Goal: Task Accomplishment & Management: Use online tool/utility

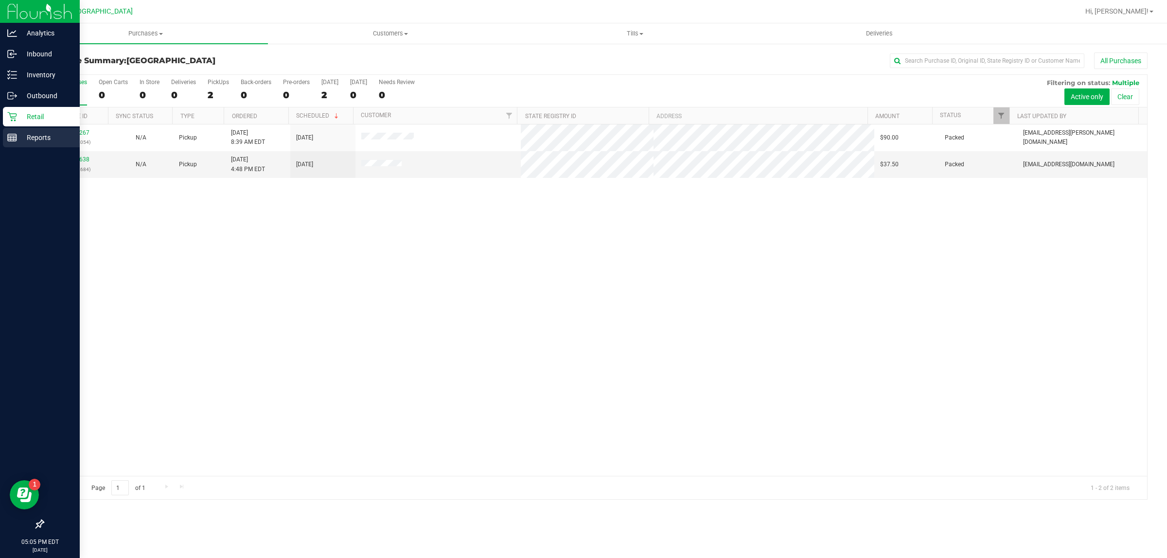
click at [19, 144] on div "Reports" at bounding box center [41, 137] width 77 height 19
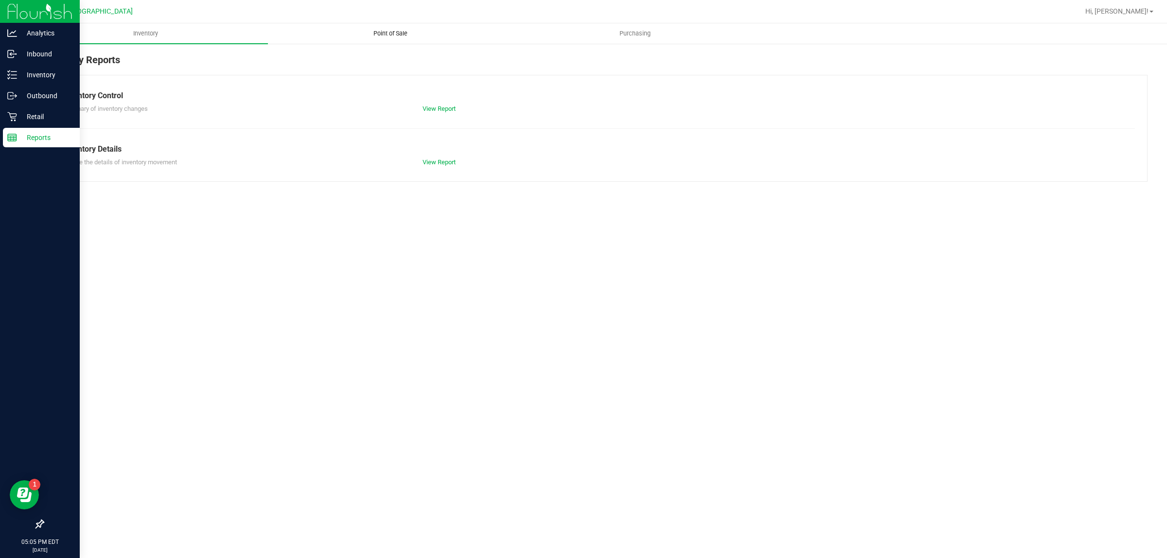
click at [367, 33] on span "Point of Sale" at bounding box center [390, 33] width 60 height 9
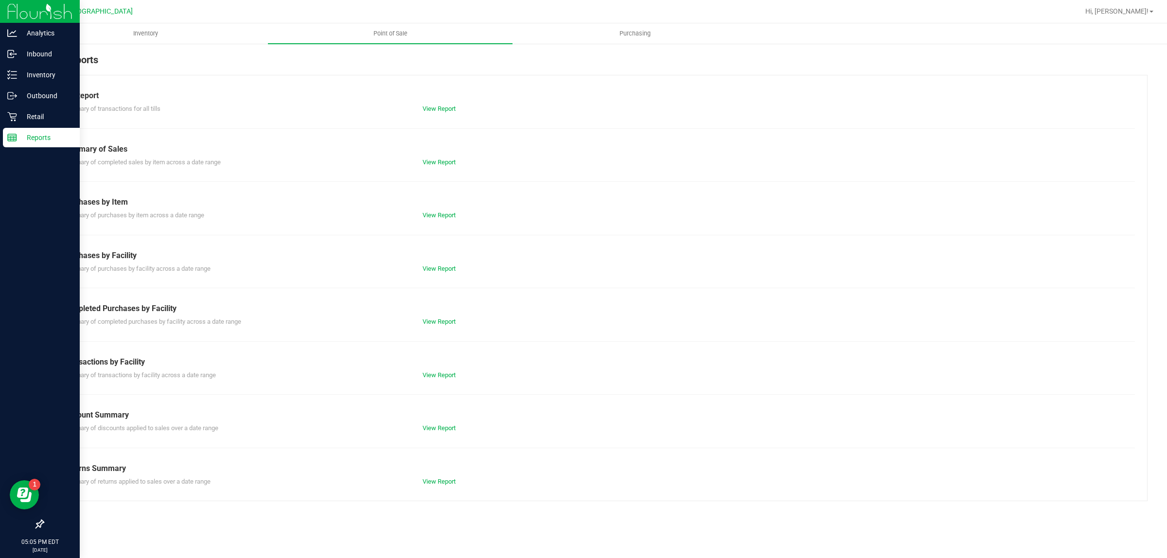
click at [441, 327] on div "View Report" at bounding box center [505, 322] width 180 height 10
click at [445, 322] on link "View Report" at bounding box center [439, 321] width 33 height 7
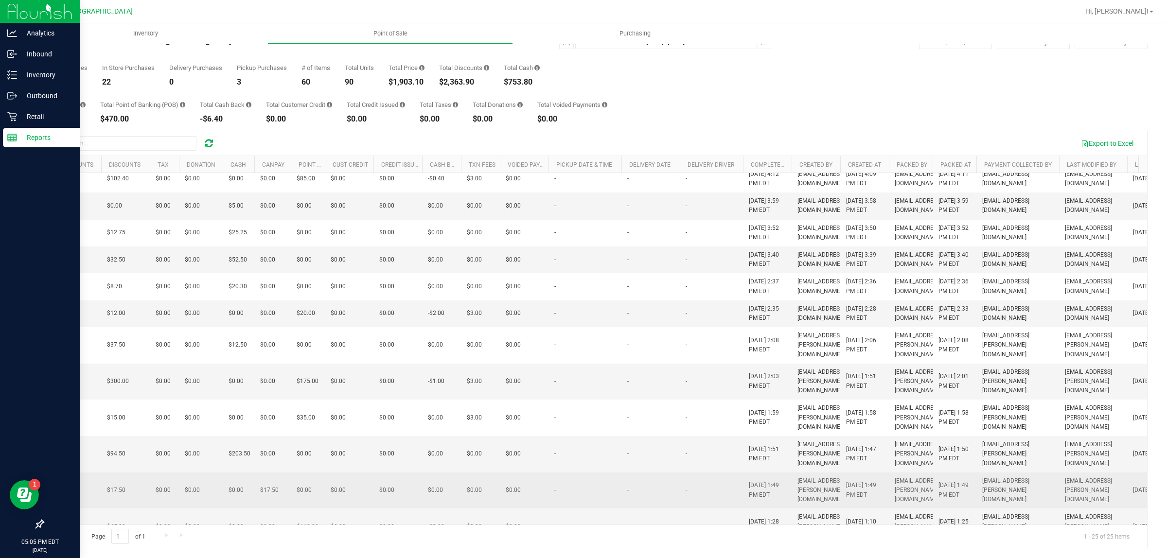
scroll to position [0, 239]
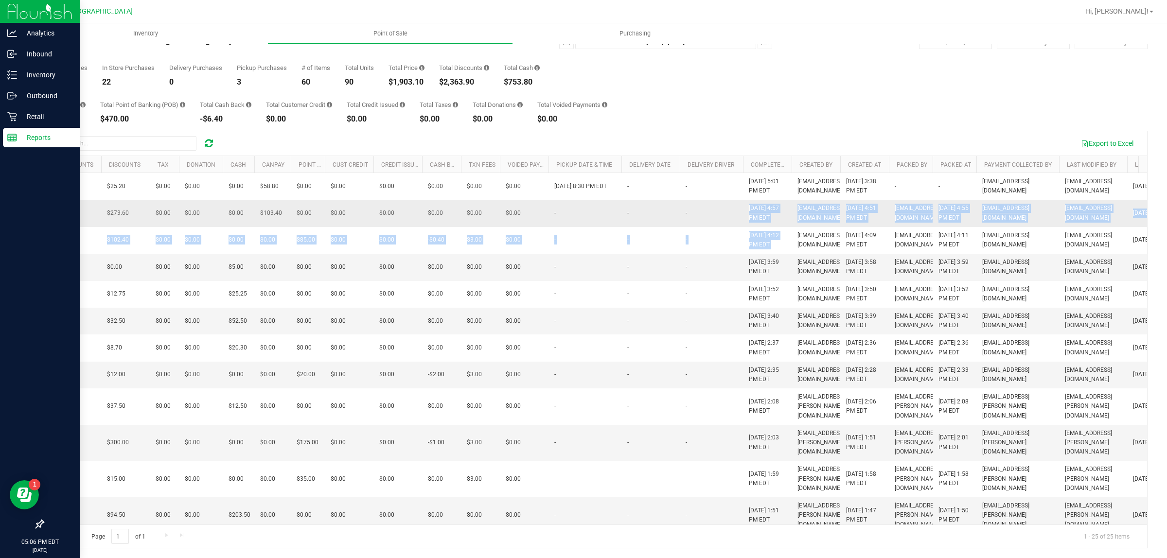
drag, startPoint x: 793, startPoint y: 263, endPoint x: 742, endPoint y: 225, distance: 63.6
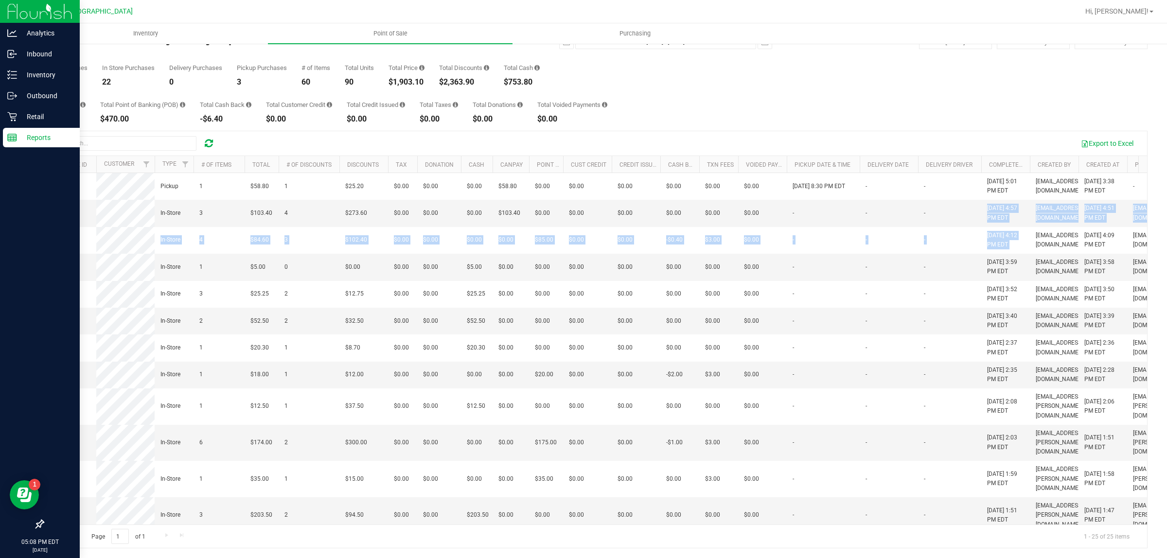
scroll to position [0, 0]
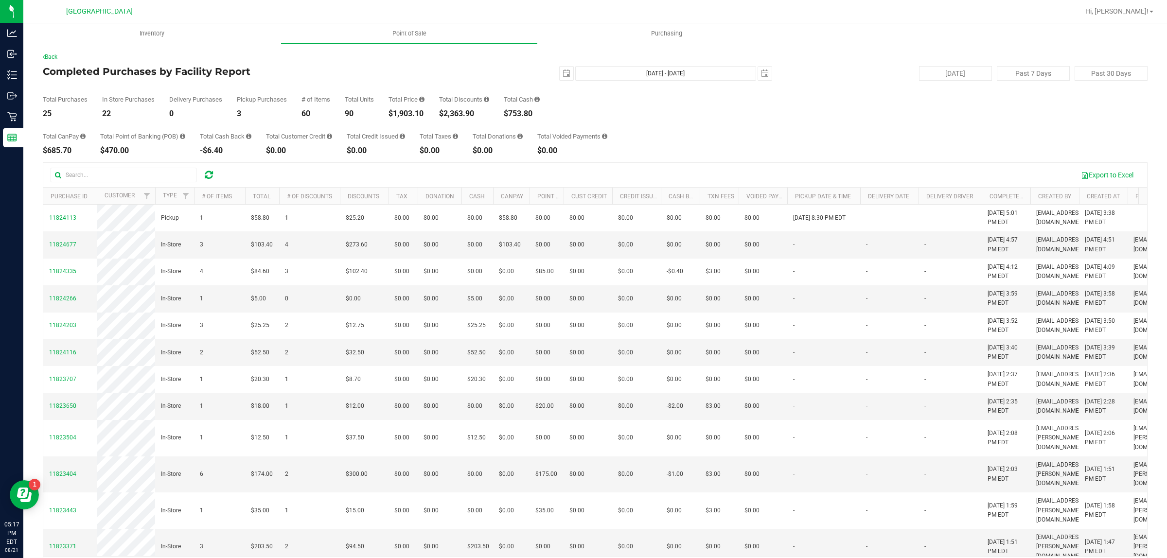
click at [28, 110] on div "Back Completed Purchases by Facility Report 2025-08-21 Aug 21, 2025 - Aug 21, 2…" at bounding box center [595, 316] width 1144 height 547
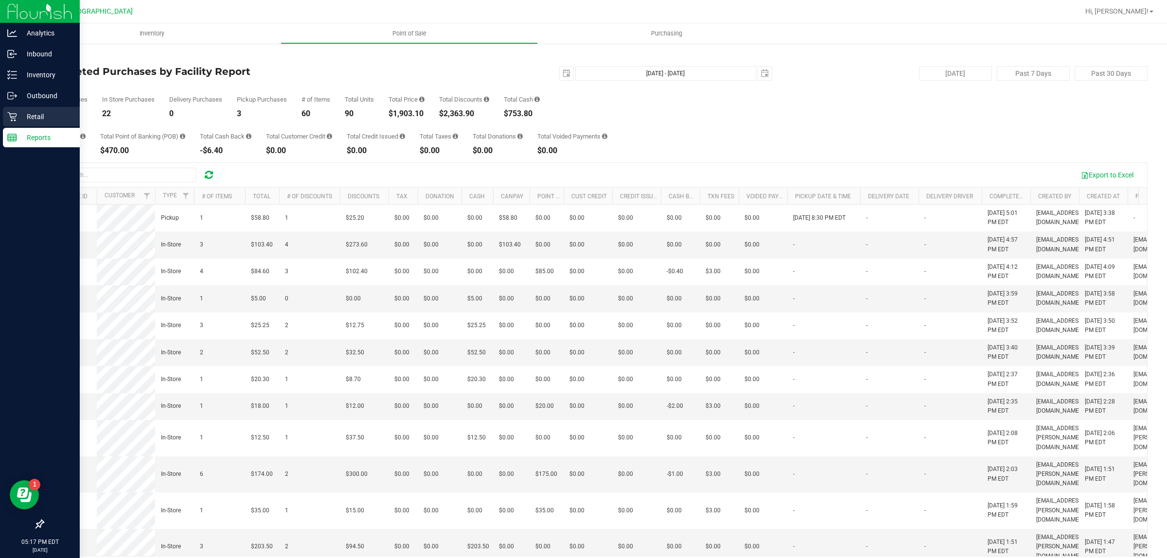
click at [18, 113] on p "Retail" at bounding box center [46, 117] width 58 height 12
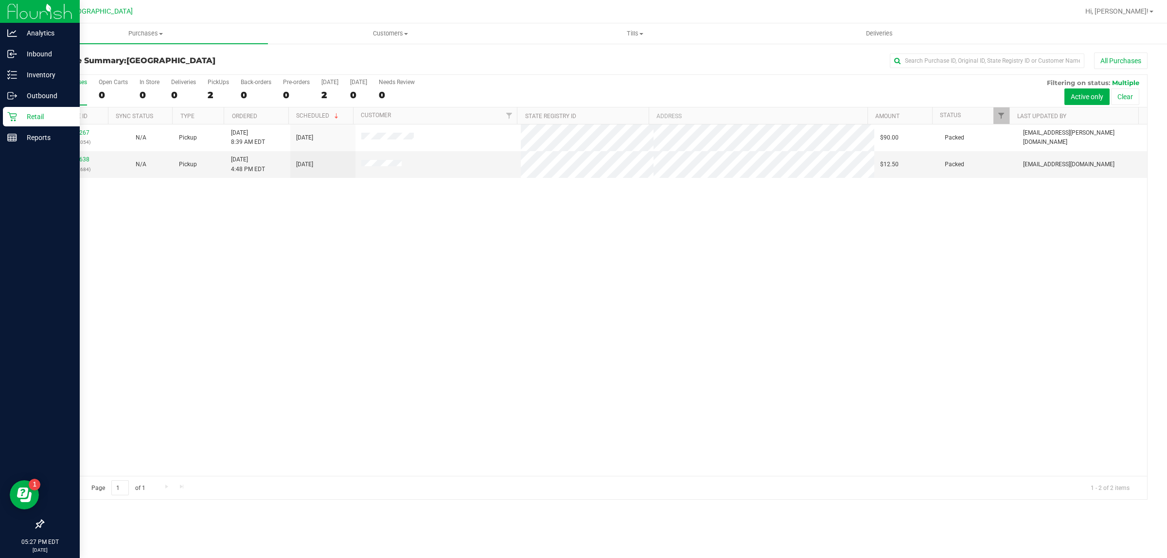
click at [13, 153] on div at bounding box center [40, 332] width 80 height 366
click at [25, 133] on p "Reports" at bounding box center [46, 138] width 58 height 12
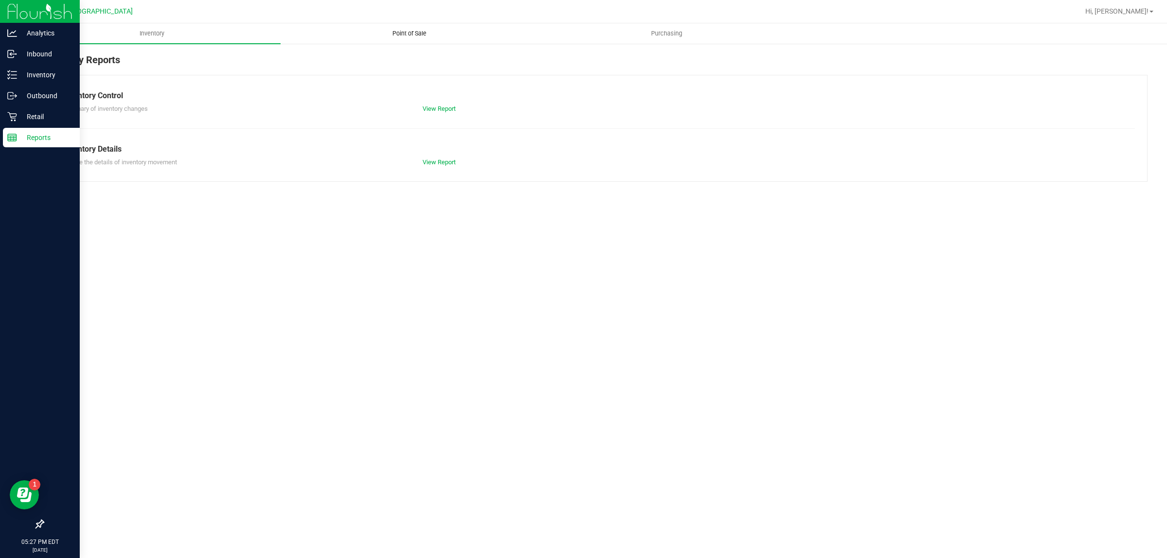
click at [412, 27] on uib-tab-heading "Point of Sale" at bounding box center [409, 33] width 256 height 19
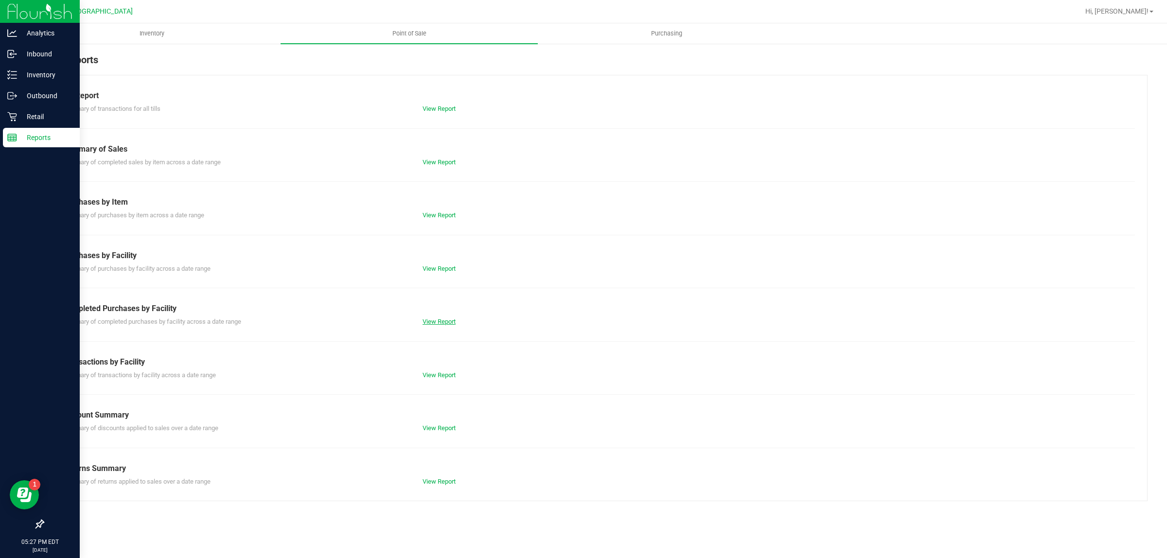
click at [450, 325] on link "View Report" at bounding box center [439, 321] width 33 height 7
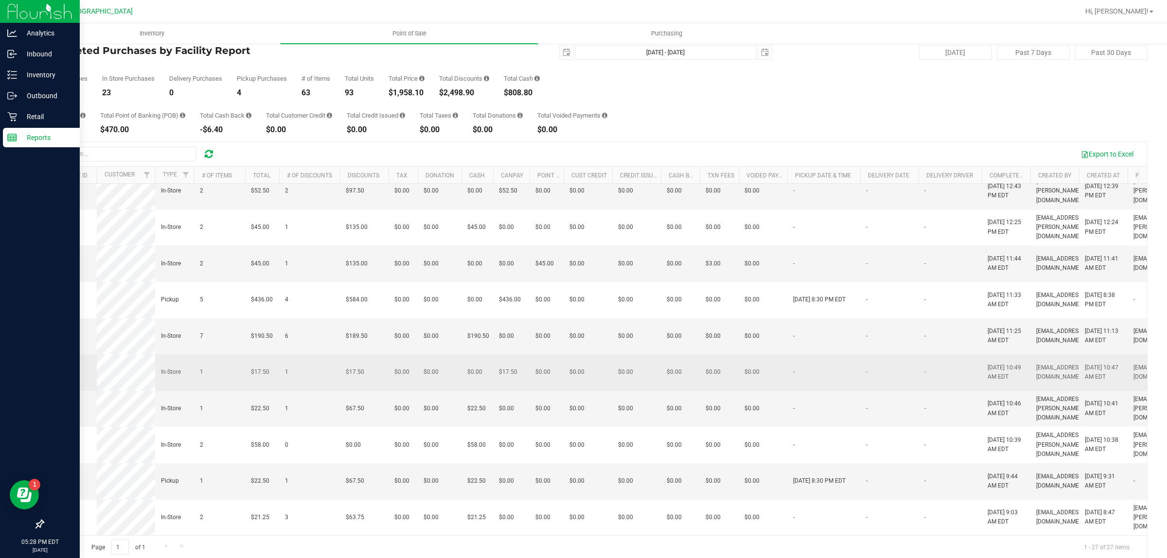
scroll to position [33, 0]
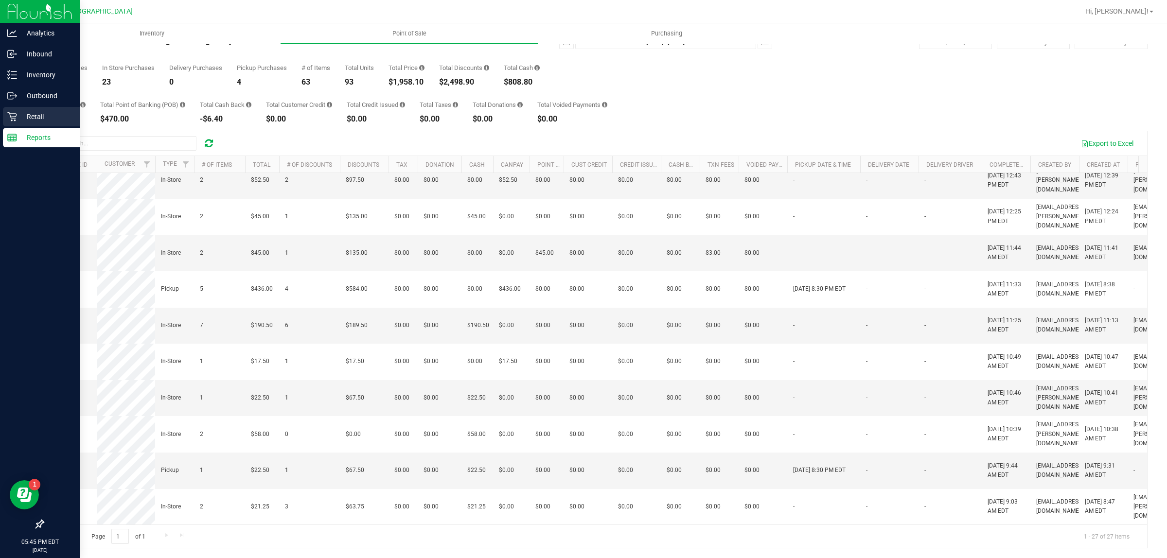
click at [43, 121] on p "Retail" at bounding box center [46, 117] width 58 height 12
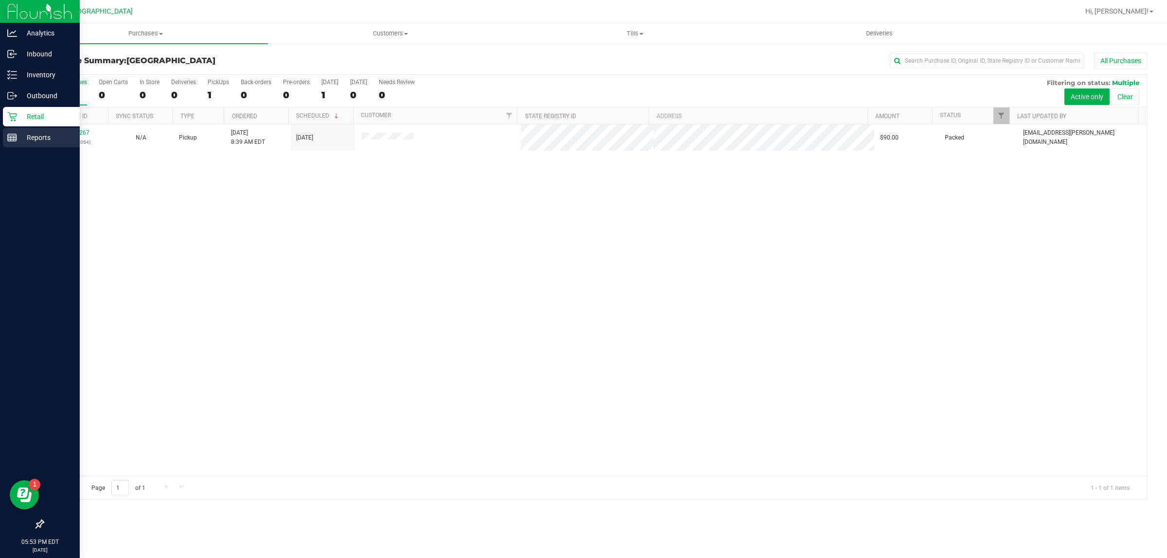
click at [18, 138] on p "Reports" at bounding box center [46, 138] width 58 height 12
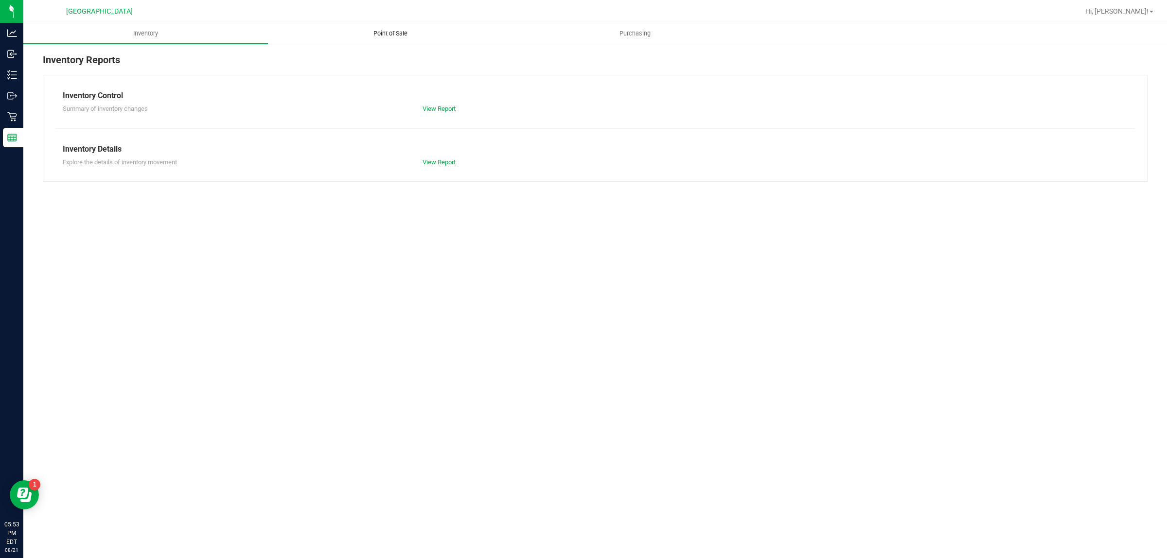
click at [365, 25] on uib-tab-heading "Point of Sale" at bounding box center [391, 33] width 244 height 19
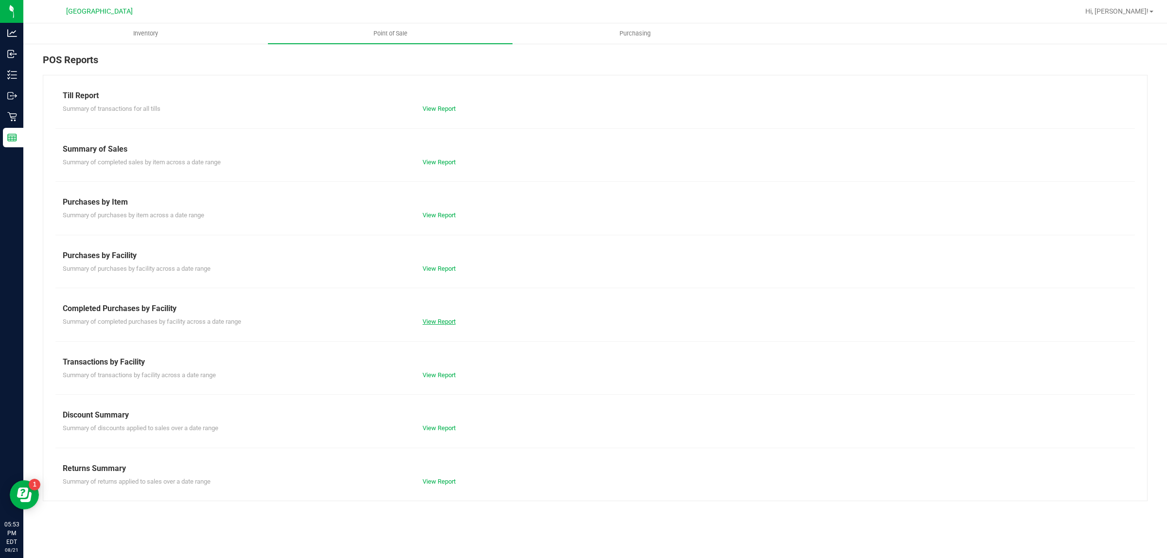
click at [446, 320] on link "View Report" at bounding box center [439, 321] width 33 height 7
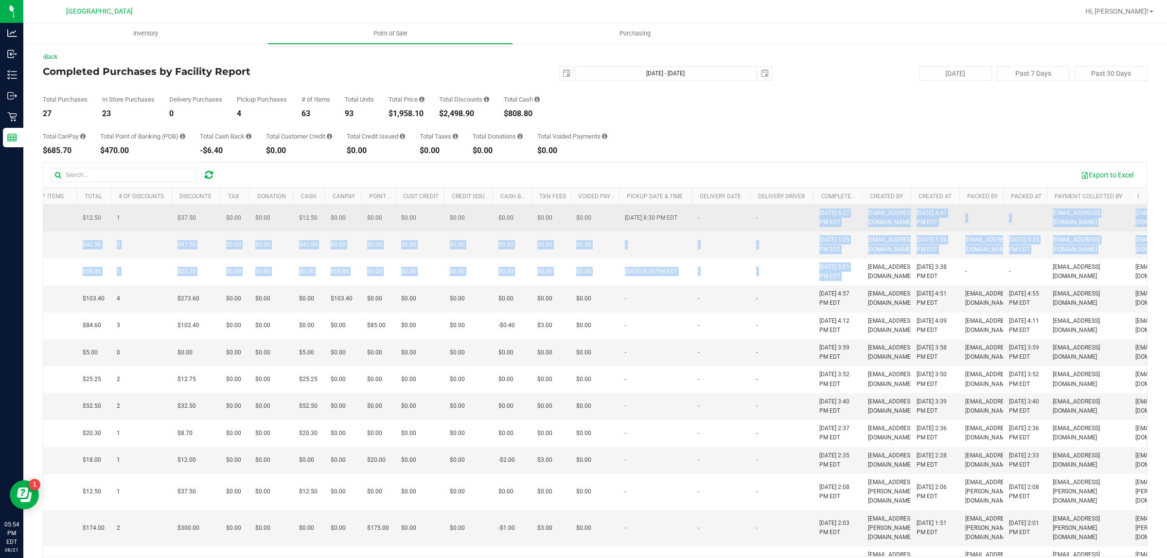
drag, startPoint x: 864, startPoint y: 285, endPoint x: 787, endPoint y: 223, distance: 99.7
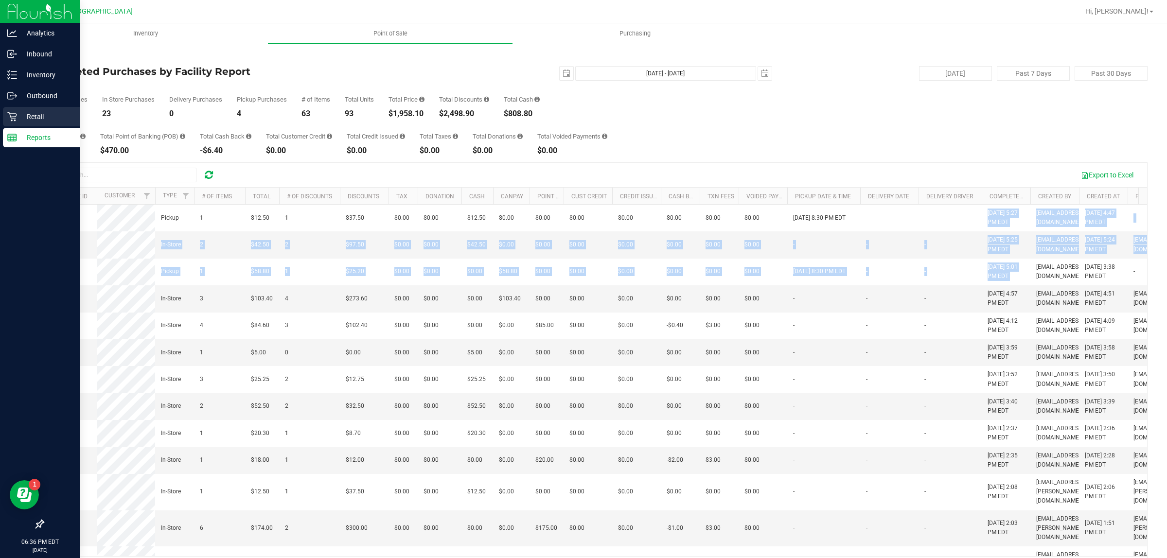
click at [18, 108] on div "Retail" at bounding box center [41, 116] width 77 height 19
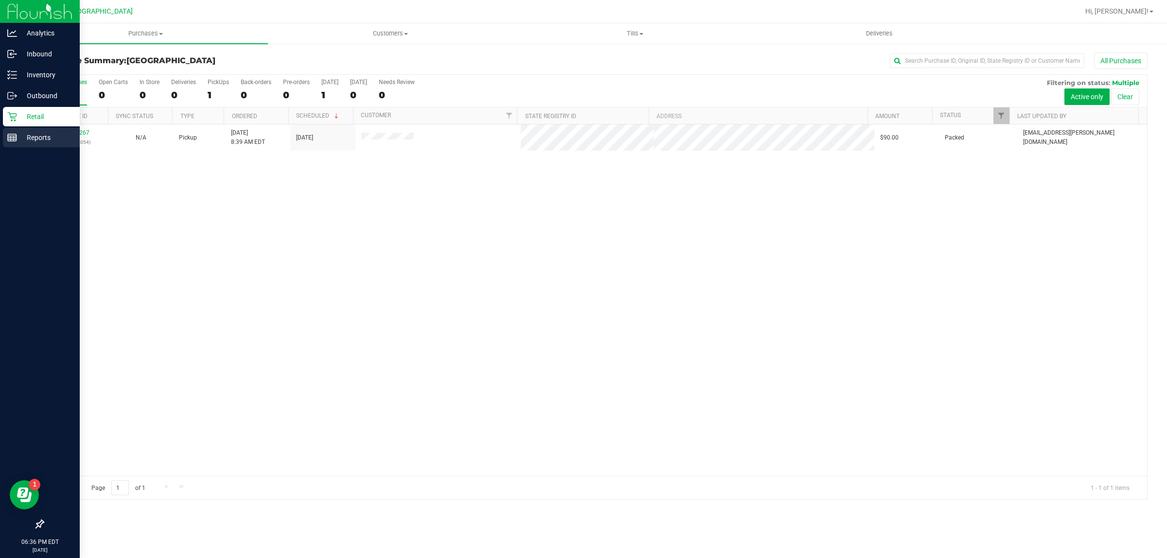
click at [12, 135] on icon at bounding box center [12, 138] width 10 height 10
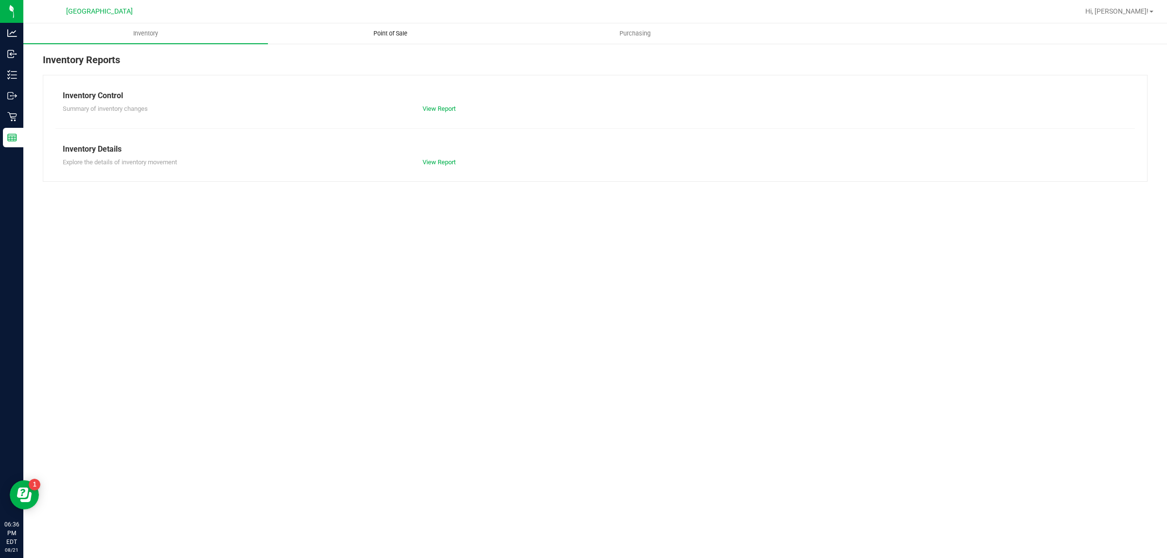
click at [395, 30] on span "Point of Sale" at bounding box center [390, 33] width 60 height 9
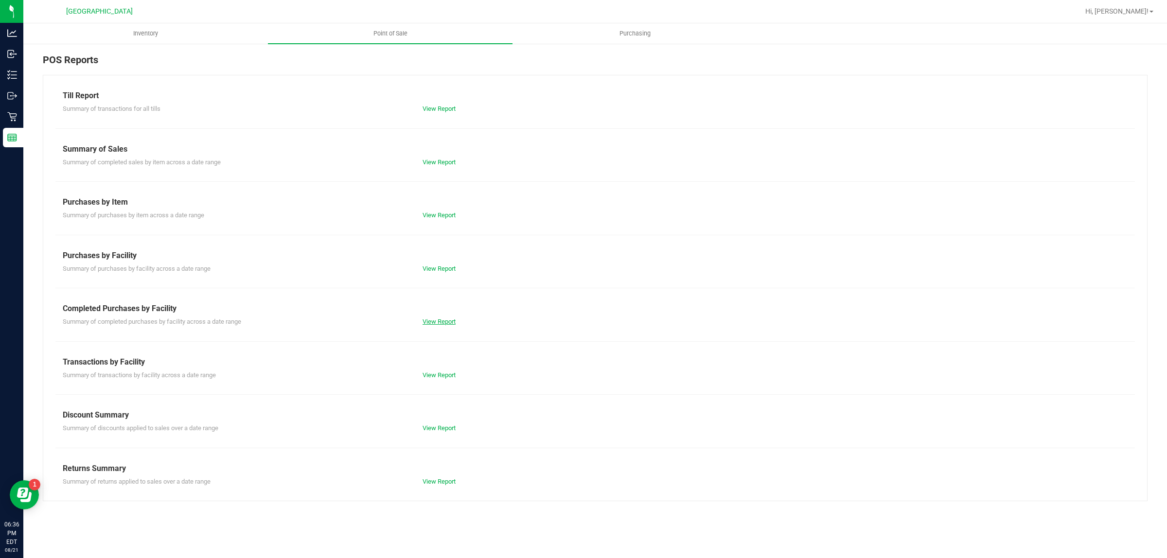
click at [443, 322] on link "View Report" at bounding box center [439, 321] width 33 height 7
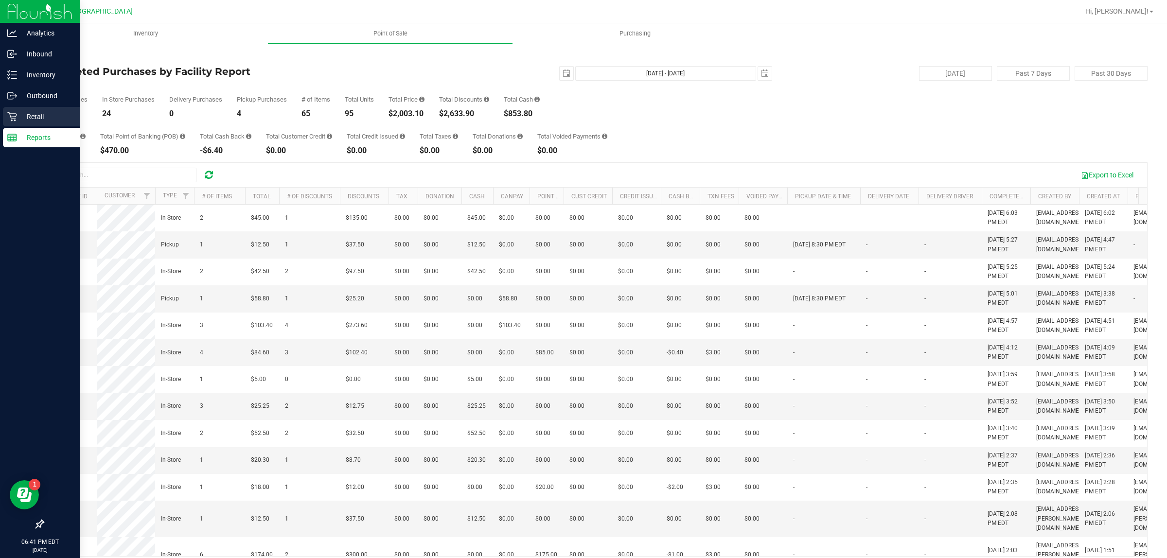
click at [15, 115] on icon at bounding box center [12, 117] width 10 height 10
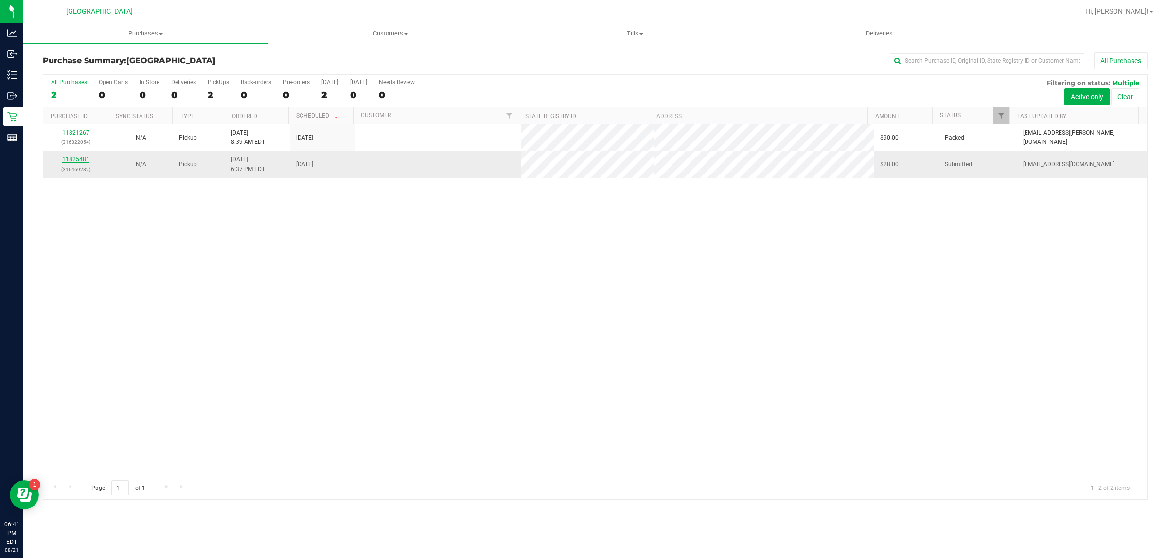
click at [82, 161] on link "11825481" at bounding box center [75, 159] width 27 height 7
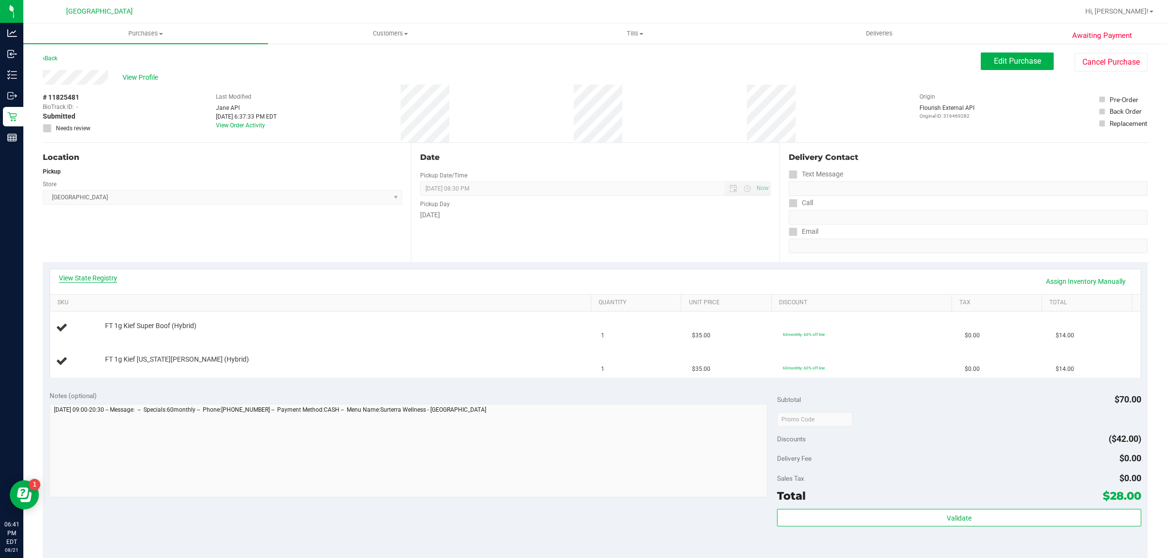
click at [91, 273] on link "View State Registry" at bounding box center [88, 278] width 58 height 10
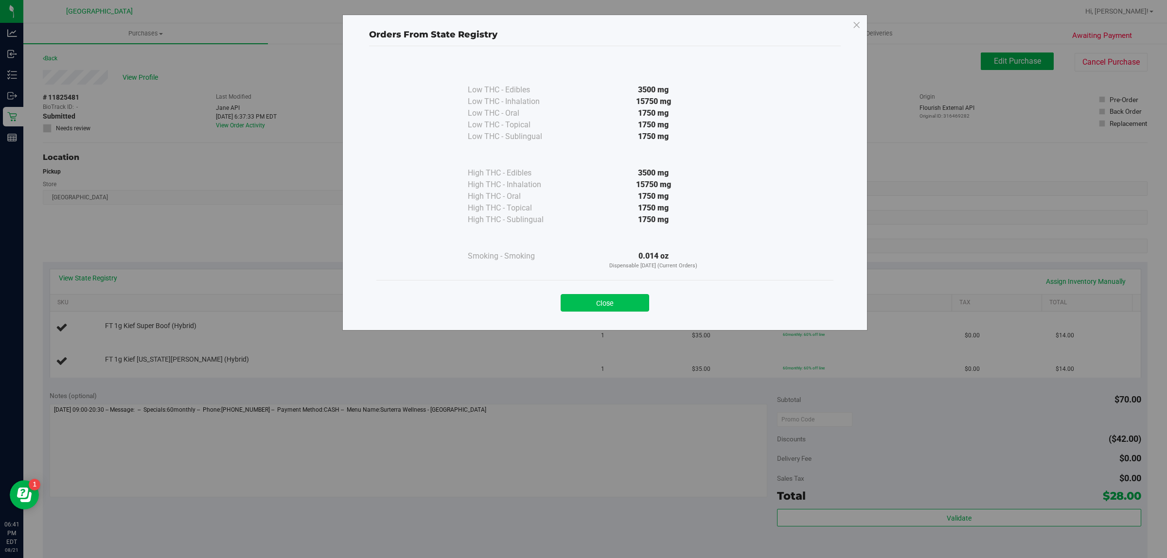
click at [602, 309] on button "Close" at bounding box center [605, 303] width 89 height 18
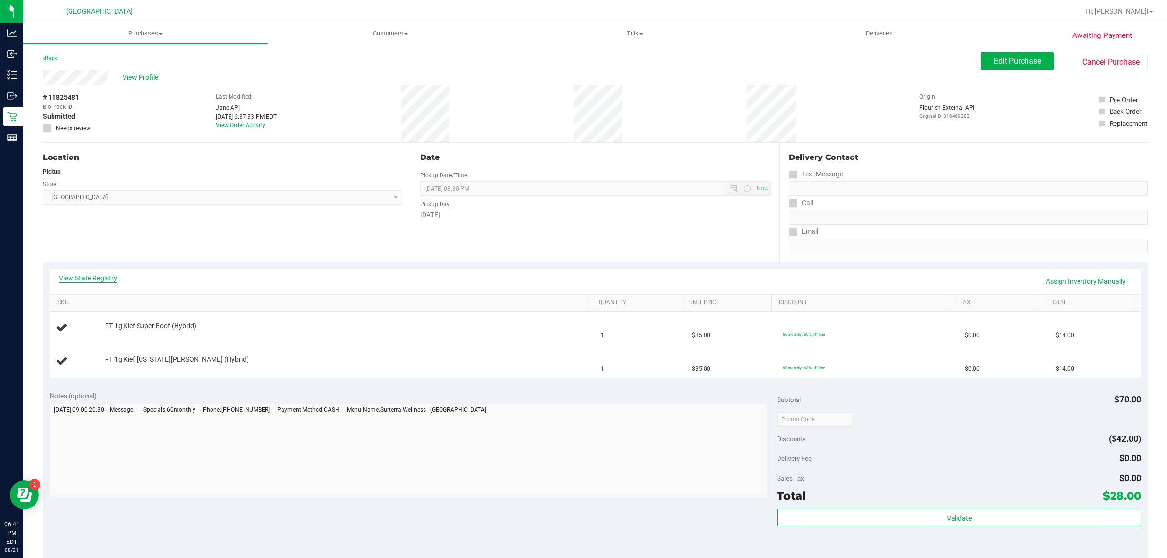
click at [108, 274] on link "View State Registry" at bounding box center [88, 278] width 58 height 10
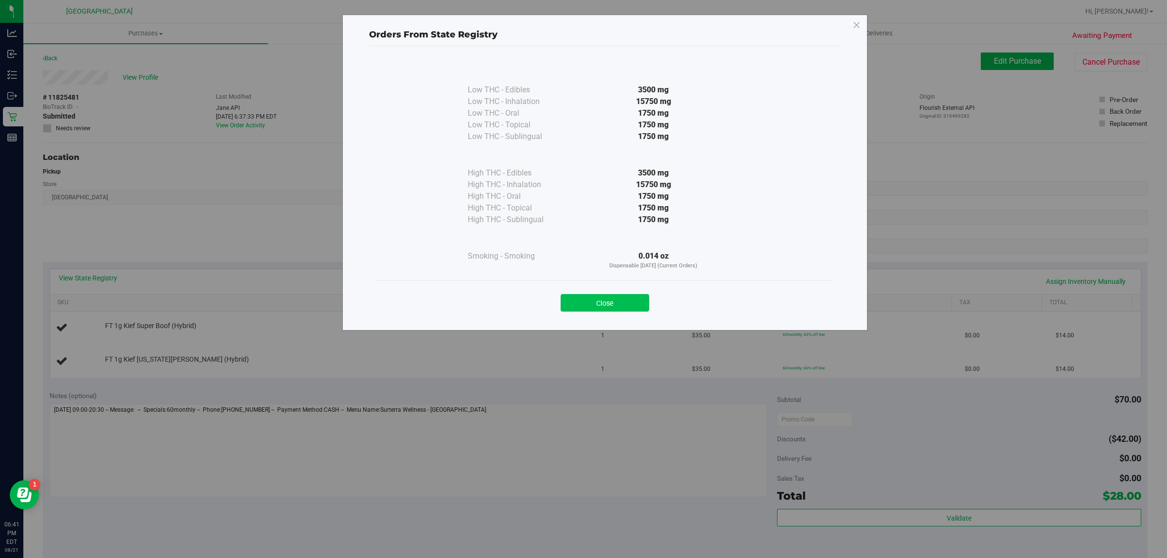
click at [604, 305] on button "Close" at bounding box center [605, 303] width 89 height 18
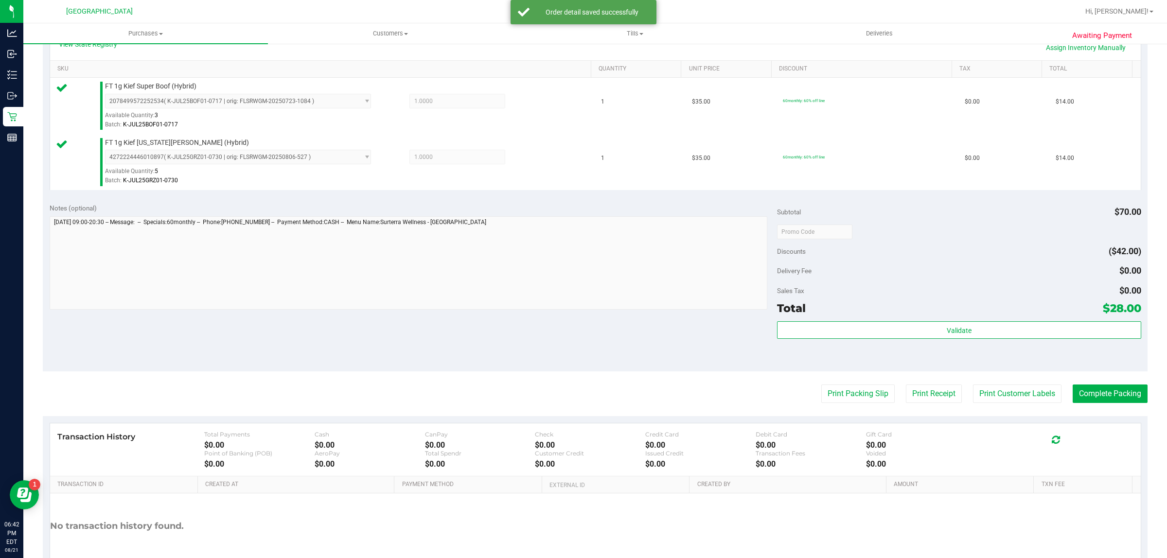
scroll to position [237, 0]
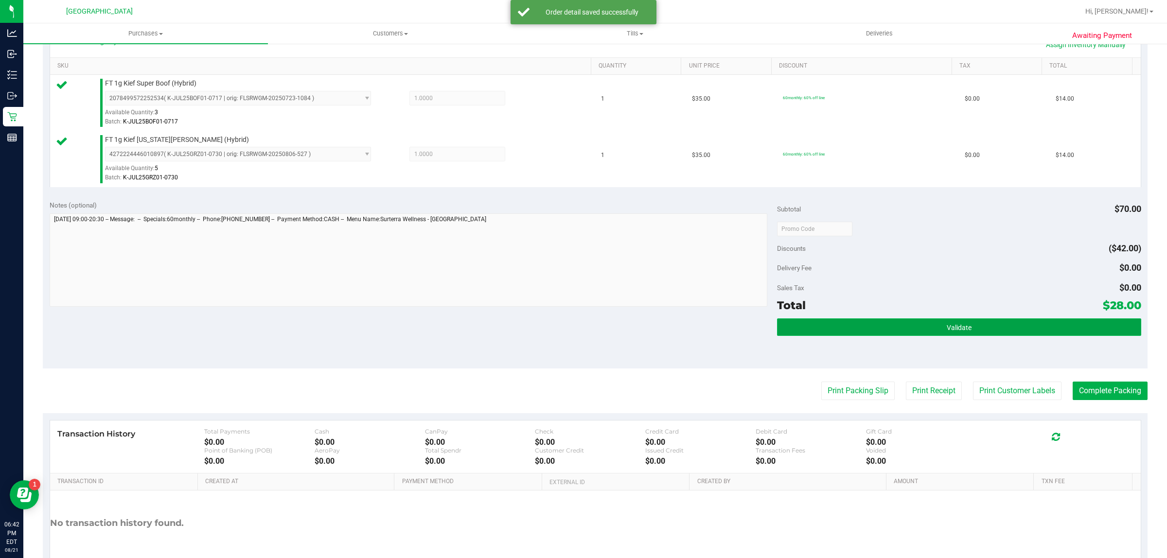
click at [1012, 326] on button "Validate" at bounding box center [959, 328] width 364 height 18
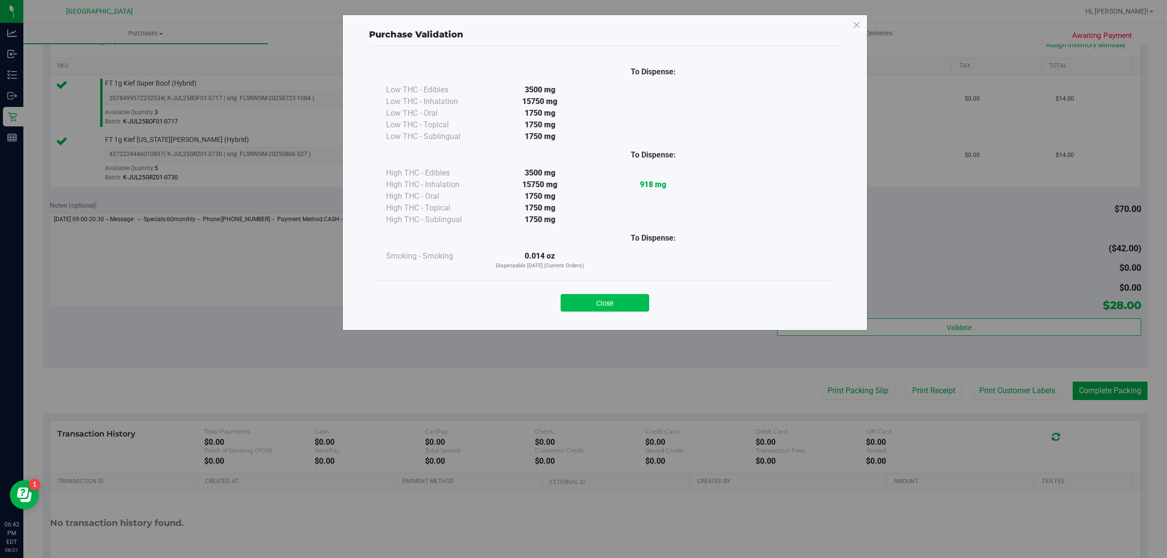
click at [628, 305] on button "Close" at bounding box center [605, 303] width 89 height 18
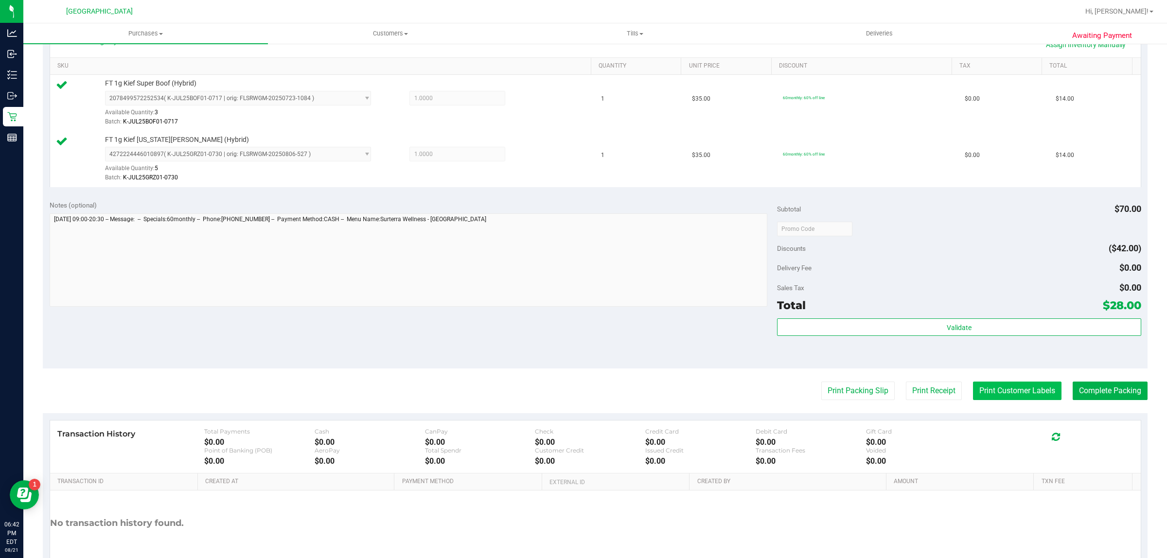
click at [1027, 393] on button "Print Customer Labels" at bounding box center [1017, 391] width 89 height 18
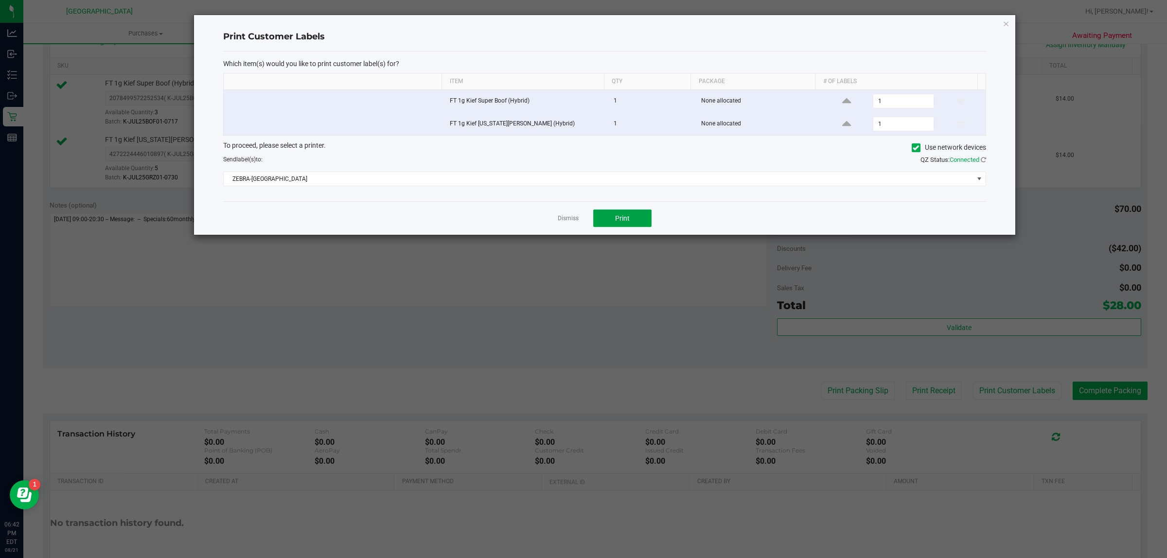
click at [631, 213] on button "Print" at bounding box center [622, 219] width 58 height 18
click at [1006, 21] on icon "button" at bounding box center [1006, 24] width 7 height 12
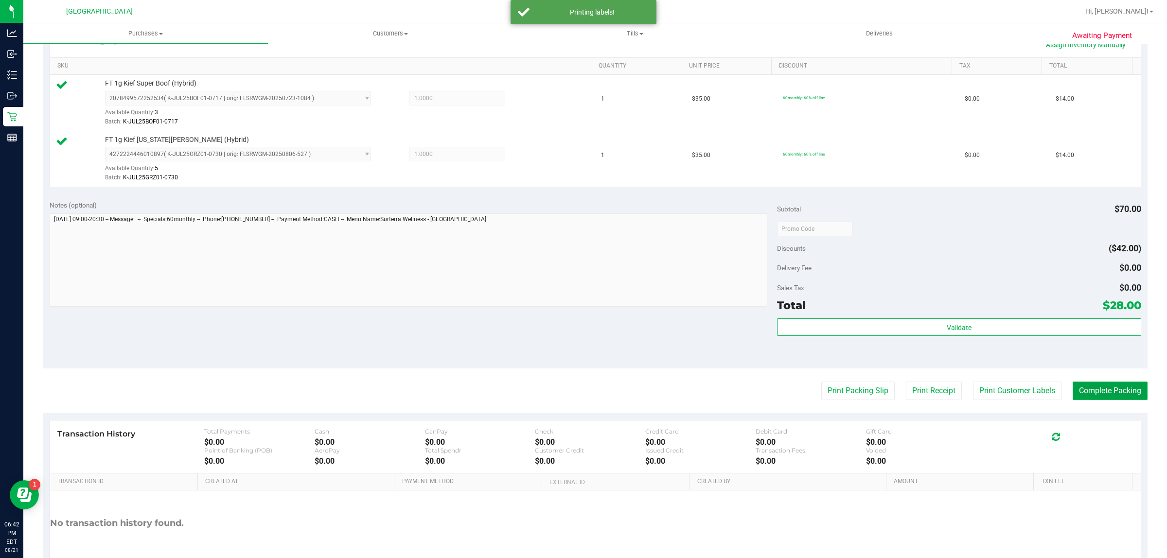
click at [1112, 390] on button "Complete Packing" at bounding box center [1110, 391] width 75 height 18
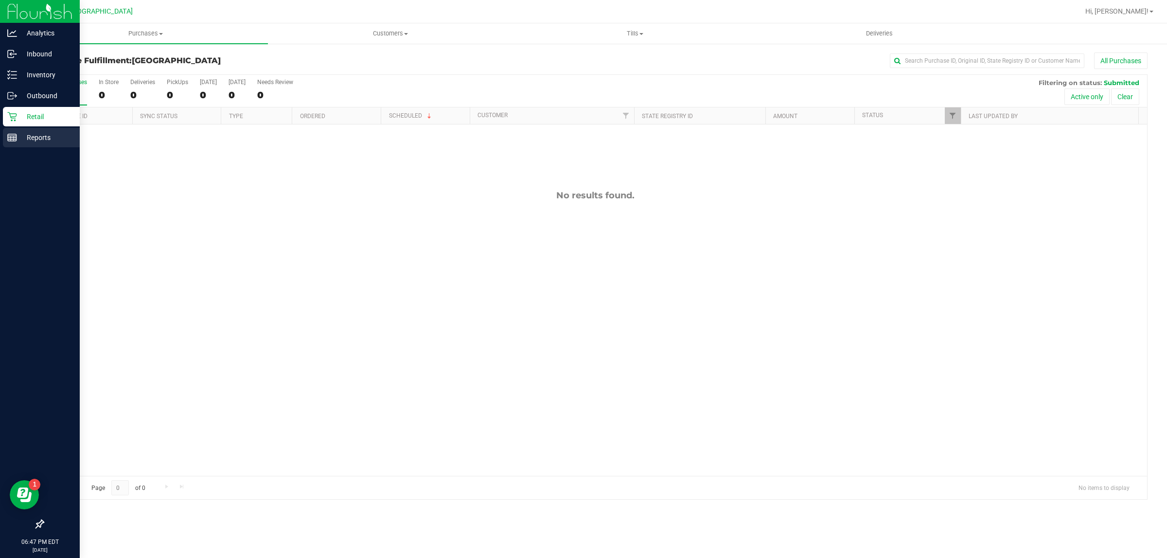
click at [18, 135] on p "Reports" at bounding box center [46, 138] width 58 height 12
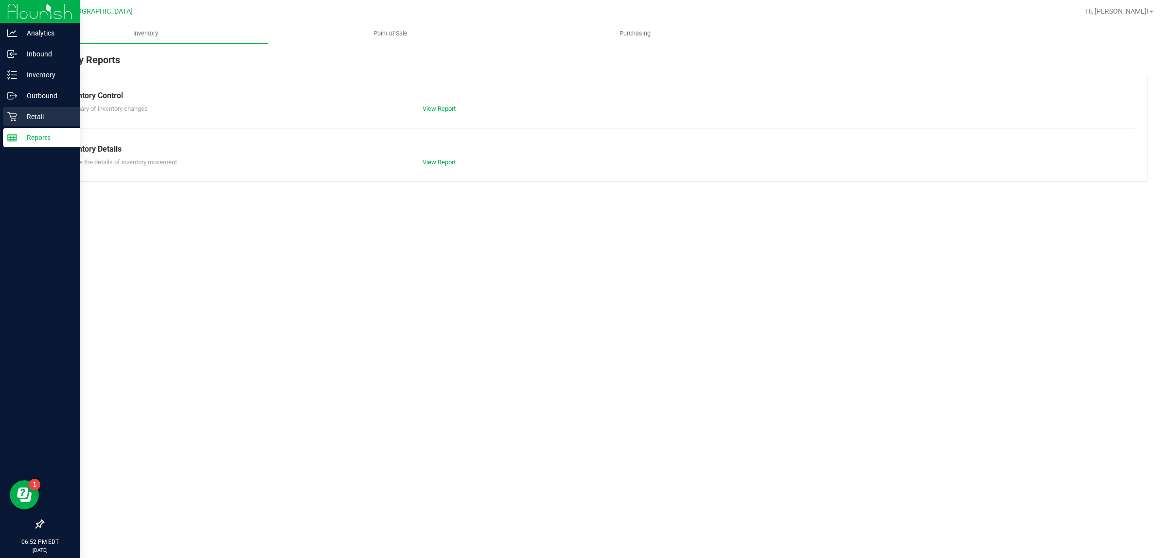
click at [5, 118] on div "Retail" at bounding box center [41, 116] width 77 height 19
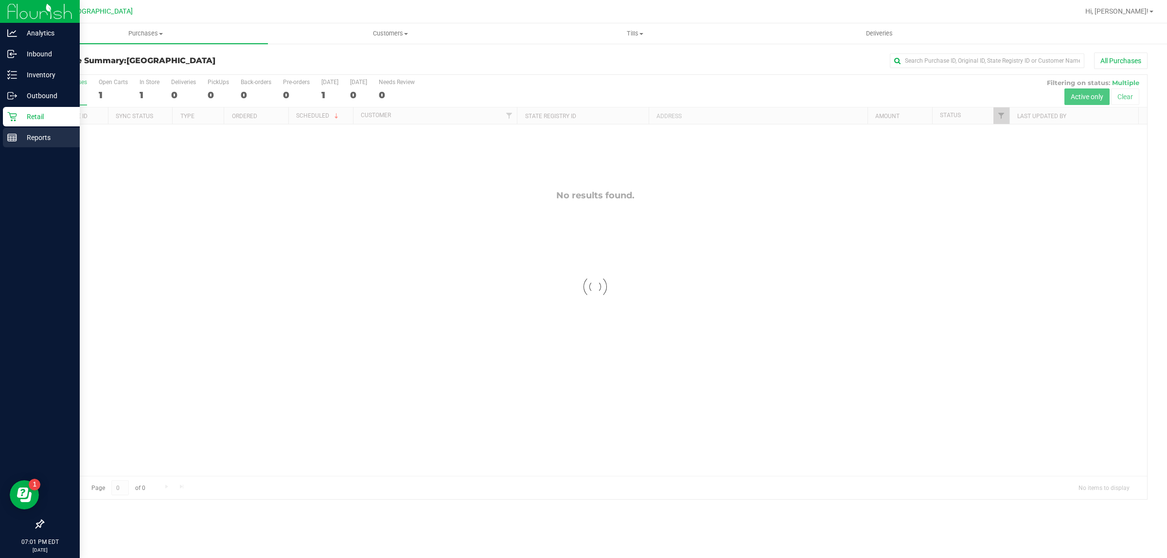
click at [12, 140] on line at bounding box center [12, 140] width 9 height 0
click at [21, 143] on div "Reports" at bounding box center [41, 137] width 77 height 19
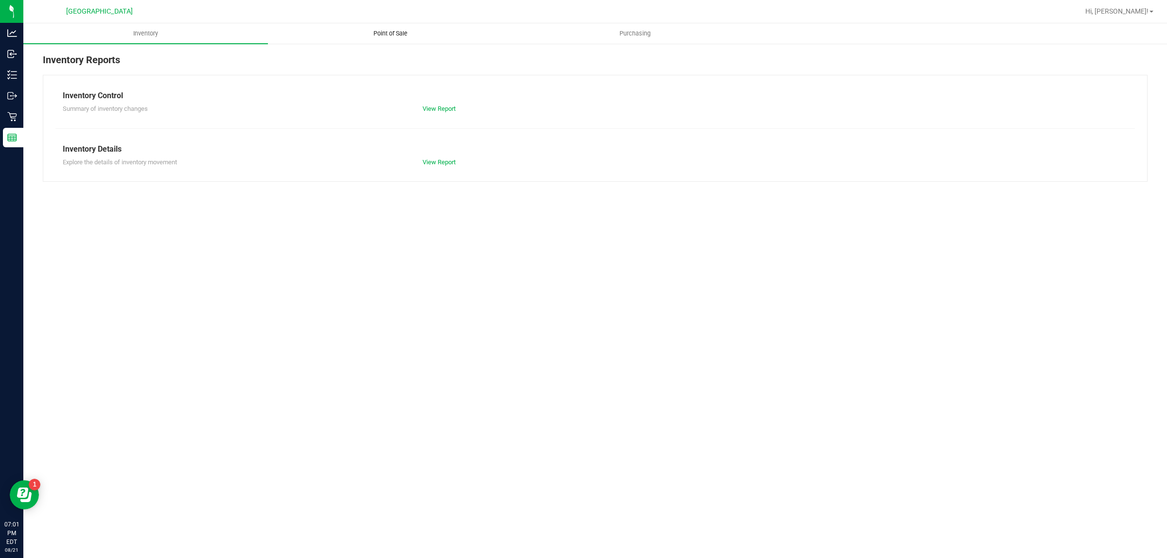
click at [378, 35] on span "Point of Sale" at bounding box center [390, 33] width 60 height 9
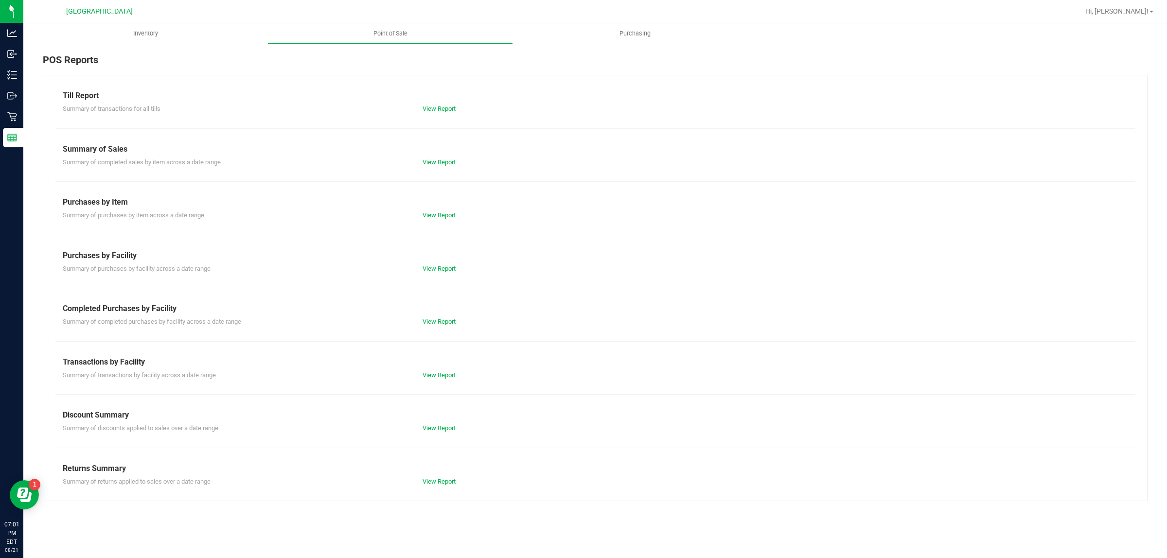
click at [433, 327] on div "Till Report Summary of transactions for all tills View Report Summary of Sales …" at bounding box center [595, 288] width 1105 height 427
click at [433, 323] on link "View Report" at bounding box center [439, 321] width 33 height 7
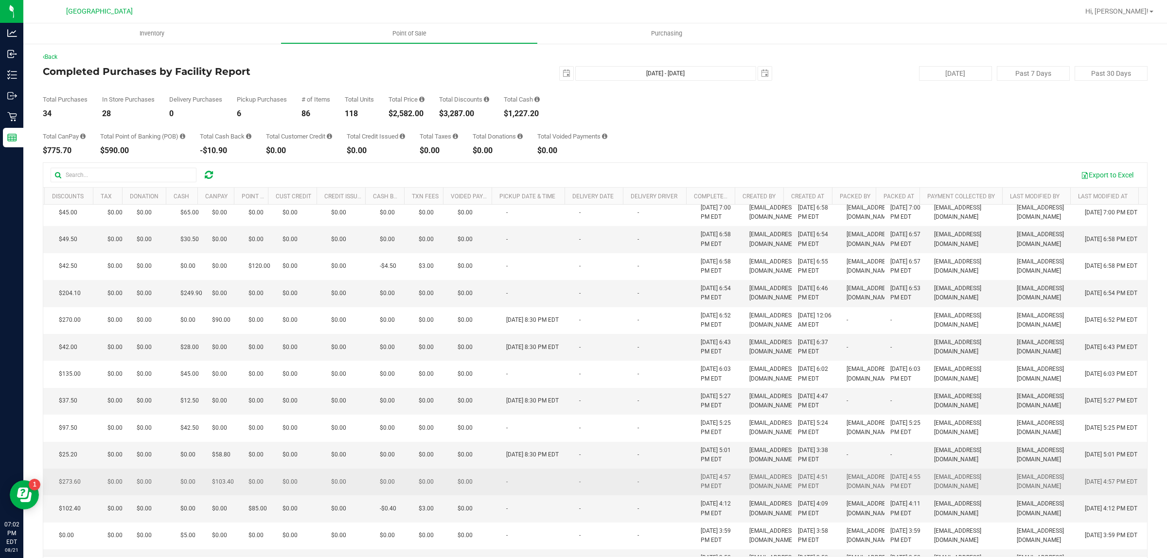
scroll to position [0, 305]
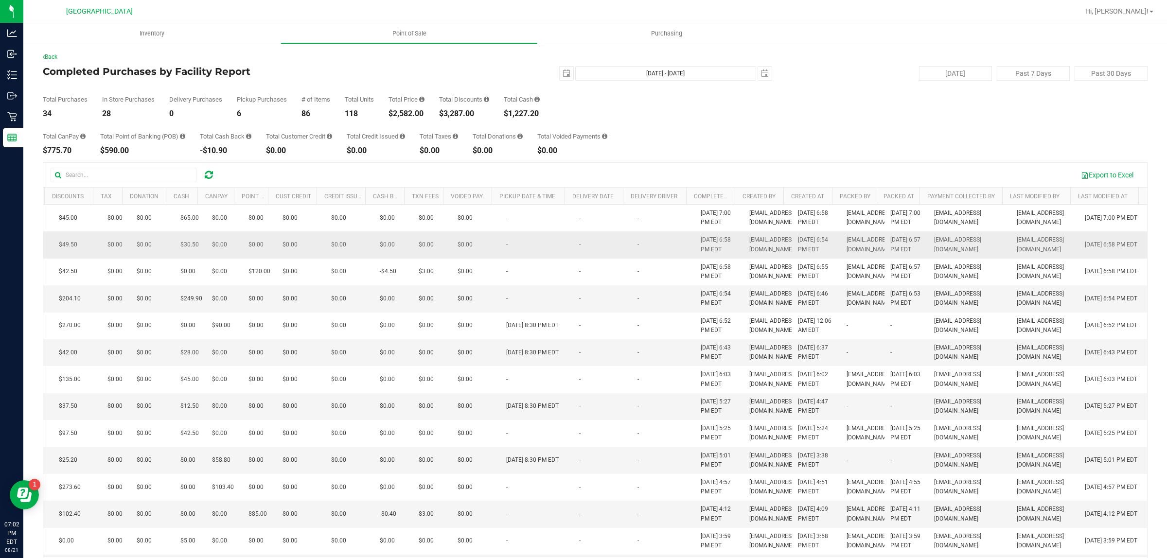
drag, startPoint x: 725, startPoint y: 429, endPoint x: 674, endPoint y: 269, distance: 168.3
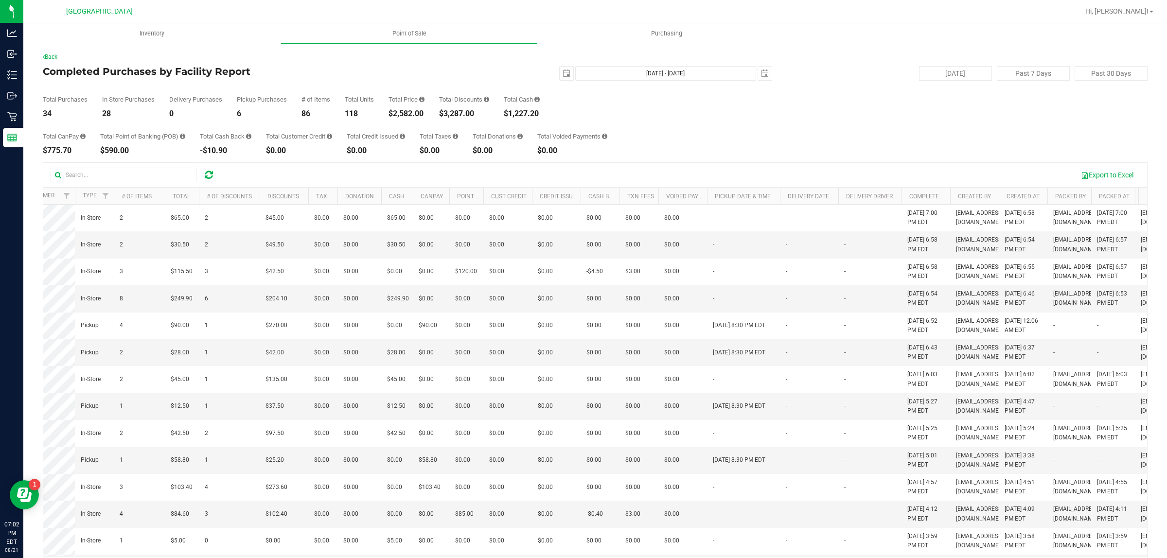
scroll to position [0, 0]
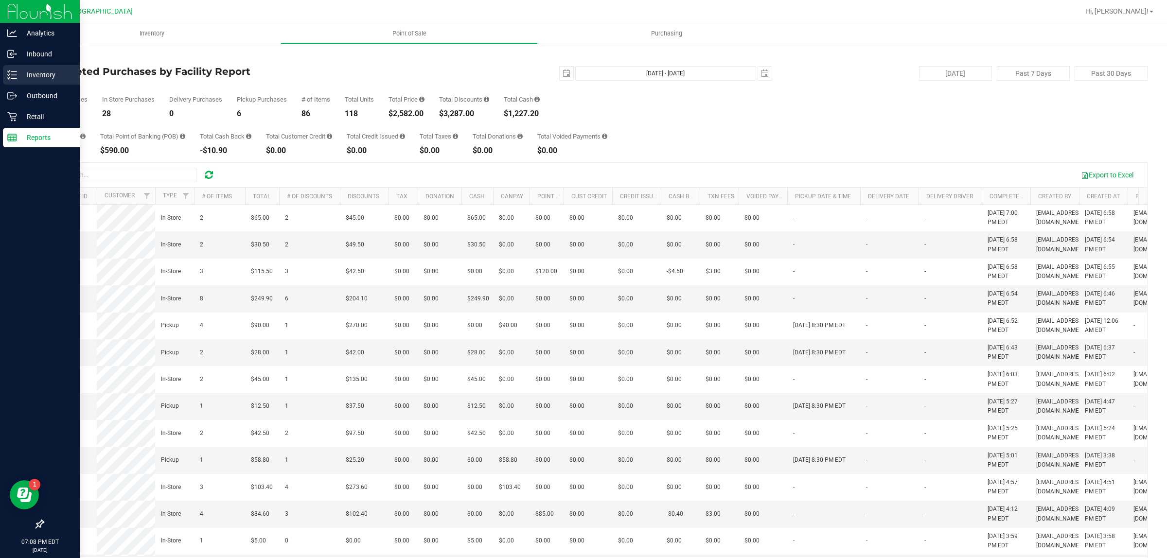
click at [51, 67] on div "Inventory" at bounding box center [41, 74] width 77 height 19
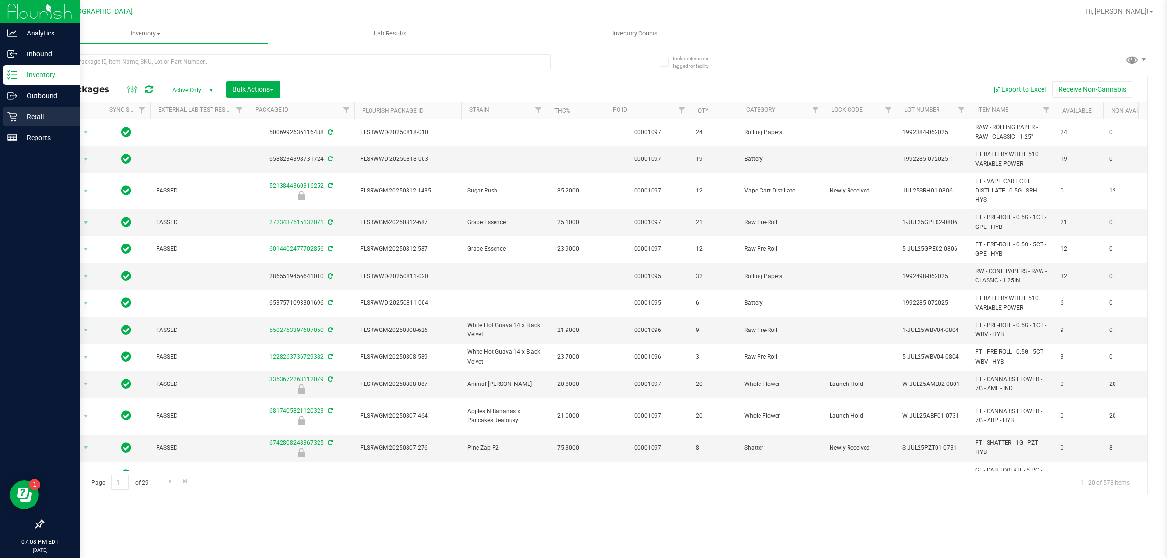
click at [35, 111] on p "Retail" at bounding box center [46, 117] width 58 height 12
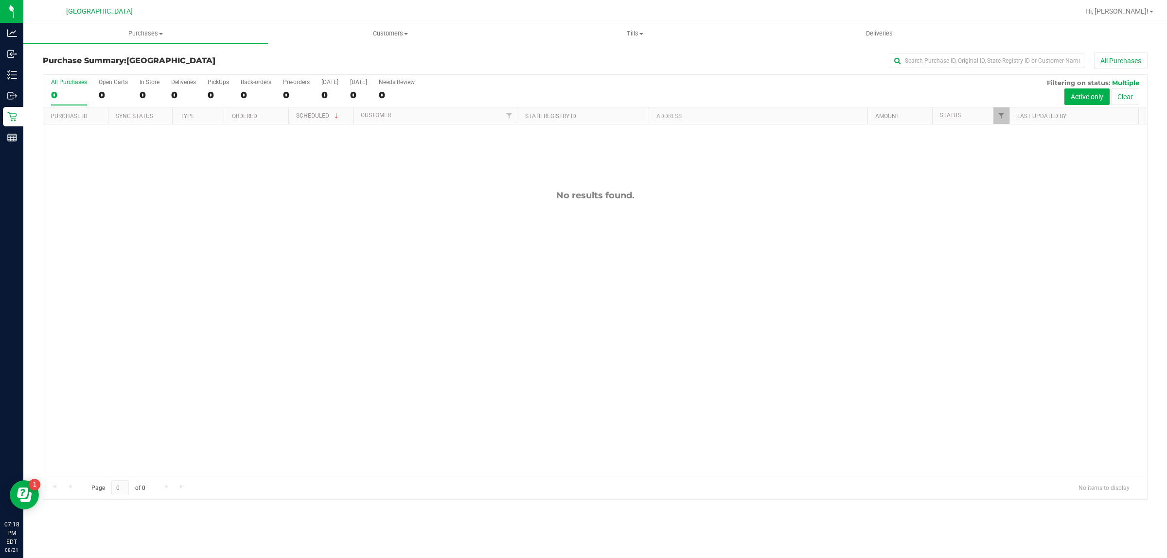
click at [774, 54] on div "All Purchases" at bounding box center [779, 61] width 737 height 17
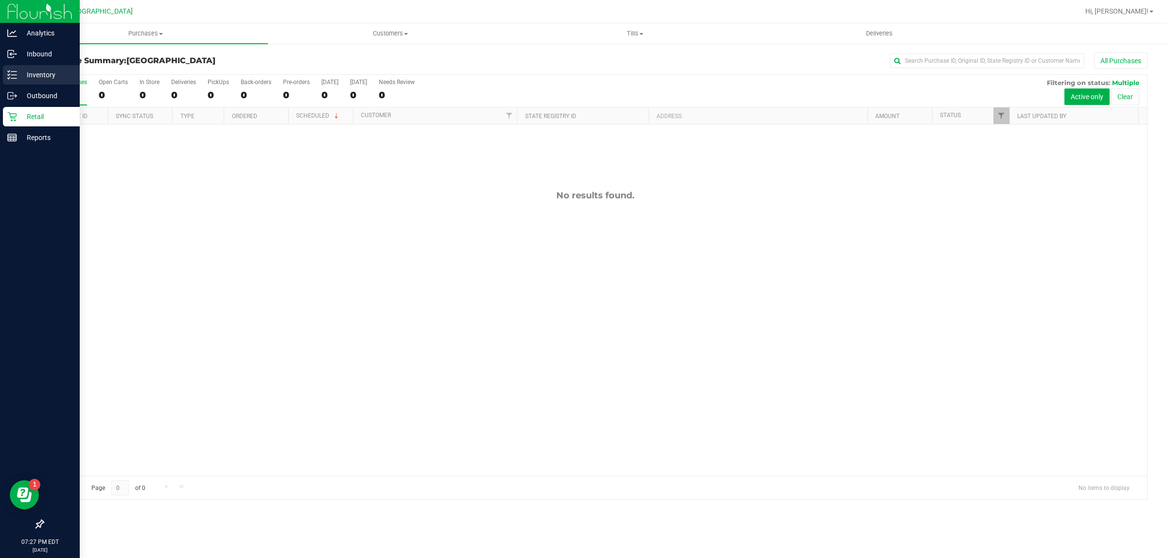
click at [48, 68] on div "Inventory" at bounding box center [41, 74] width 77 height 19
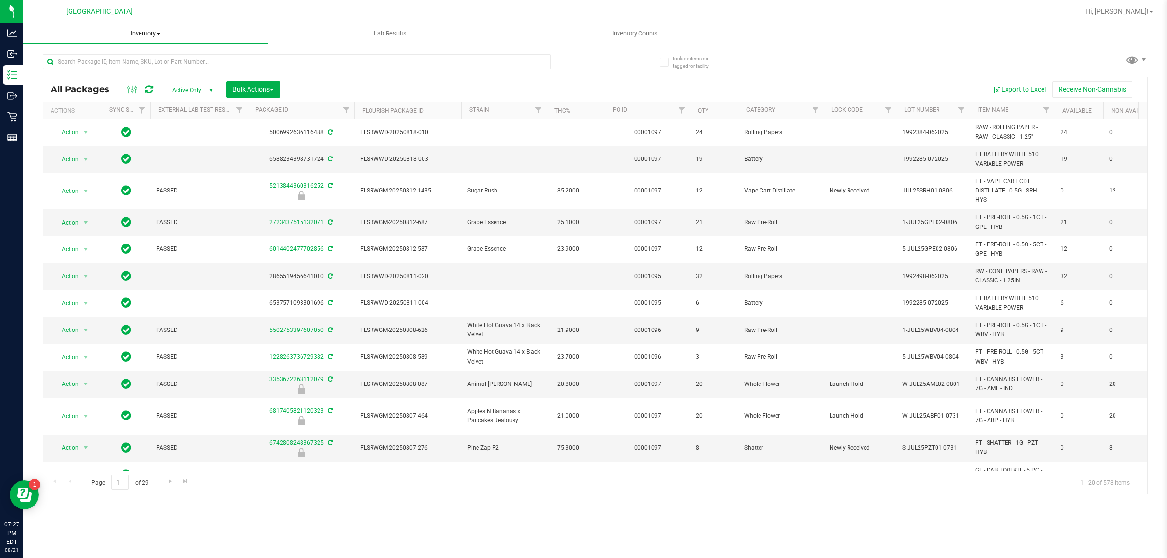
click at [135, 29] on span "Inventory" at bounding box center [145, 33] width 245 height 9
click at [114, 53] on li "All packages" at bounding box center [145, 59] width 245 height 12
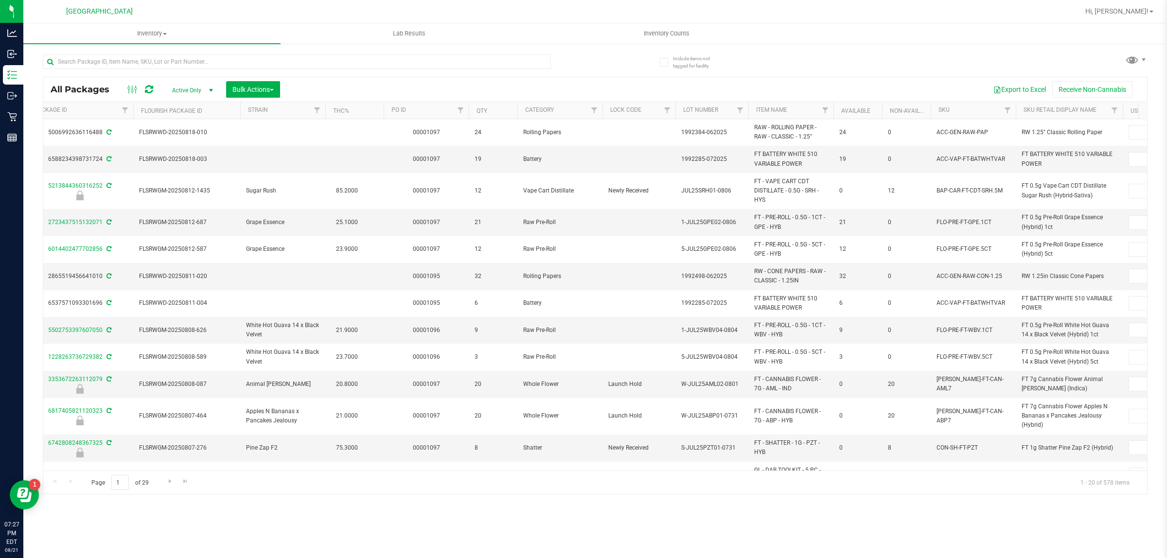
scroll to position [0, 381]
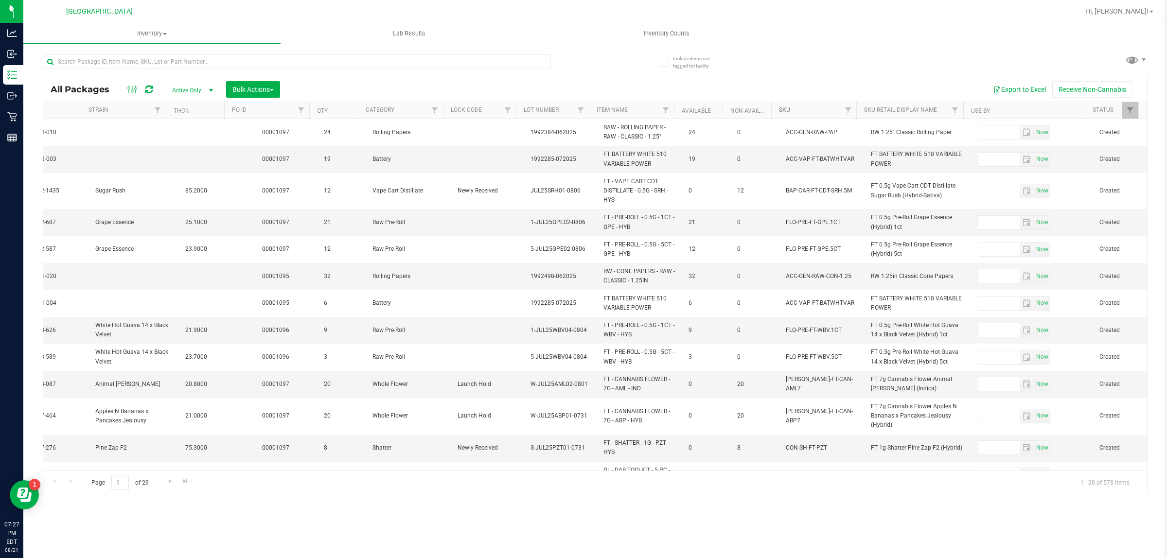
click at [787, 112] on link "SKU" at bounding box center [784, 110] width 11 height 7
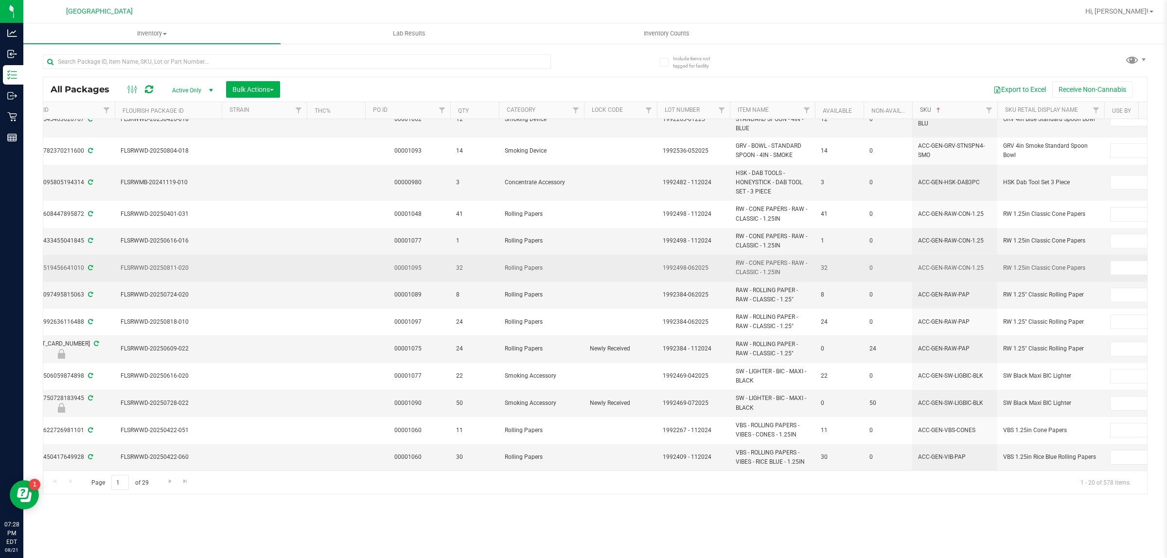
scroll to position [254, 240]
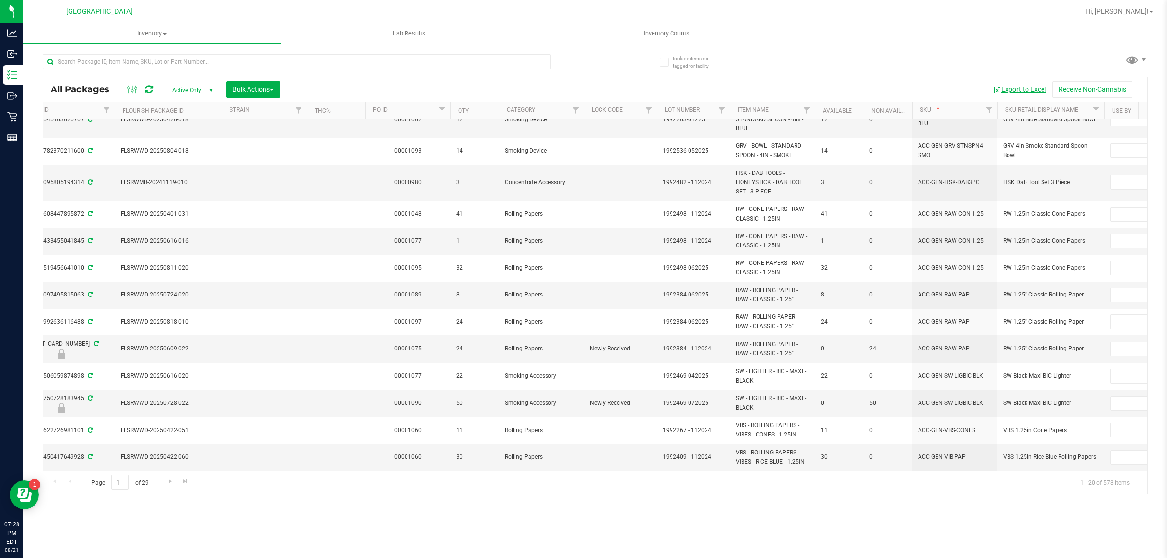
click at [1030, 92] on button "Export to Excel" at bounding box center [1019, 89] width 65 height 17
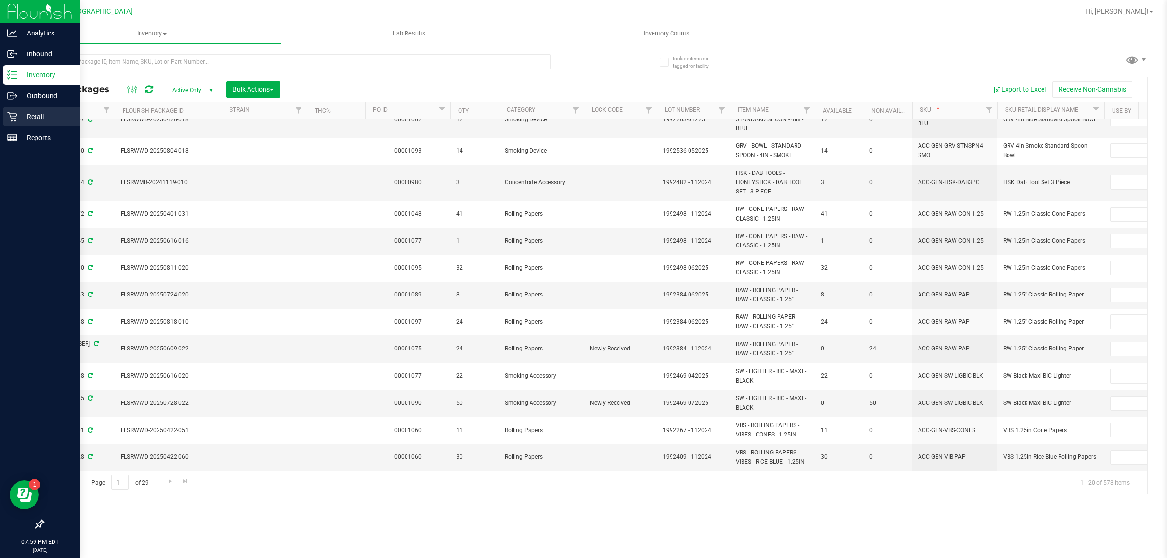
click at [12, 117] on icon at bounding box center [11, 116] width 9 height 9
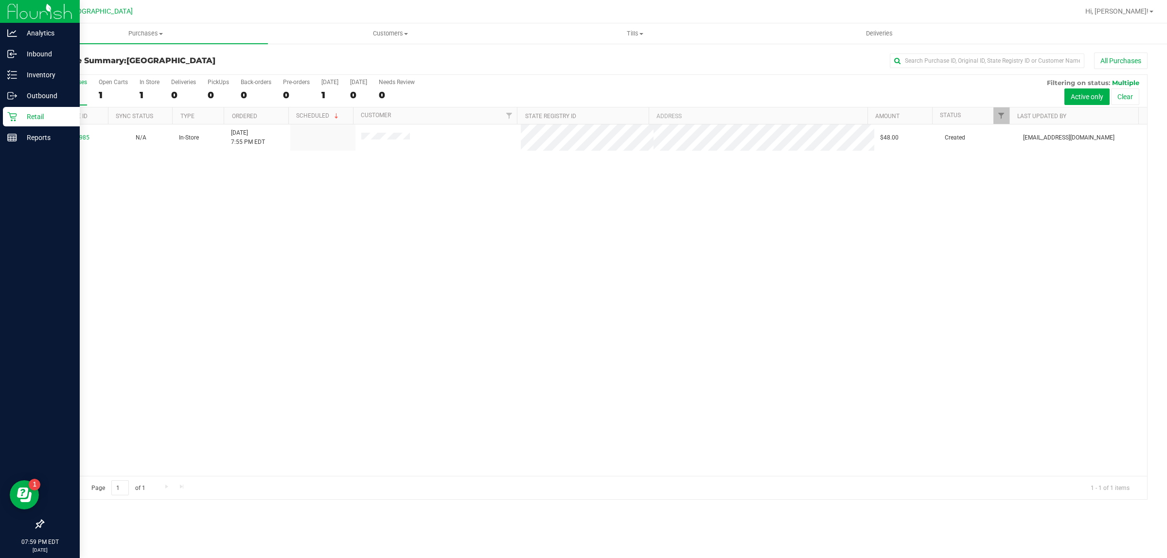
click at [206, 185] on div "11825985 N/A In-Store 8/21/2025 7:55 PM EDT $48.00 Created shanderson@liveparal…" at bounding box center [595, 301] width 1104 height 352
click at [8, 140] on line at bounding box center [12, 140] width 9 height 0
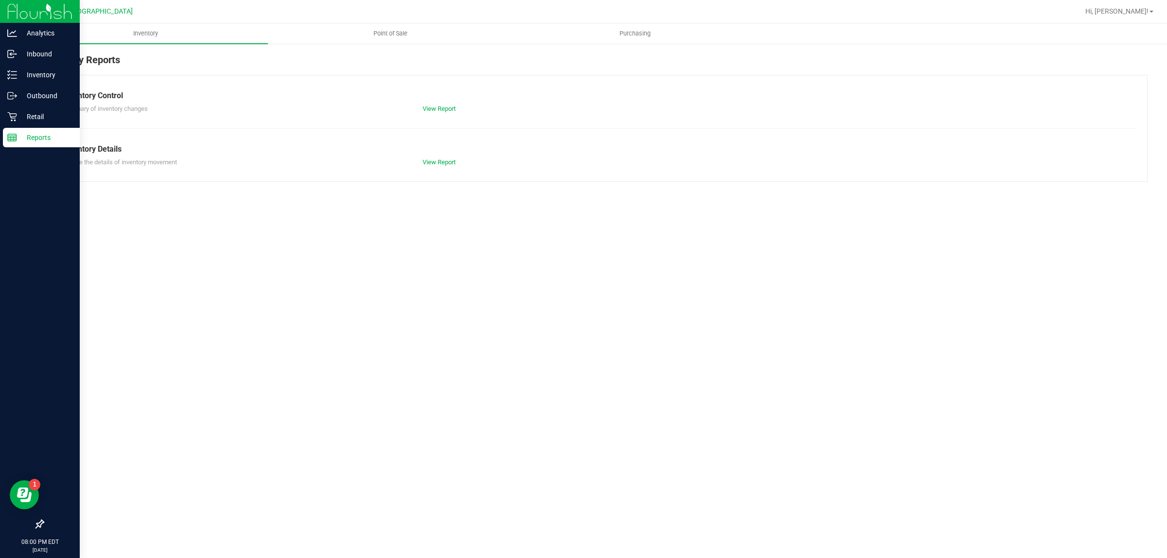
click at [391, 33] on span "Point of Sale" at bounding box center [390, 33] width 60 height 9
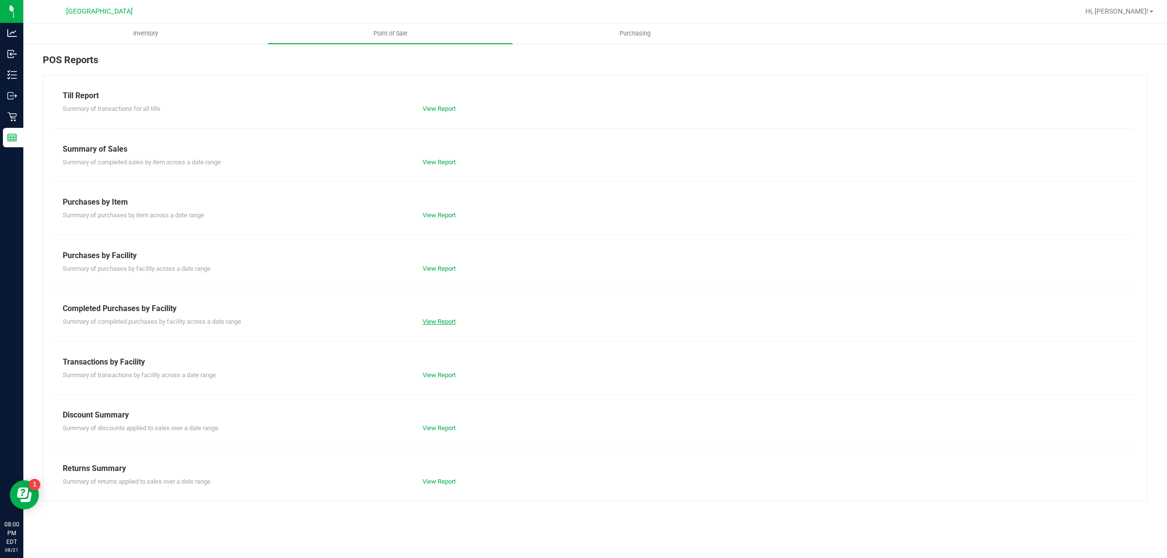
click at [439, 323] on link "View Report" at bounding box center [439, 321] width 33 height 7
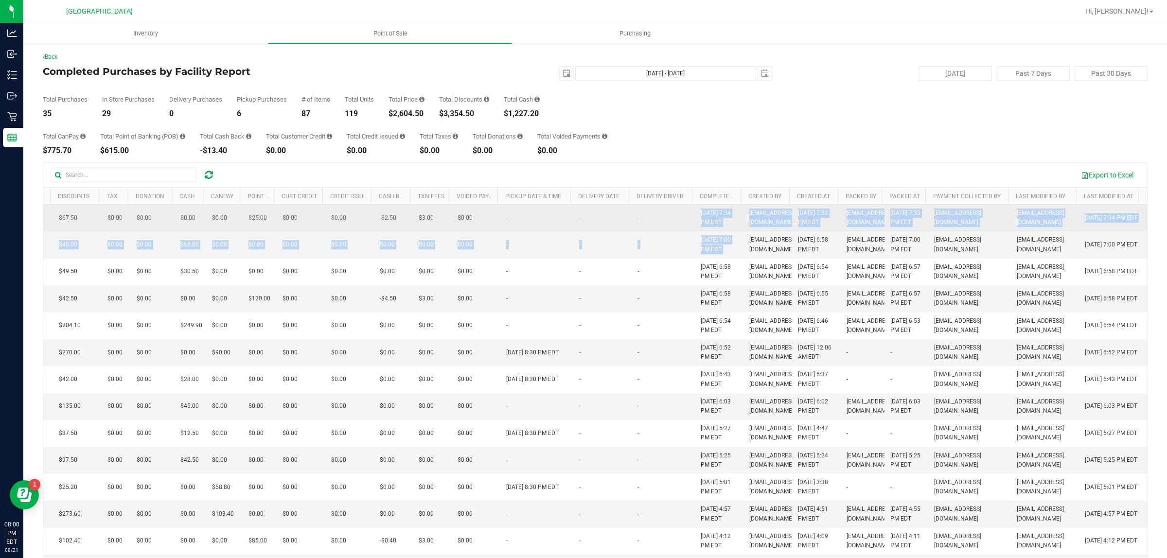
drag, startPoint x: 750, startPoint y: 270, endPoint x: 679, endPoint y: 234, distance: 79.2
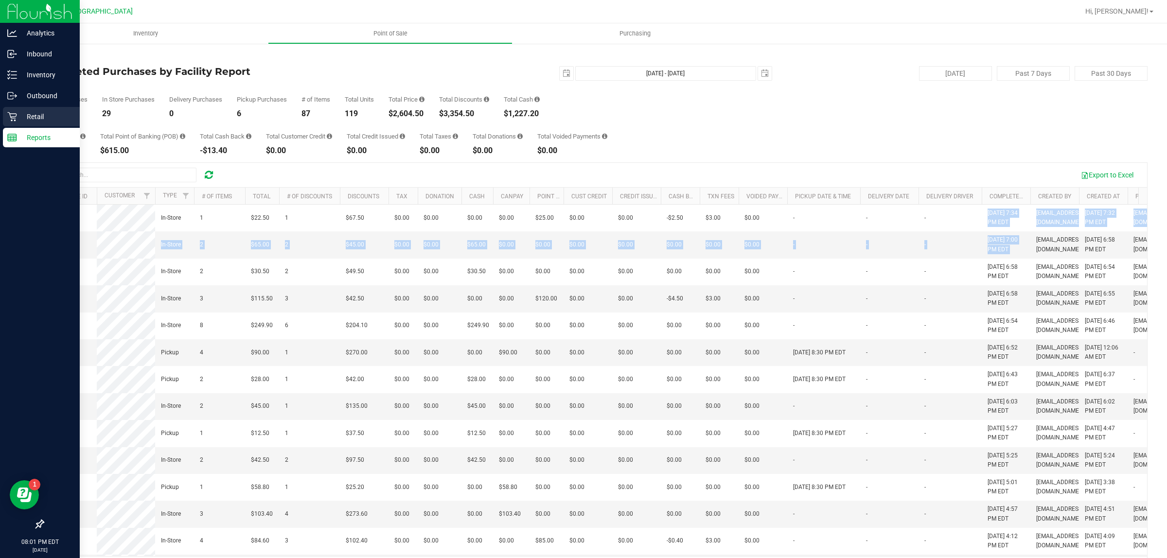
click at [28, 122] on p "Retail" at bounding box center [46, 117] width 58 height 12
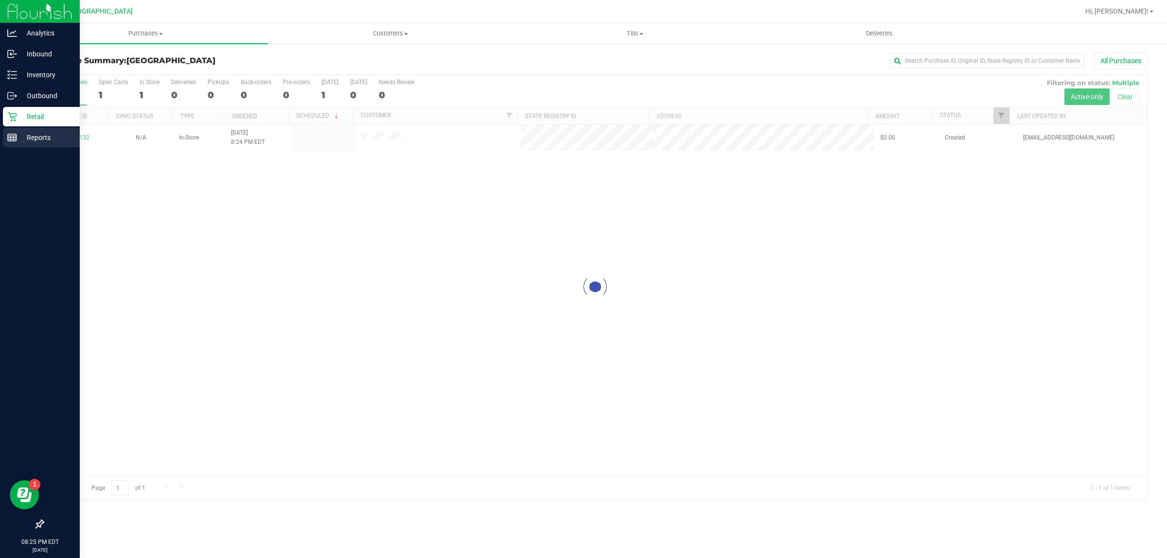
click at [25, 132] on p "Reports" at bounding box center [46, 138] width 58 height 12
click at [42, 135] on p "Reports" at bounding box center [46, 138] width 58 height 12
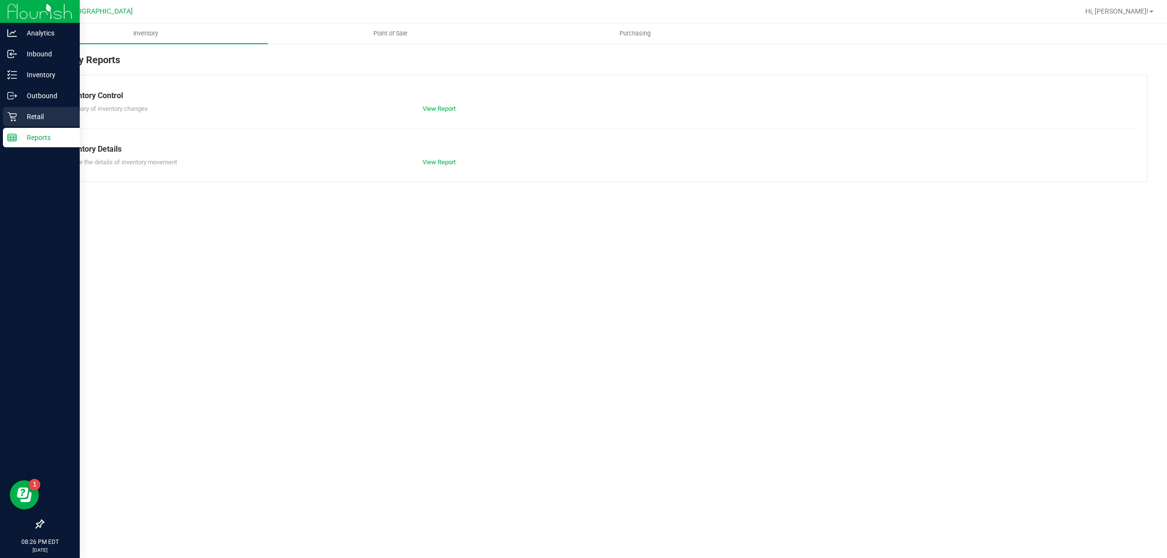
click at [50, 118] on p "Retail" at bounding box center [46, 117] width 58 height 12
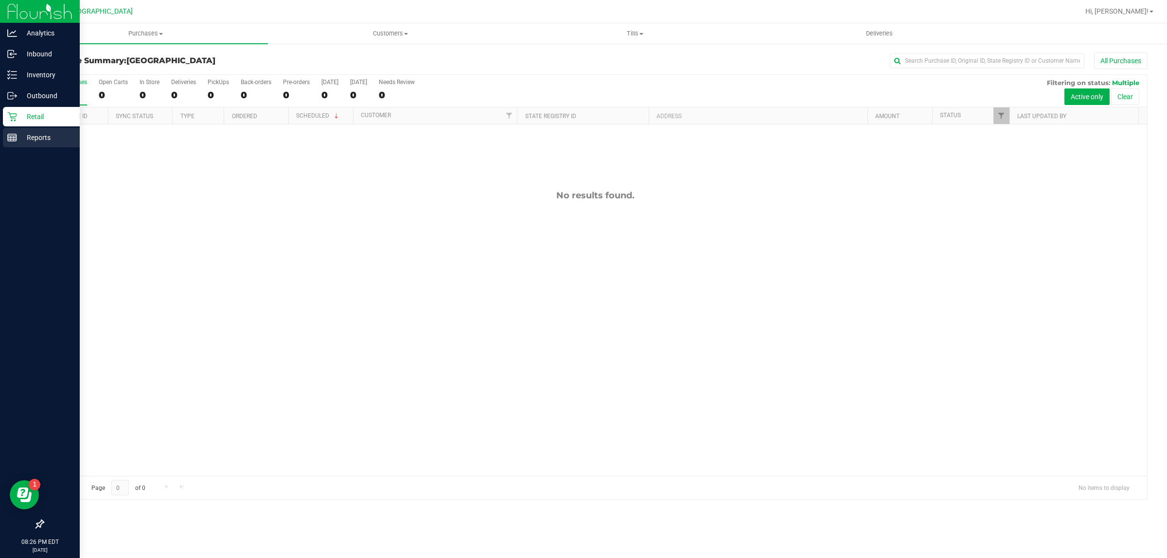
click at [18, 135] on p "Reports" at bounding box center [46, 138] width 58 height 12
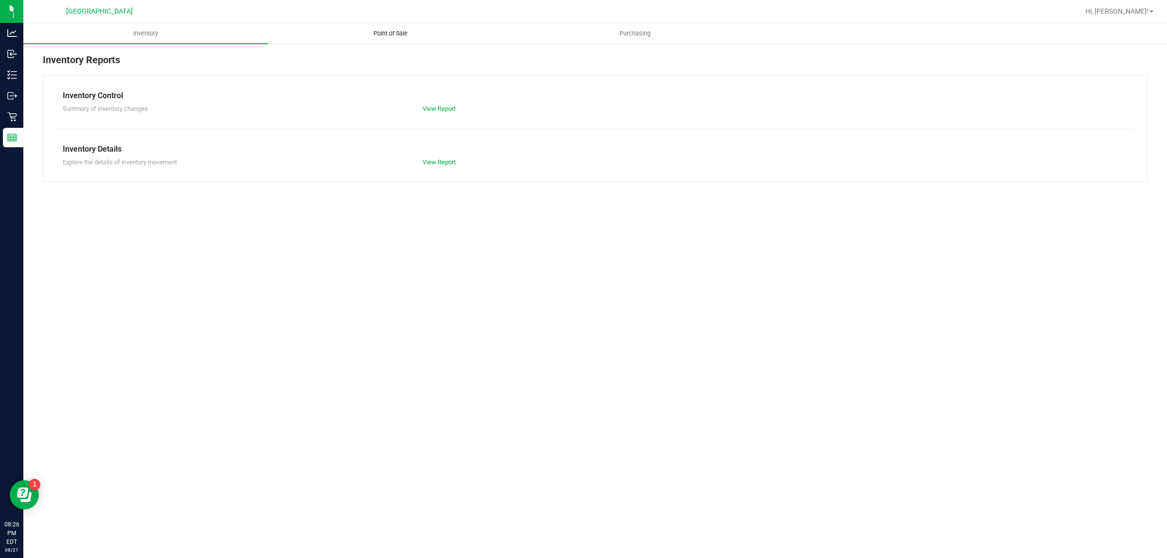
click at [381, 36] on span "Point of Sale" at bounding box center [390, 33] width 60 height 9
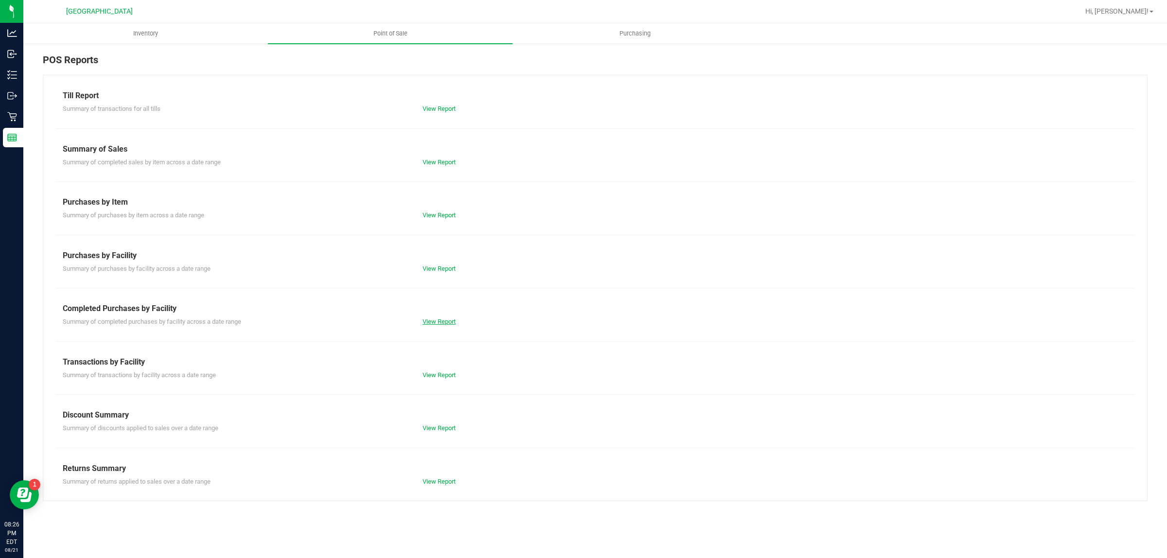
click at [442, 325] on link "View Report" at bounding box center [439, 321] width 33 height 7
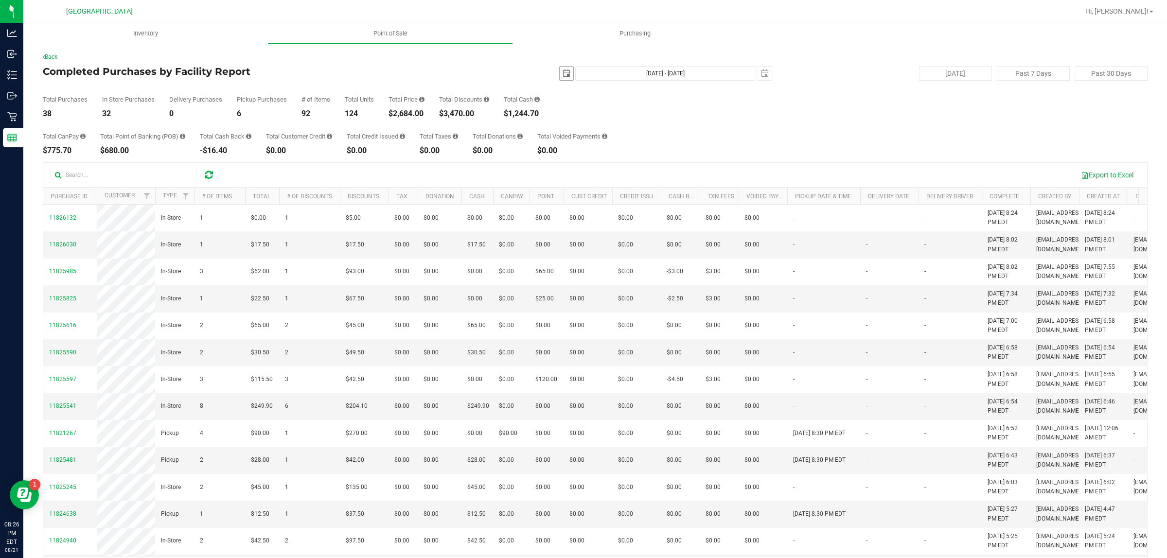
click at [563, 72] on span "select" at bounding box center [567, 74] width 8 height 8
click at [562, 176] on link "17" at bounding box center [562, 172] width 14 height 15
type input "[DATE]"
type input "[DATE] - [DATE]"
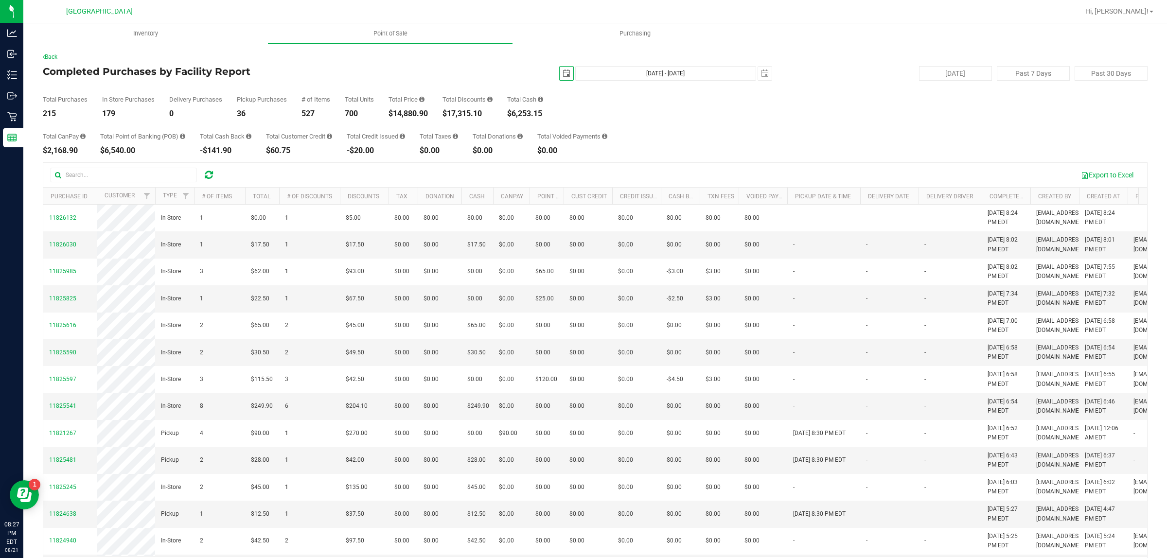
click at [563, 73] on span "select" at bounding box center [567, 74] width 8 height 8
click at [635, 127] on link "1" at bounding box center [633, 127] width 14 height 15
type input "[DATE]"
type input "[DATE] - [DATE]"
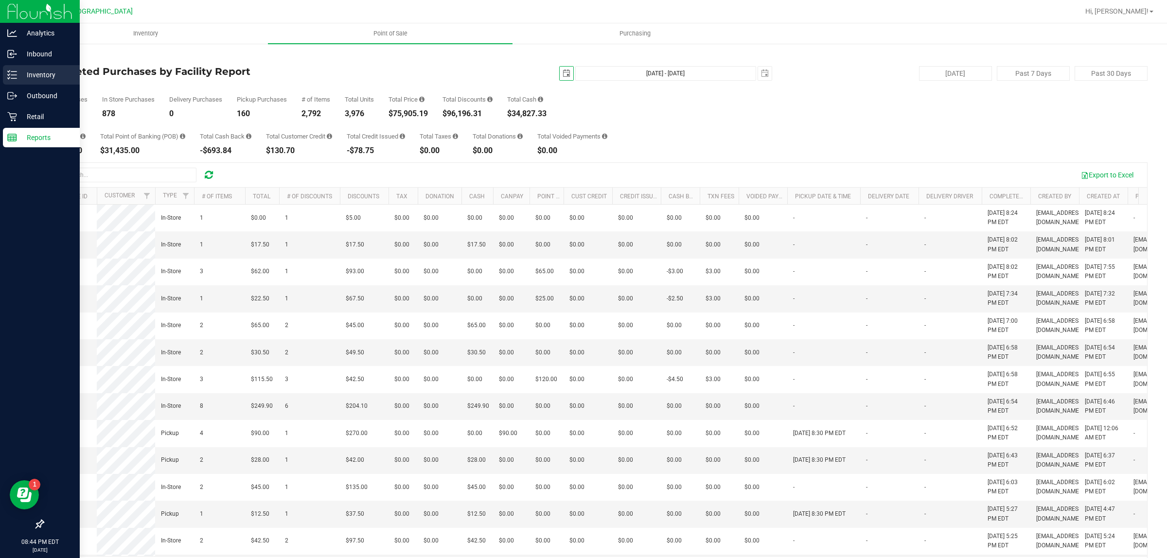
click at [26, 69] on p "Inventory" at bounding box center [46, 75] width 58 height 12
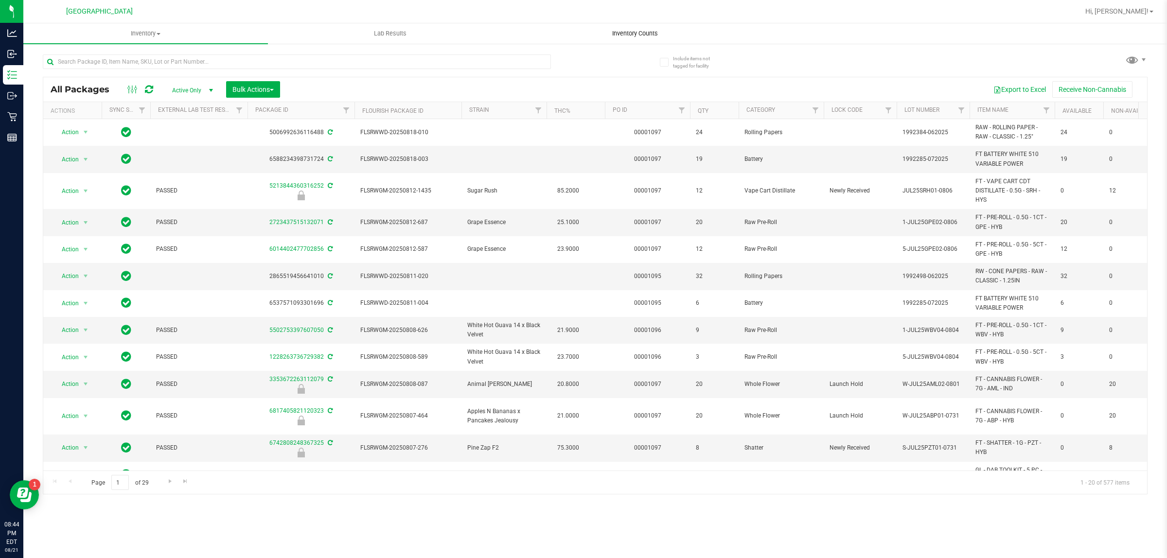
click at [646, 30] on span "Inventory Counts" at bounding box center [635, 33] width 72 height 9
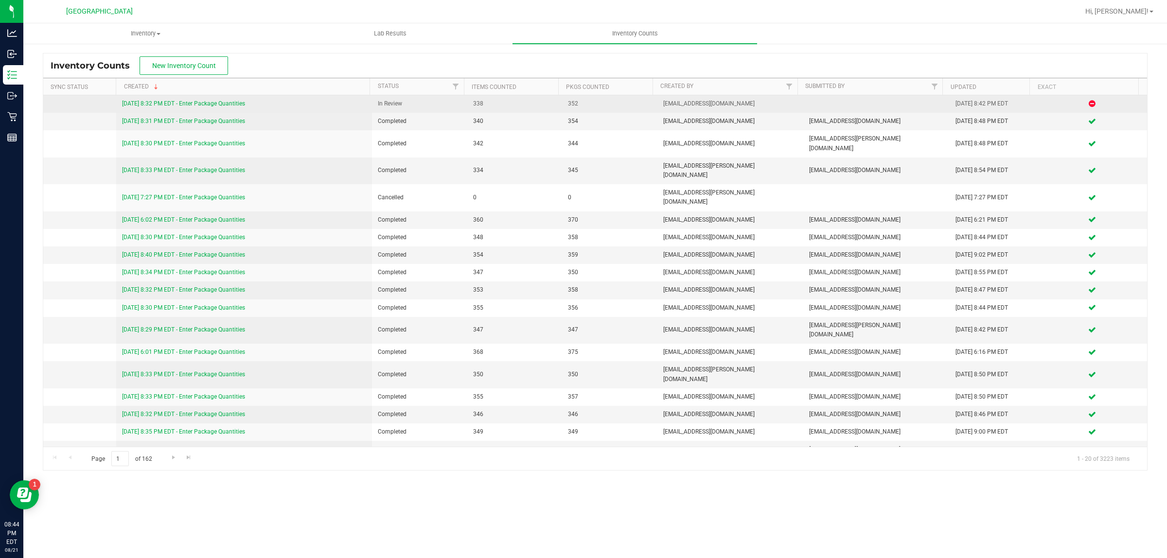
click at [229, 102] on link "[DATE] 8:32 PM EDT - Enter Package Quantities" at bounding box center [183, 103] width 123 height 7
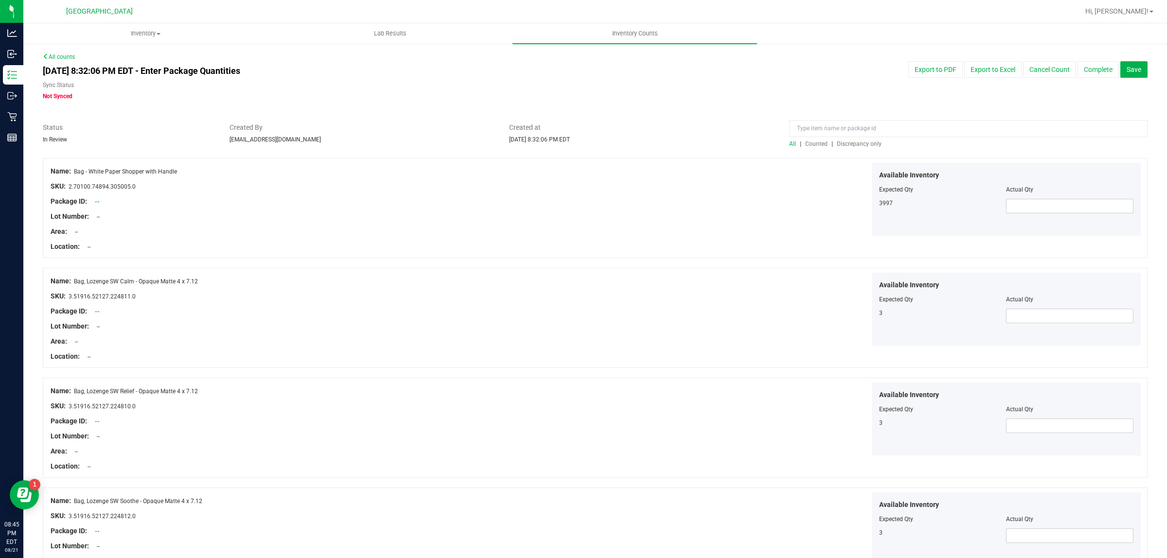
click at [860, 142] on span "Discrepancy only" at bounding box center [859, 144] width 45 height 7
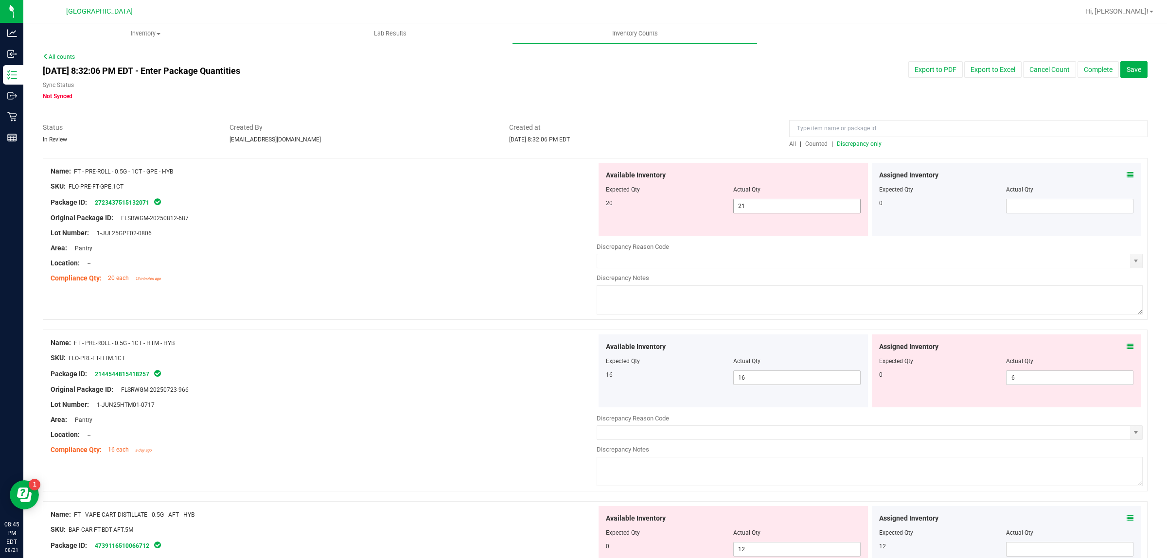
click at [760, 203] on span "21 21" at bounding box center [797, 206] width 127 height 15
type input "2"
type input "20"
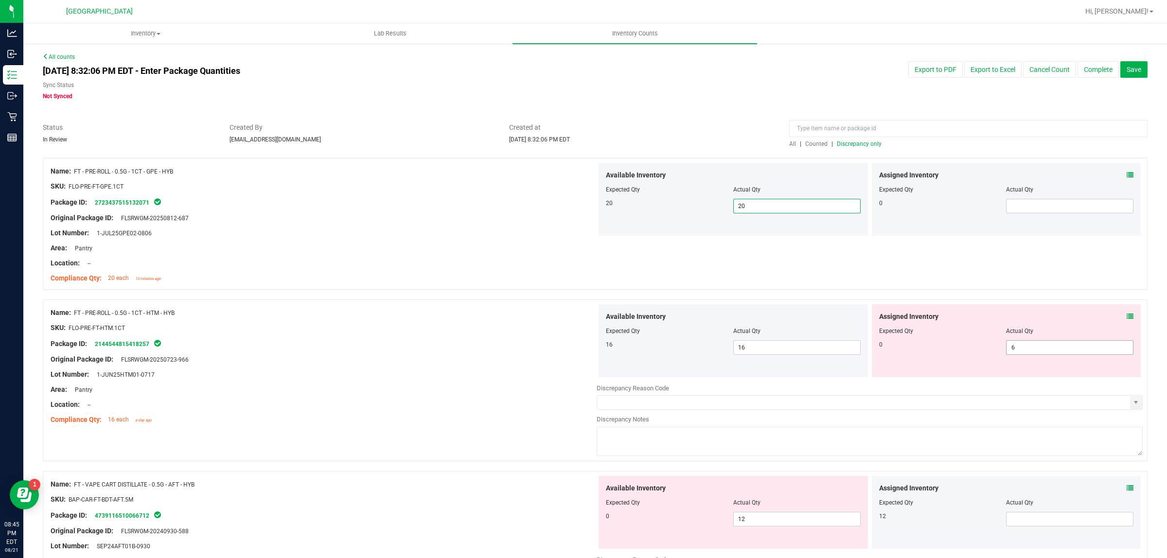
click at [1037, 341] on span "6 6" at bounding box center [1069, 348] width 127 height 15
type input "0"
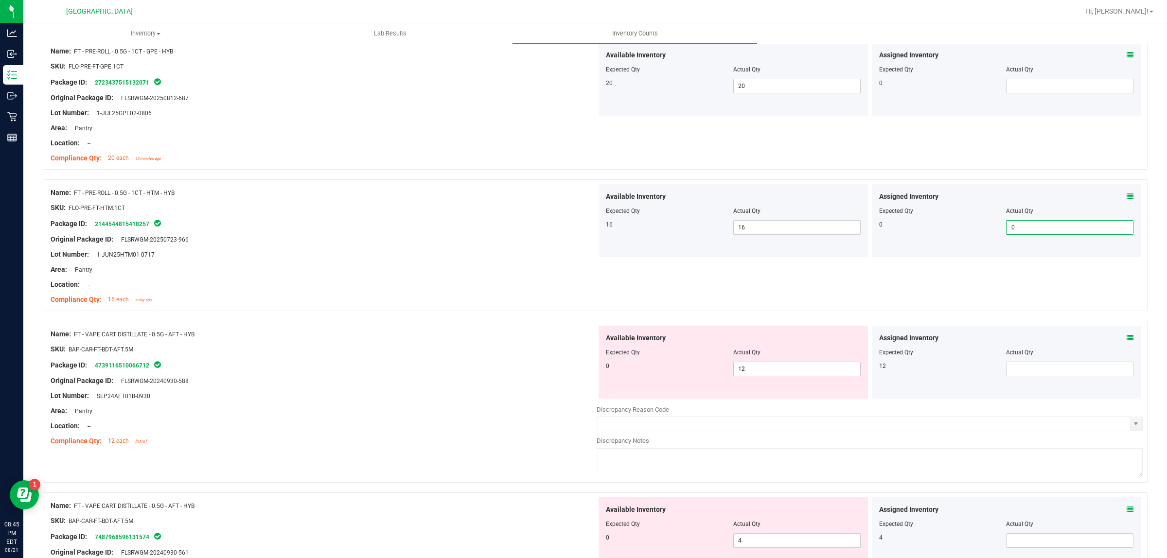
scroll to position [122, 0]
click at [789, 362] on span "12 12" at bounding box center [797, 367] width 127 height 15
type input "1"
type input "0"
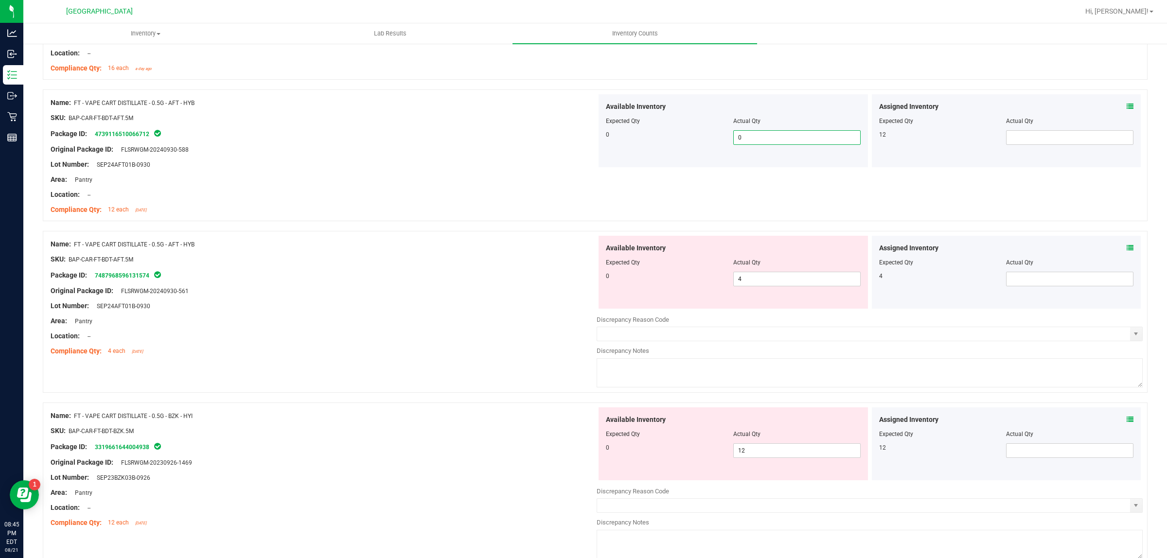
scroll to position [365, 0]
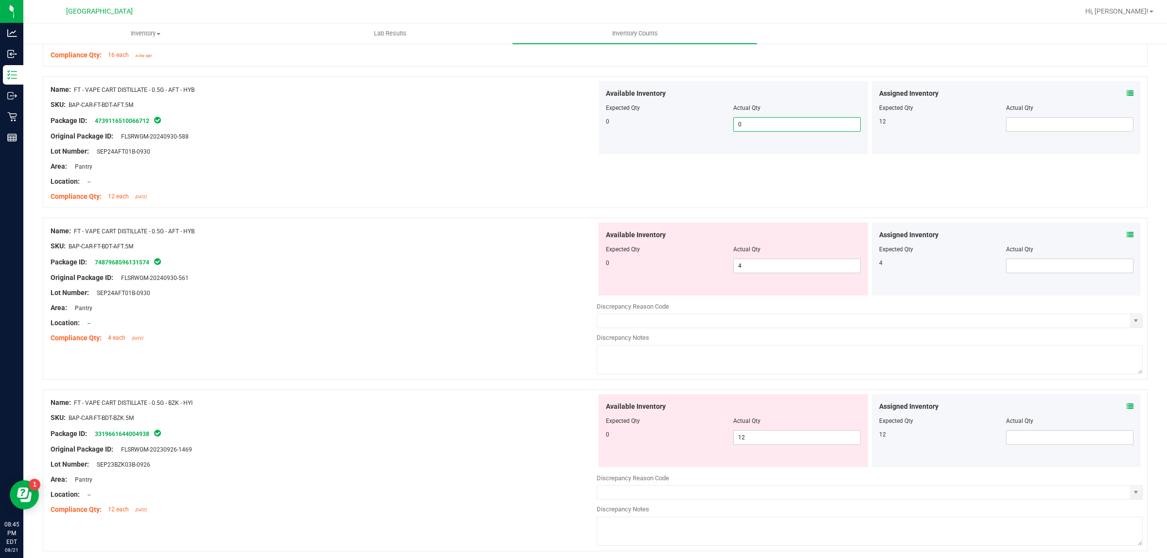
click at [789, 258] on div at bounding box center [733, 256] width 255 height 5
click at [787, 261] on span "4 4" at bounding box center [797, 266] width 127 height 15
type input "0"
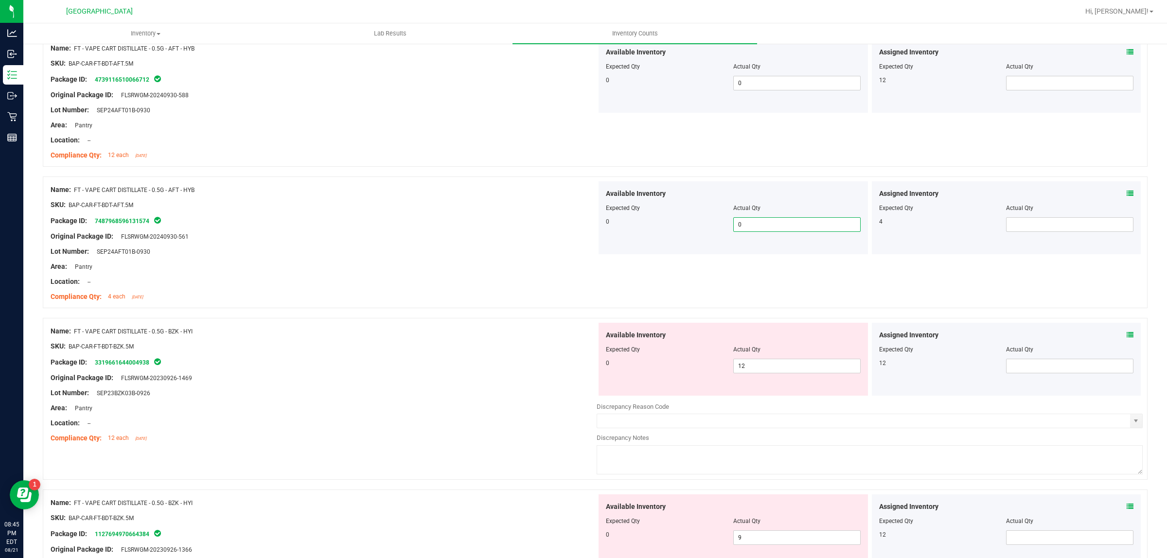
scroll to position [426, 0]
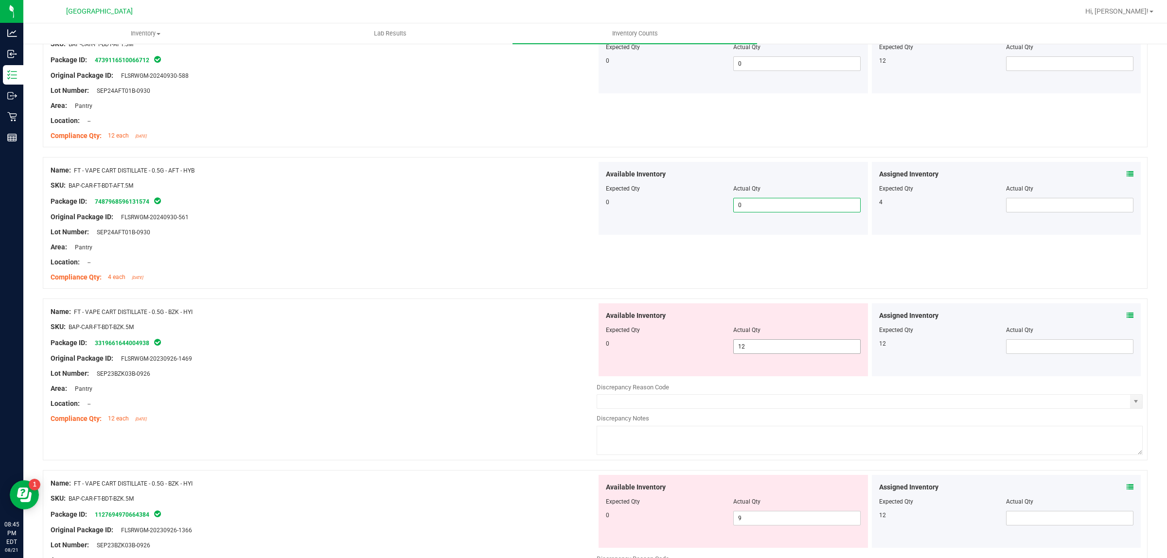
click at [755, 350] on span "12 12" at bounding box center [797, 347] width 127 height 15
type input "1"
type input "0"
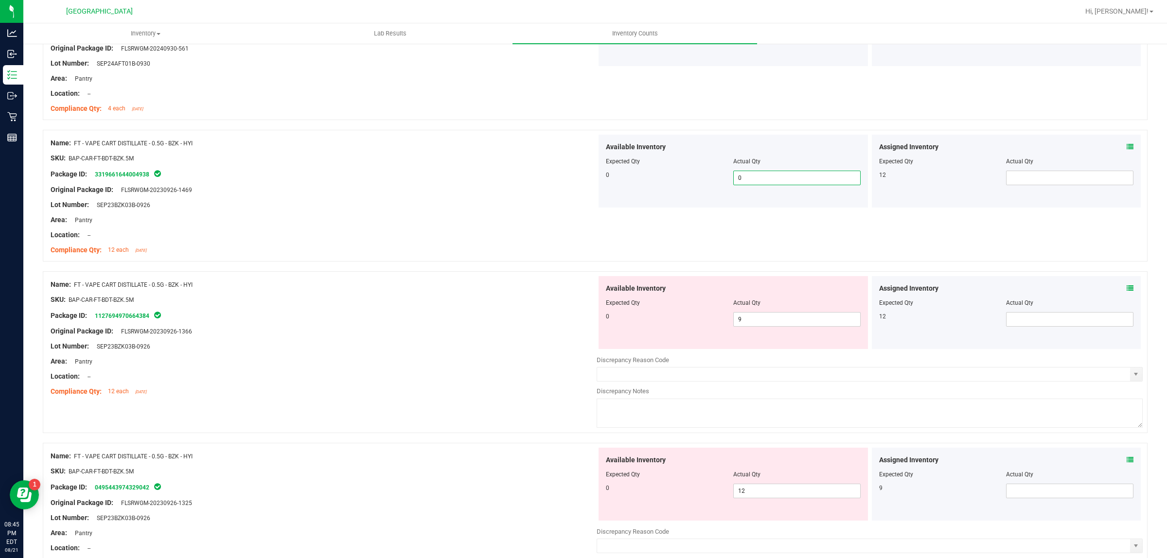
scroll to position [608, 0]
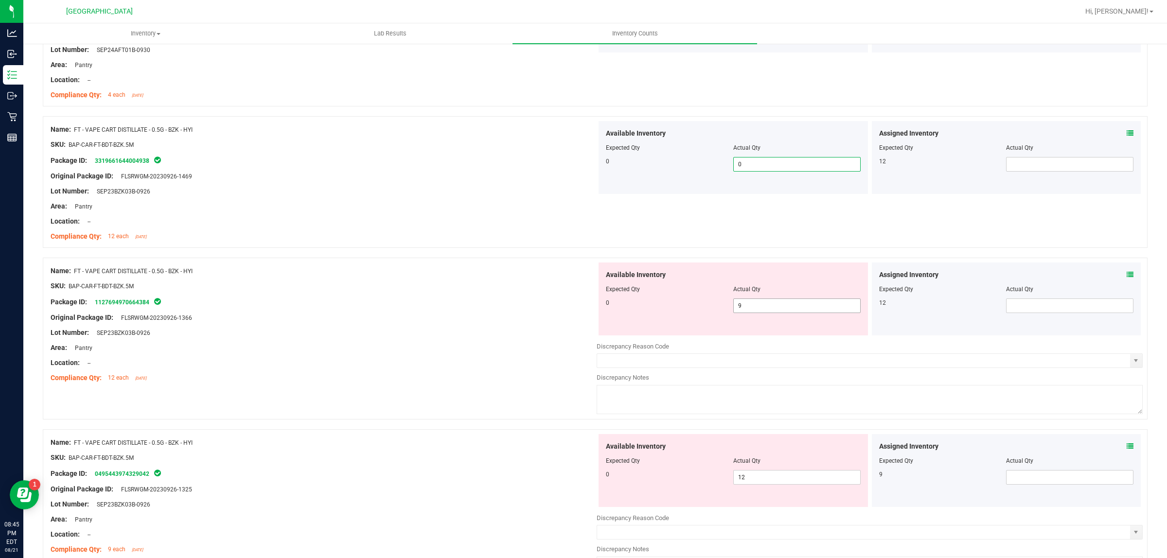
click at [758, 309] on span "9 9" at bounding box center [797, 306] width 127 height 15
type input "0"
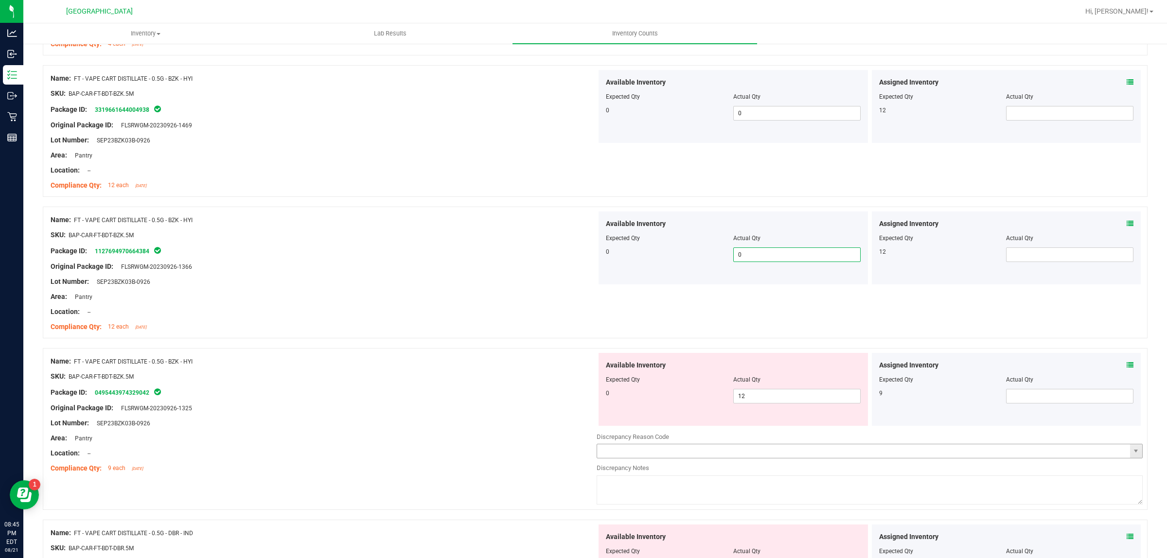
scroll to position [730, 0]
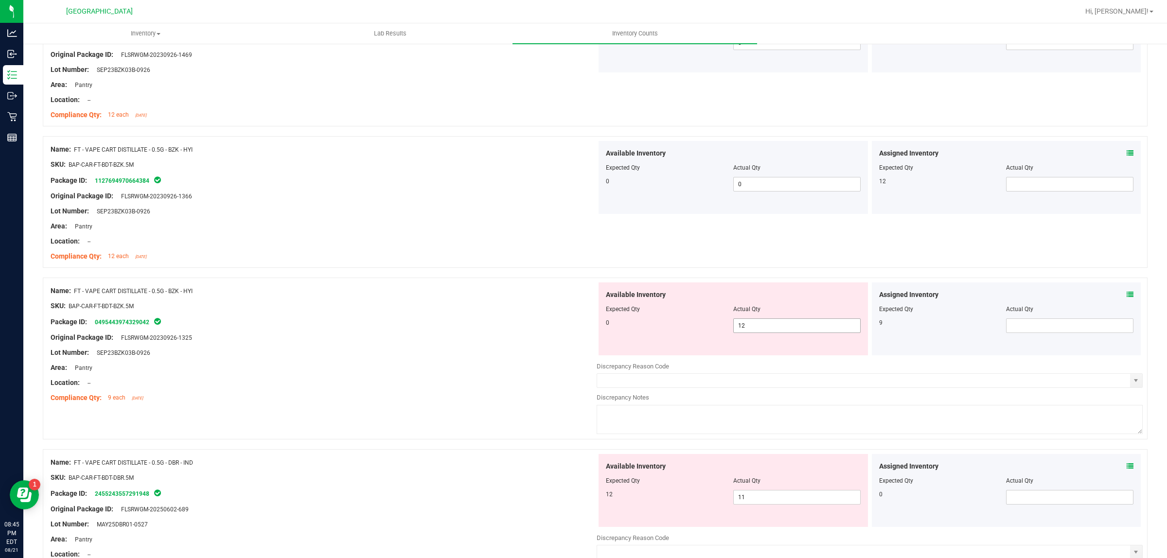
click at [782, 330] on span "12 12" at bounding box center [797, 326] width 127 height 15
type input "1"
type input "0"
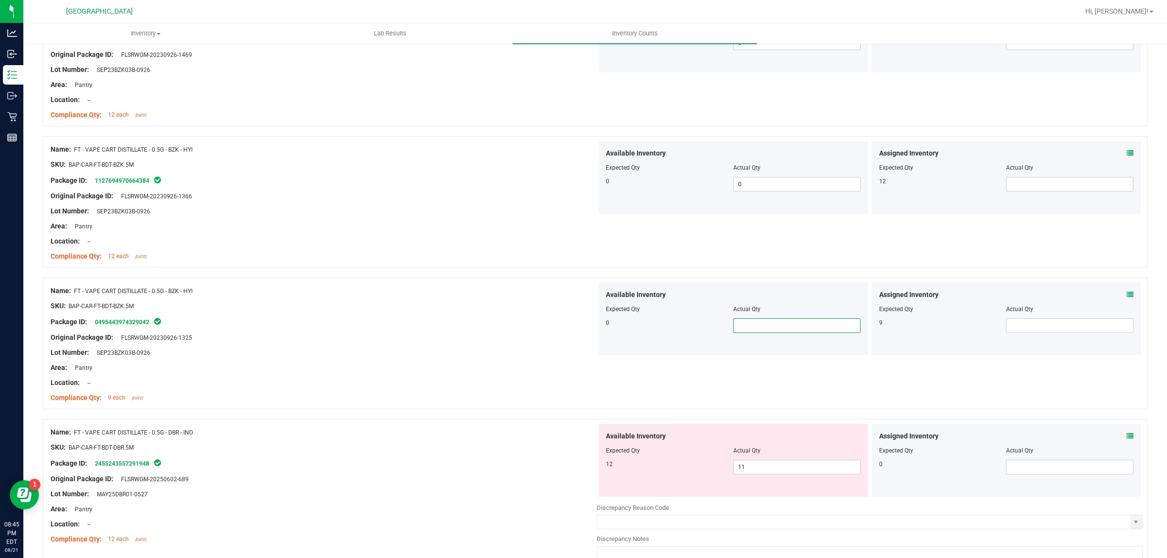
type input "0"
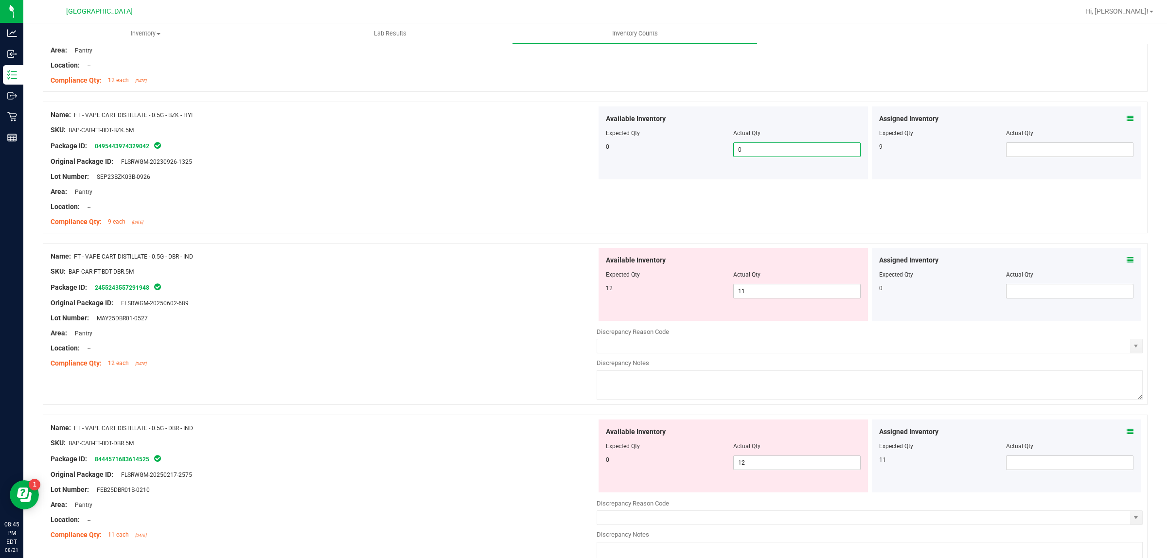
scroll to position [912, 0]
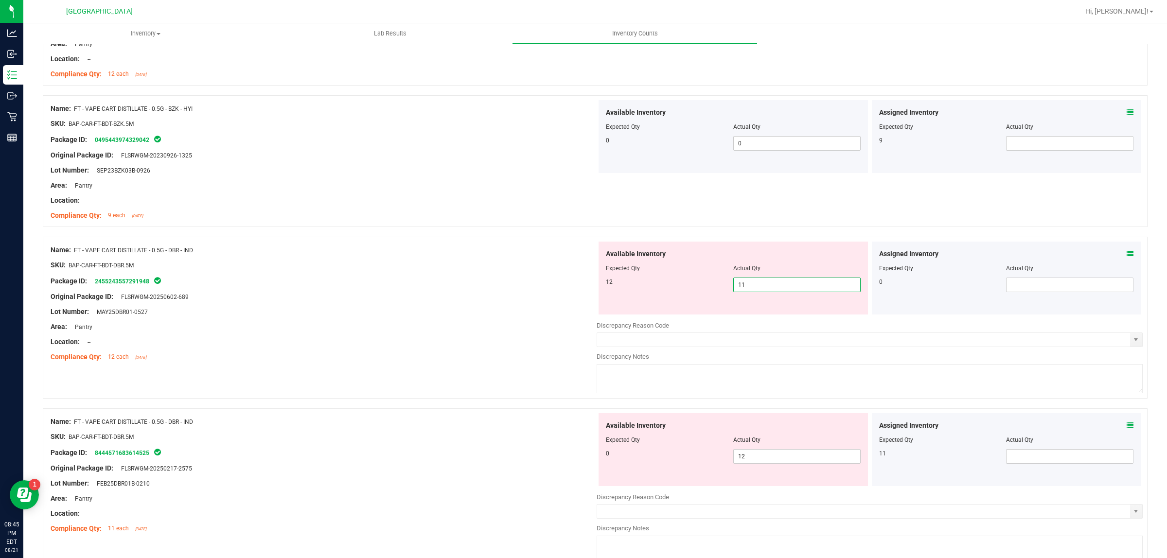
click at [781, 289] on span "11 11" at bounding box center [797, 285] width 127 height 15
type input "1"
type input "12"
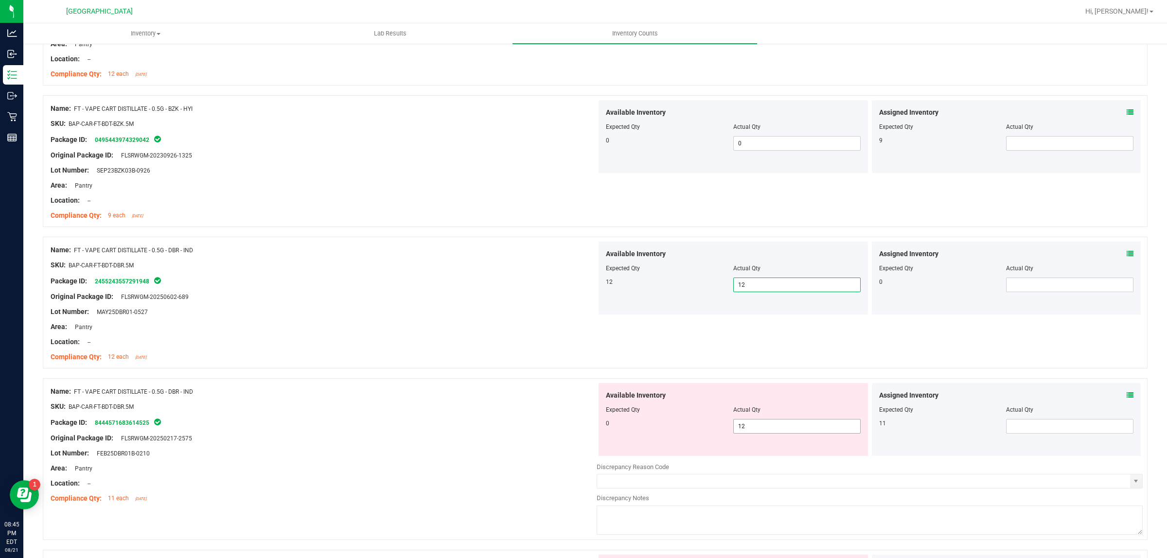
click at [765, 422] on span "12 12" at bounding box center [797, 426] width 127 height 15
type input "1"
type input "0"
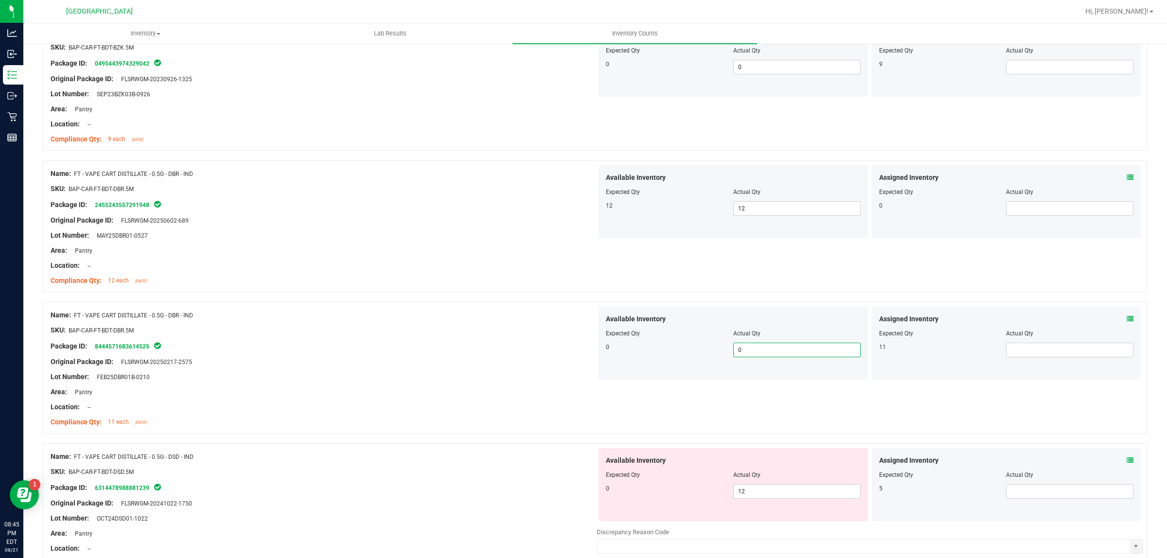
scroll to position [1155, 0]
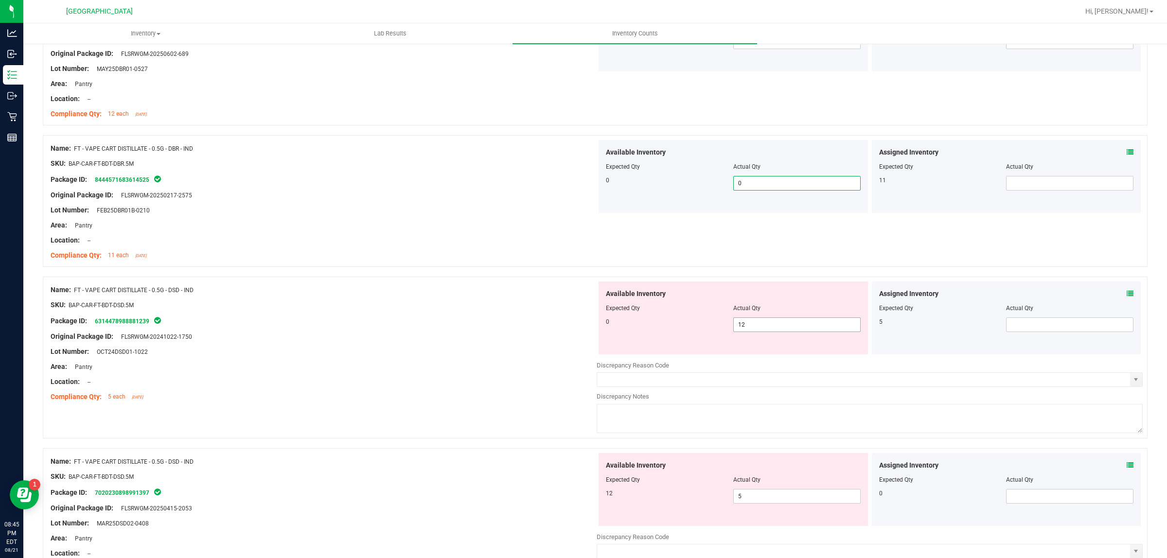
click at [745, 326] on span "12 12" at bounding box center [797, 325] width 127 height 15
type input "1"
type input "0"
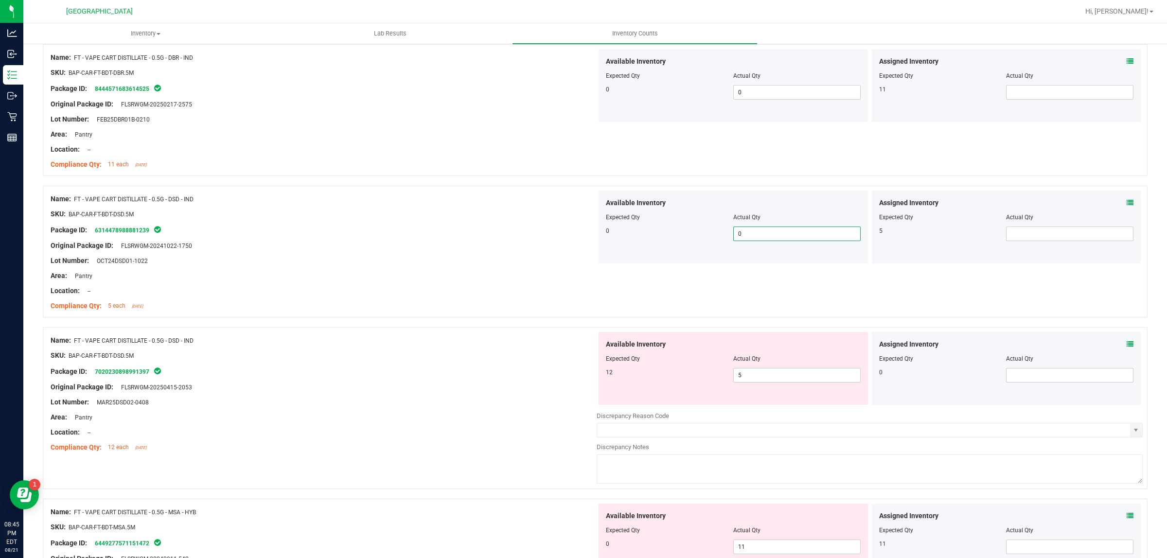
scroll to position [1338, 0]
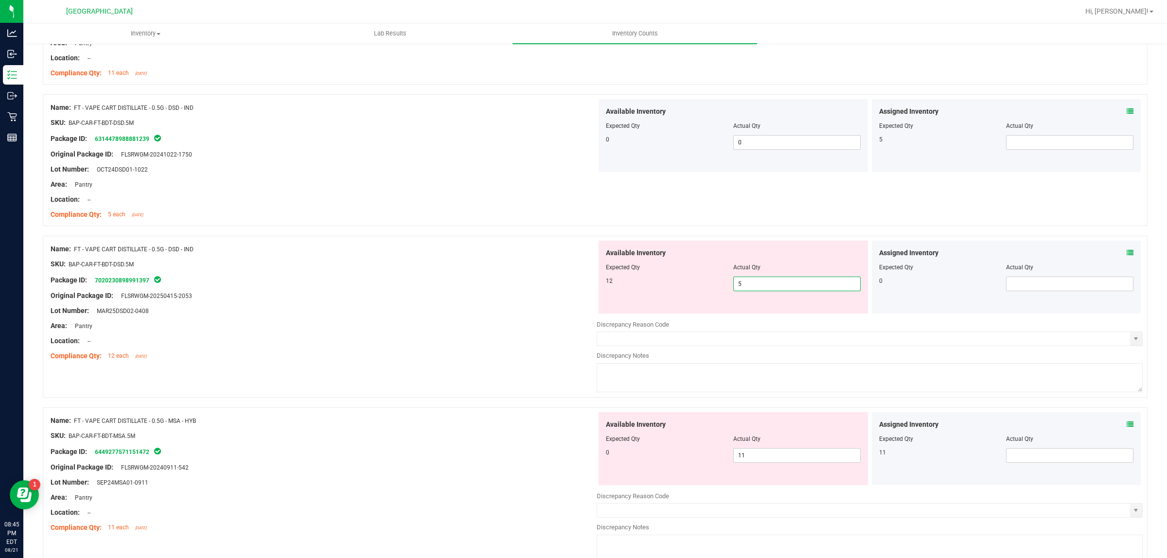
click at [789, 286] on span "5 5" at bounding box center [797, 284] width 127 height 15
type input "12"
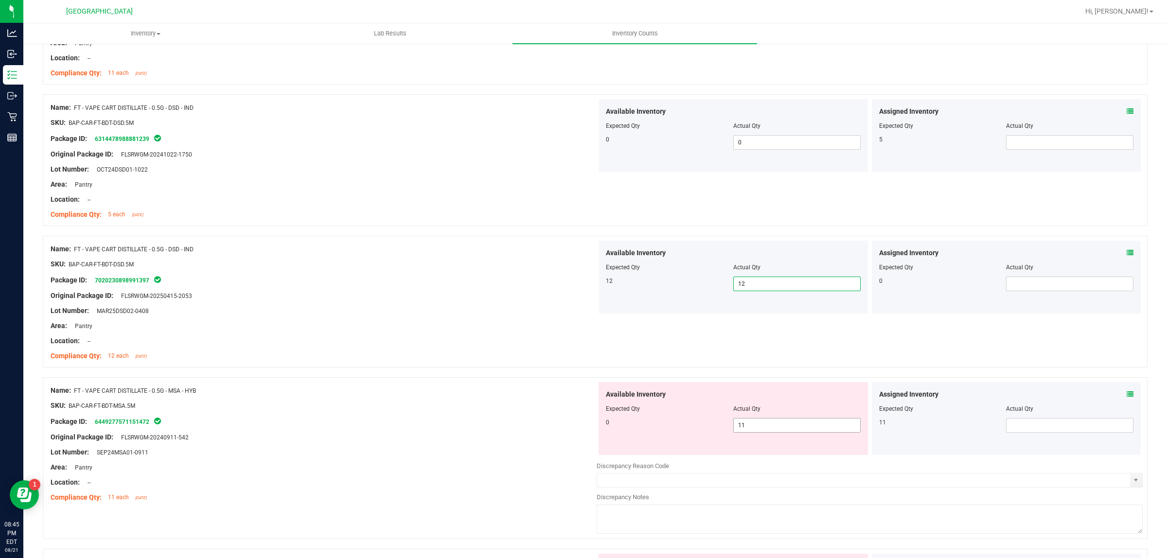
click at [774, 424] on span "11 11" at bounding box center [797, 425] width 127 height 15
type input "1"
type input "0"
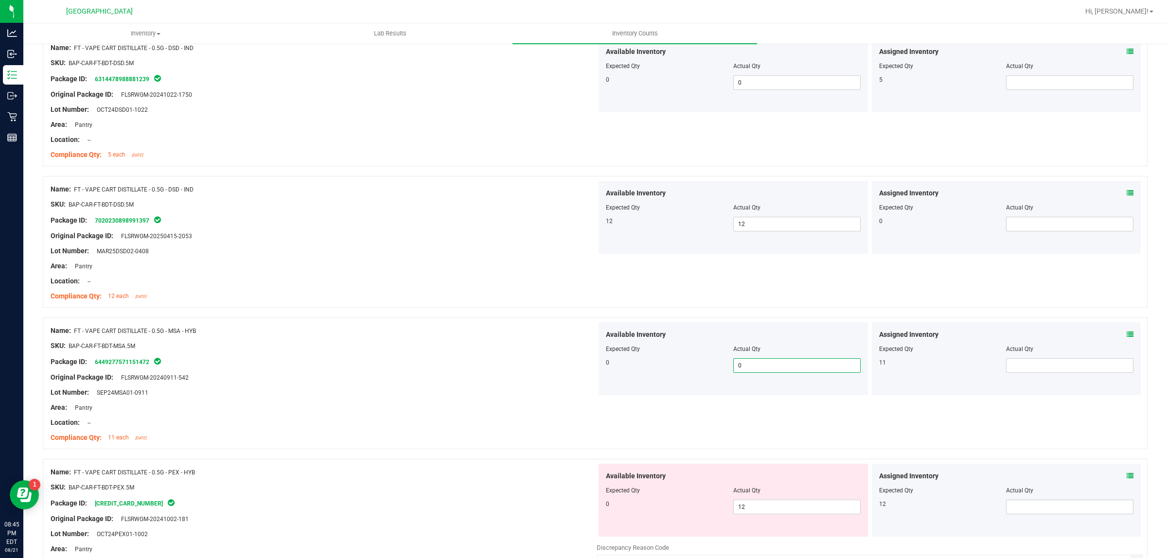
scroll to position [1581, 0]
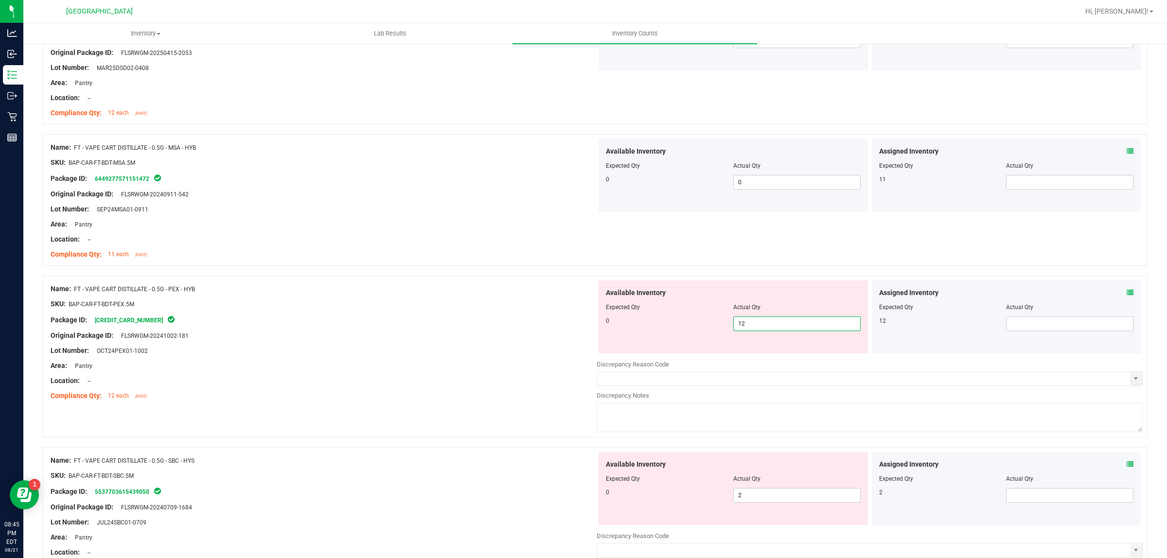
click at [776, 329] on span "12 12" at bounding box center [797, 324] width 127 height 15
type input "1"
type input "0"
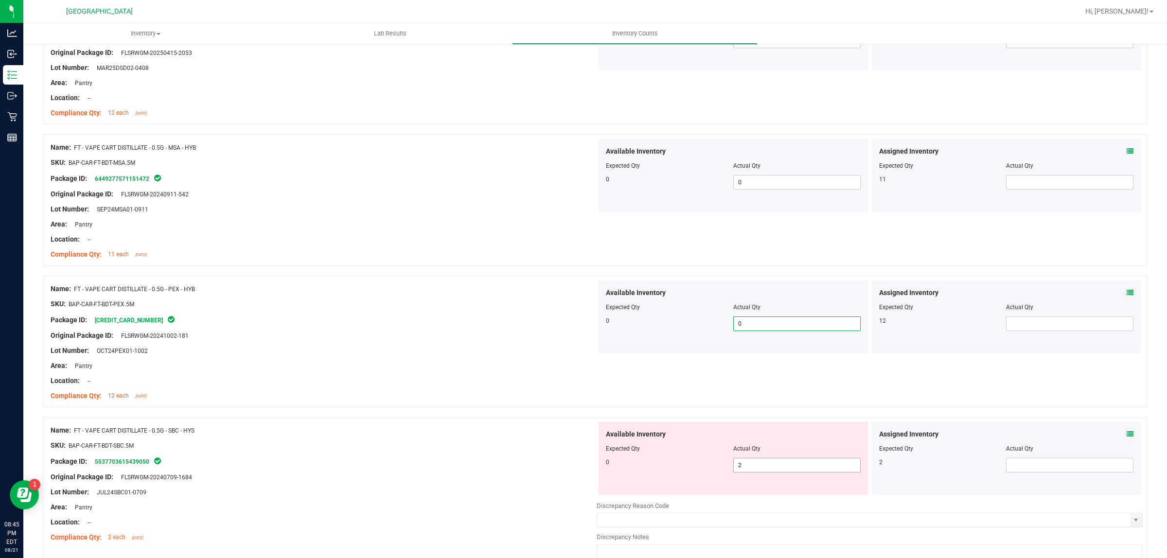
click at [760, 463] on span "2 2" at bounding box center [797, 465] width 127 height 15
type input "0"
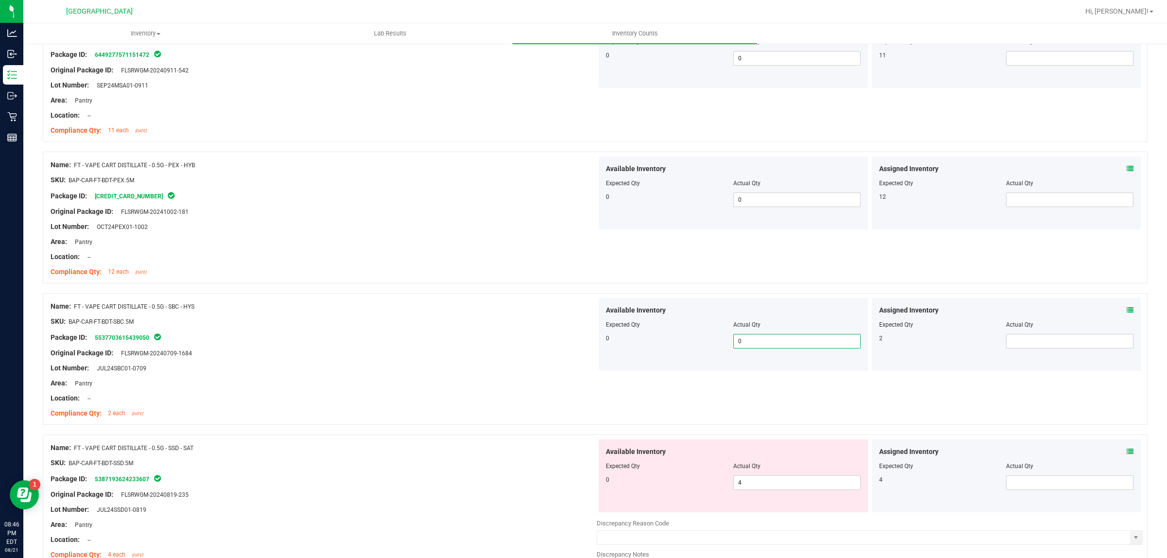
scroll to position [1824, 0]
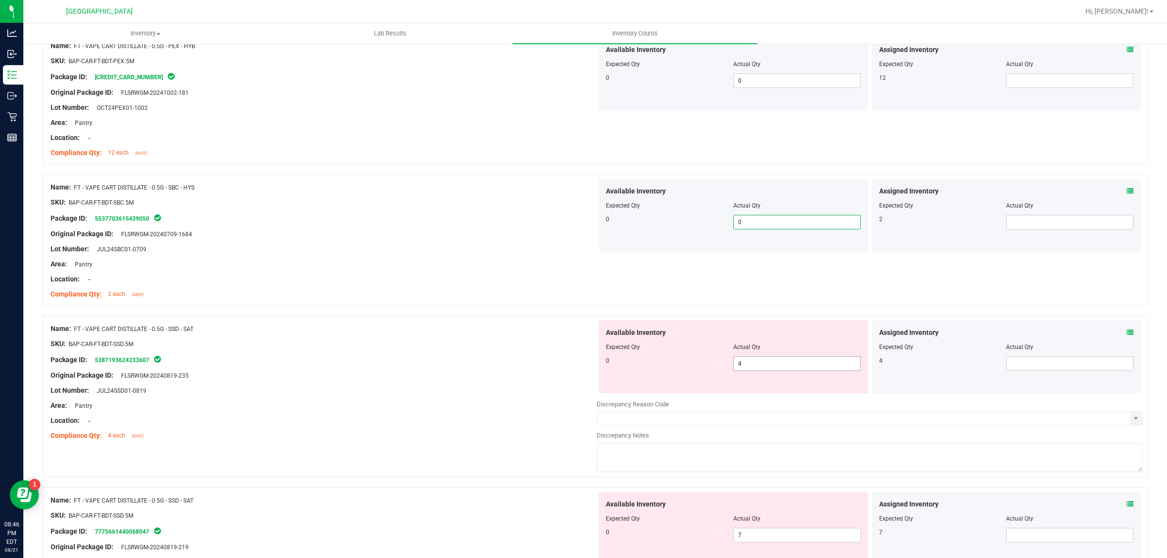
click at [767, 362] on span "4 4" at bounding box center [797, 364] width 127 height 15
type input "0"
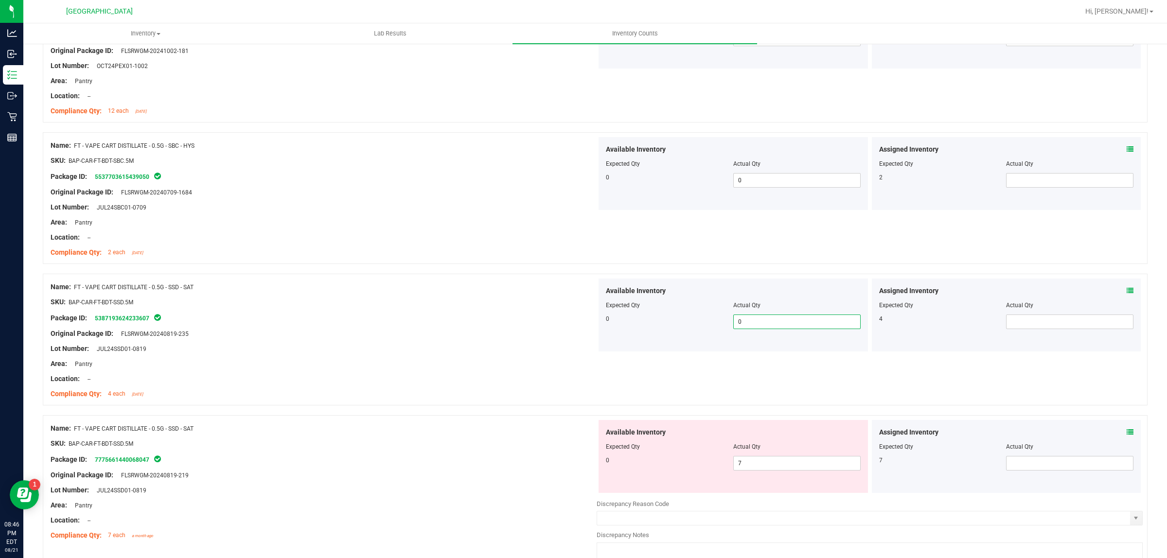
scroll to position [2007, 0]
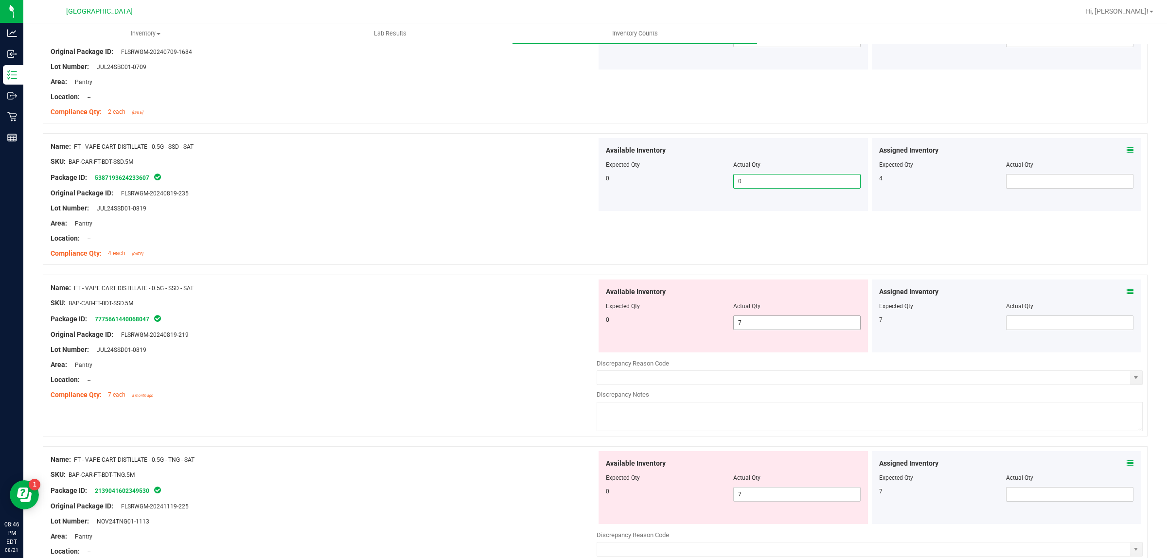
click at [779, 323] on span "7 7" at bounding box center [797, 323] width 127 height 15
type input "0"
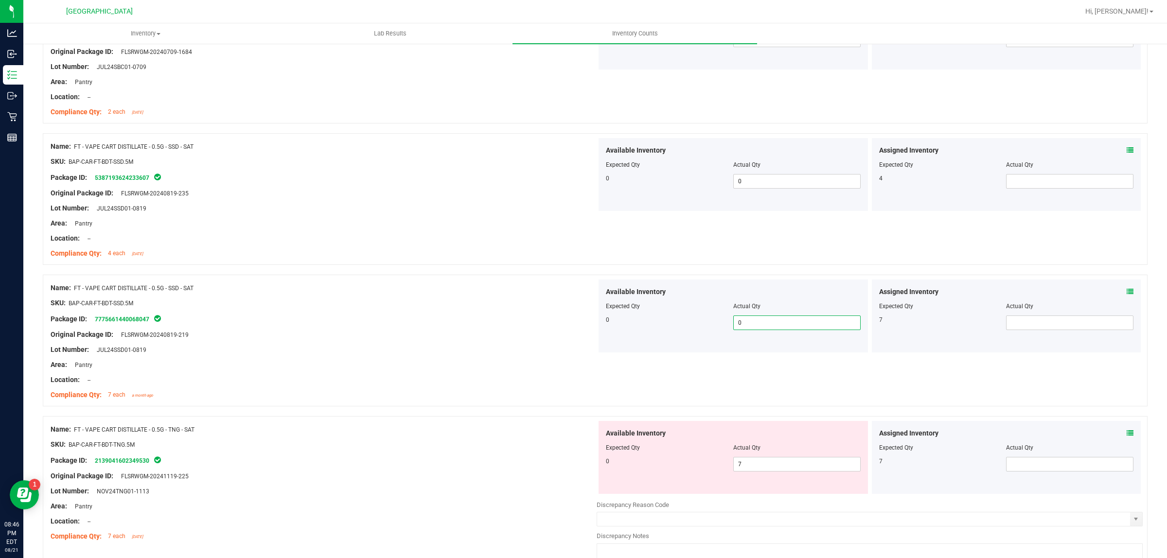
scroll to position [2128, 0]
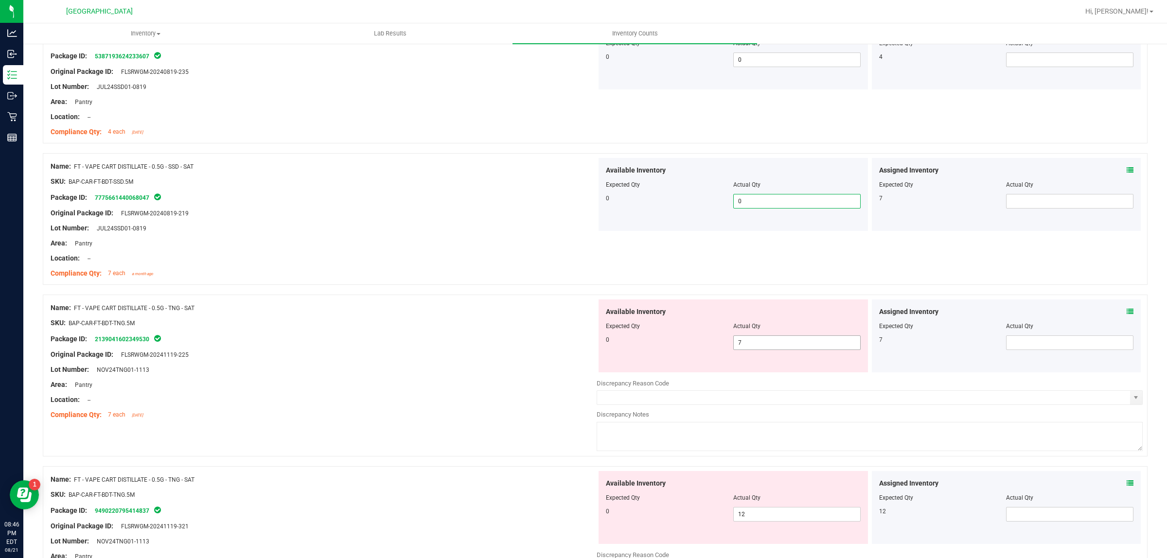
click at [779, 343] on span "7 7" at bounding box center [797, 343] width 127 height 15
type input "0"
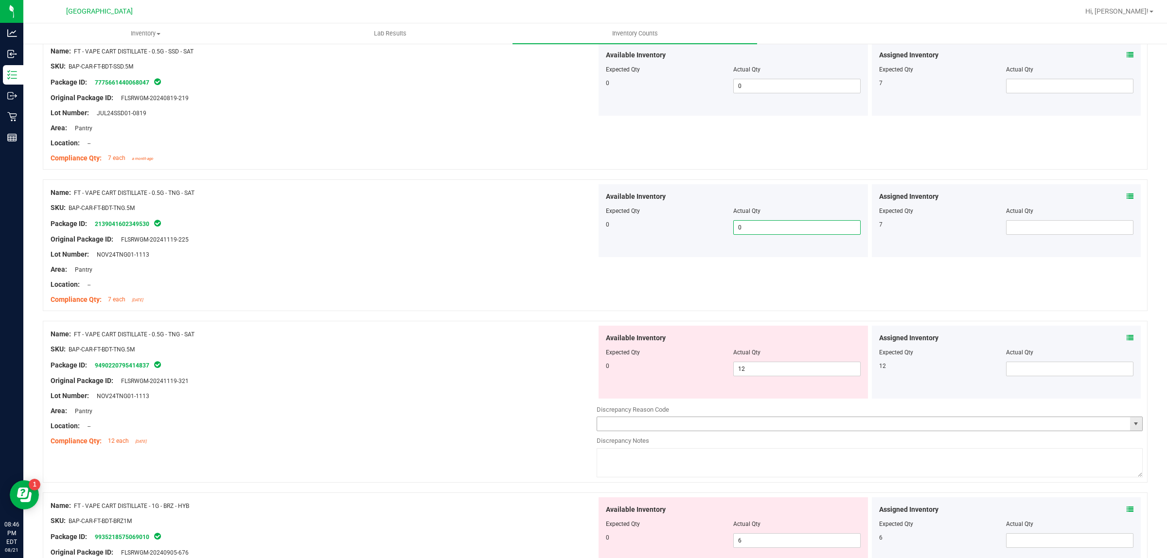
scroll to position [2311, 0]
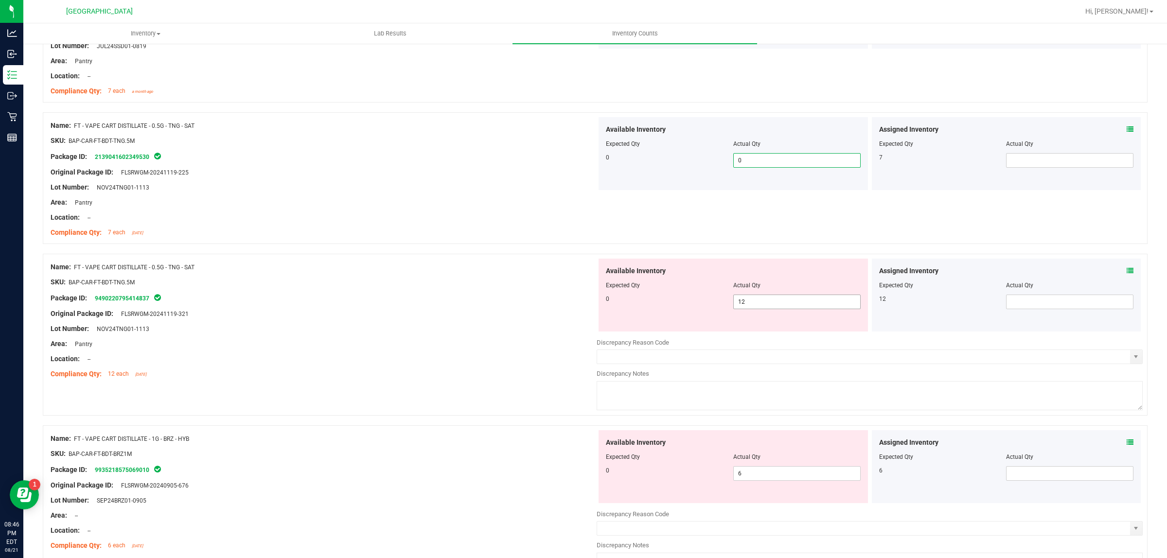
click at [788, 309] on span "12 12" at bounding box center [797, 302] width 127 height 15
type input "1"
type input "0"
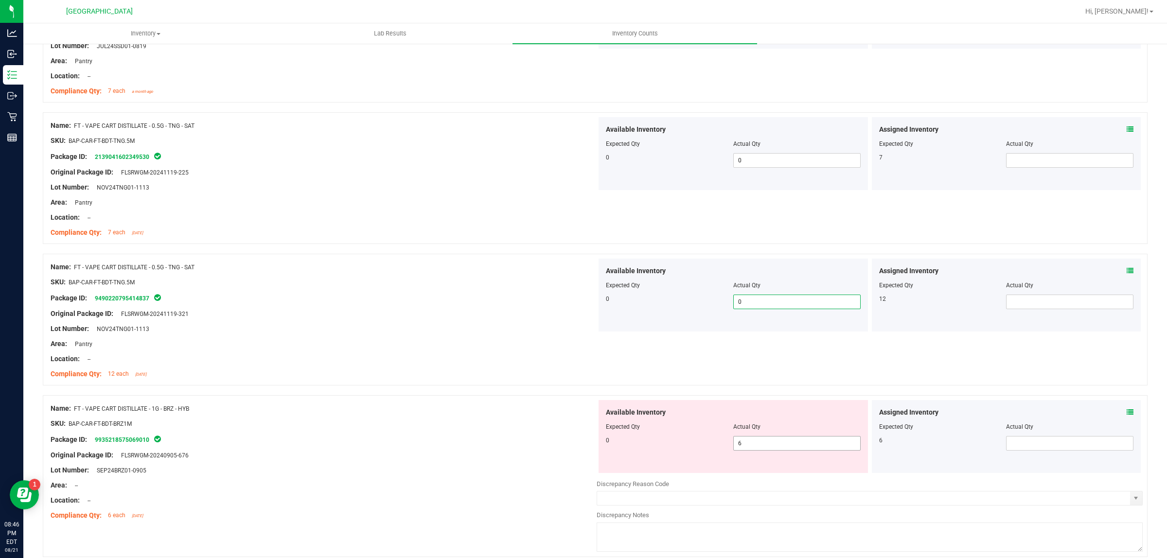
click at [824, 441] on span "6 6" at bounding box center [797, 443] width 127 height 15
click at [822, 443] on span "6 6" at bounding box center [797, 443] width 127 height 15
type input "0"
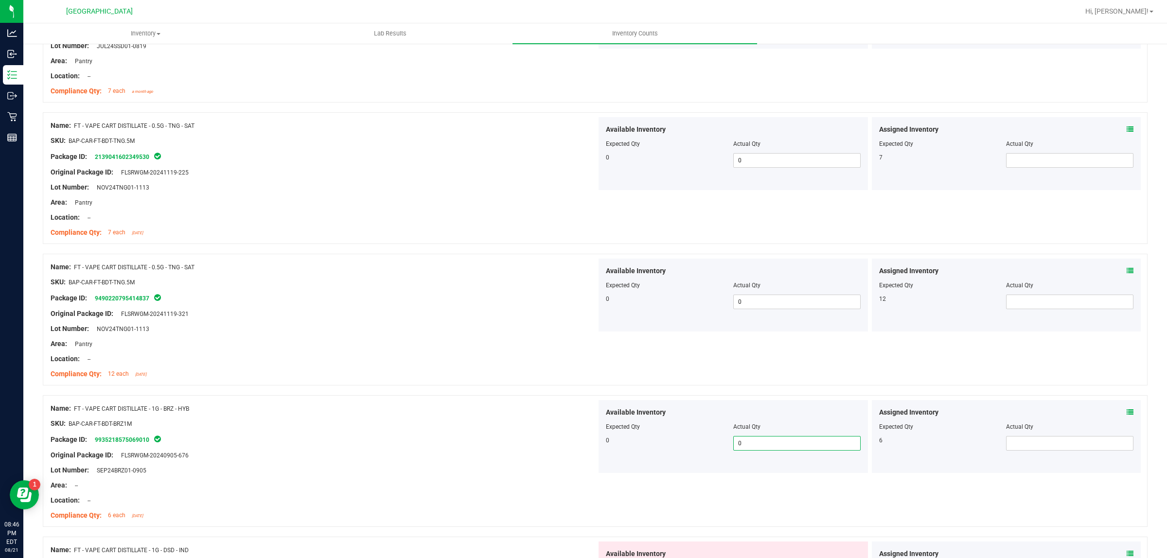
type input "0"
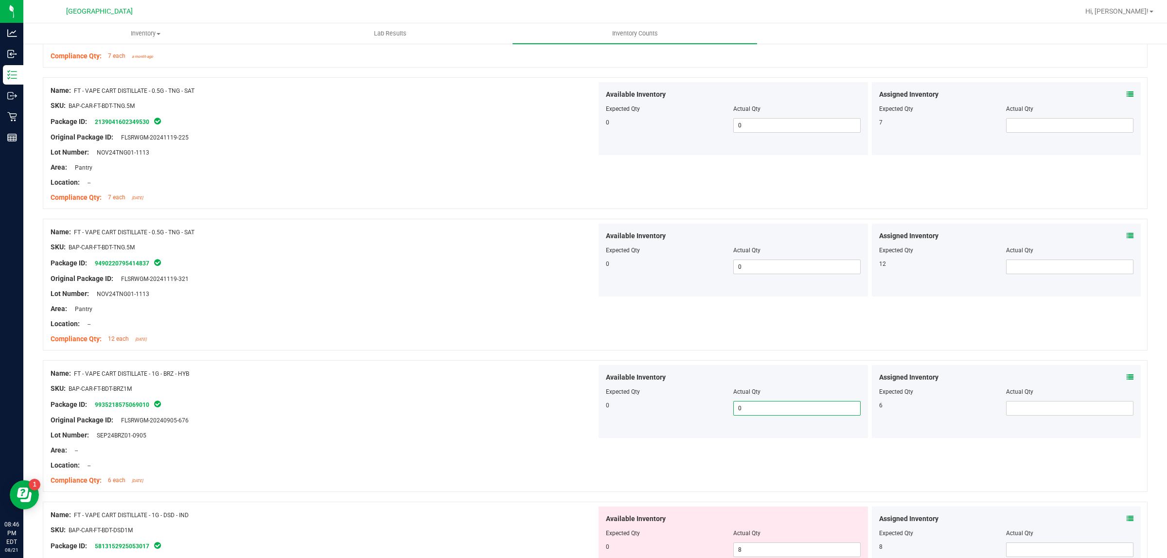
scroll to position [2493, 0]
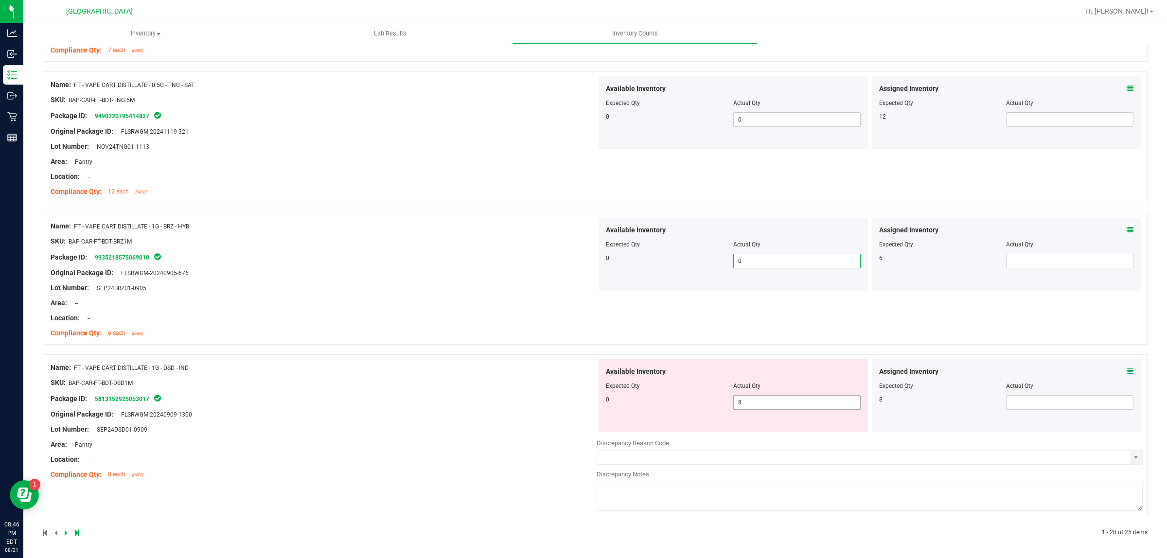
click at [748, 406] on span "8 8" at bounding box center [797, 402] width 127 height 15
type input "0"
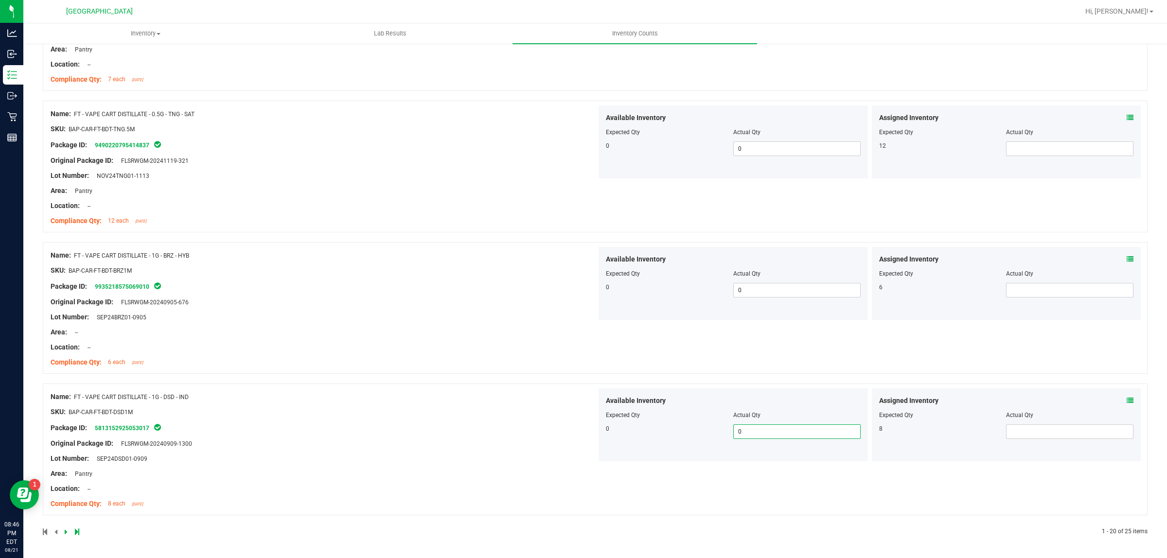
click at [66, 533] on icon at bounding box center [66, 532] width 3 height 6
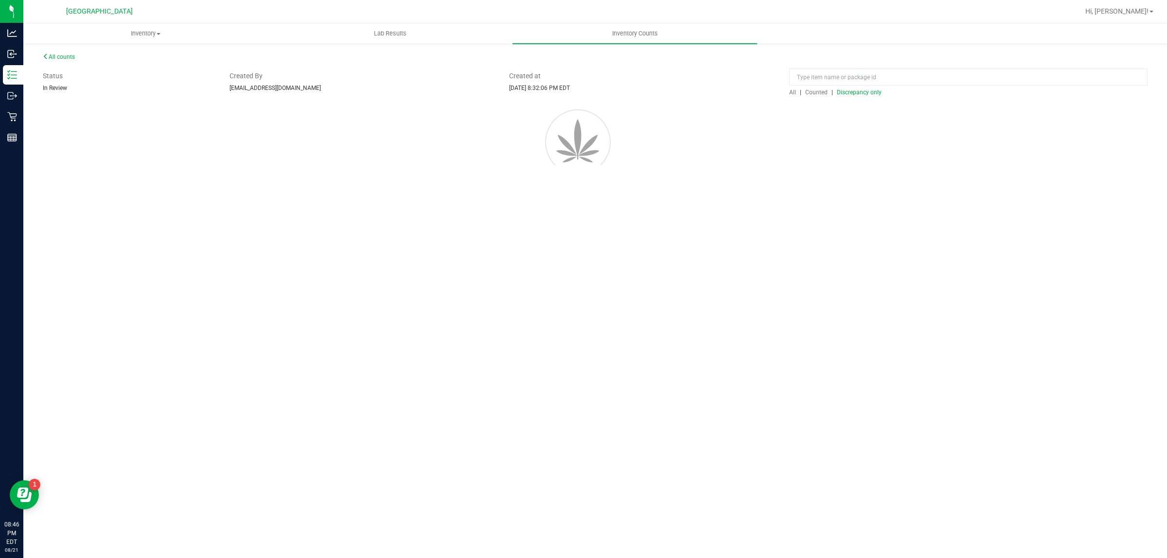
scroll to position [0, 0]
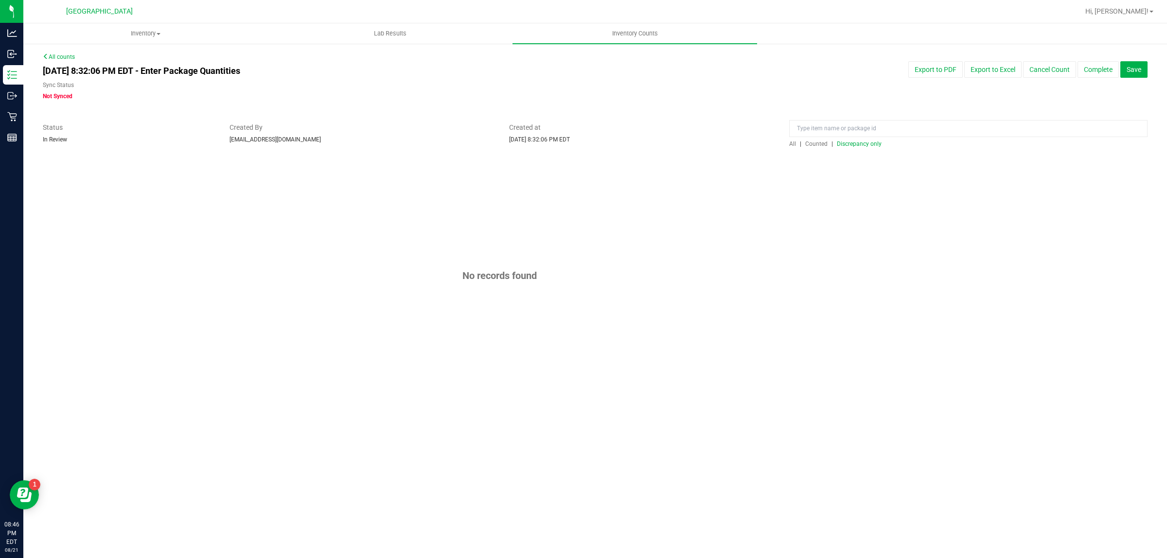
click at [852, 144] on span "Discrepancy only" at bounding box center [859, 144] width 45 height 7
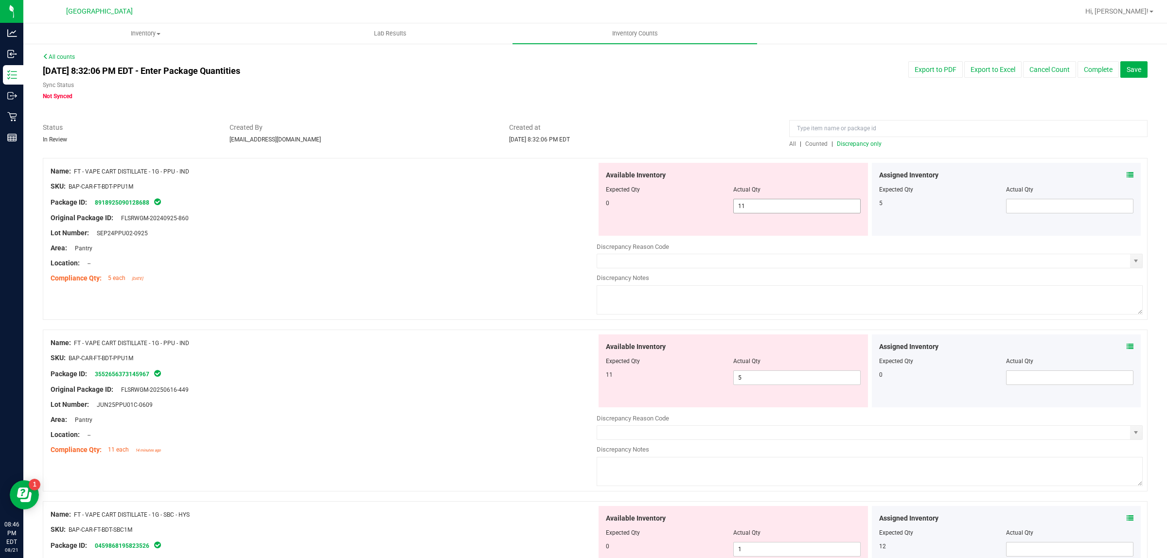
click at [771, 203] on span "11 11" at bounding box center [797, 206] width 127 height 15
type input "1"
type input "0"
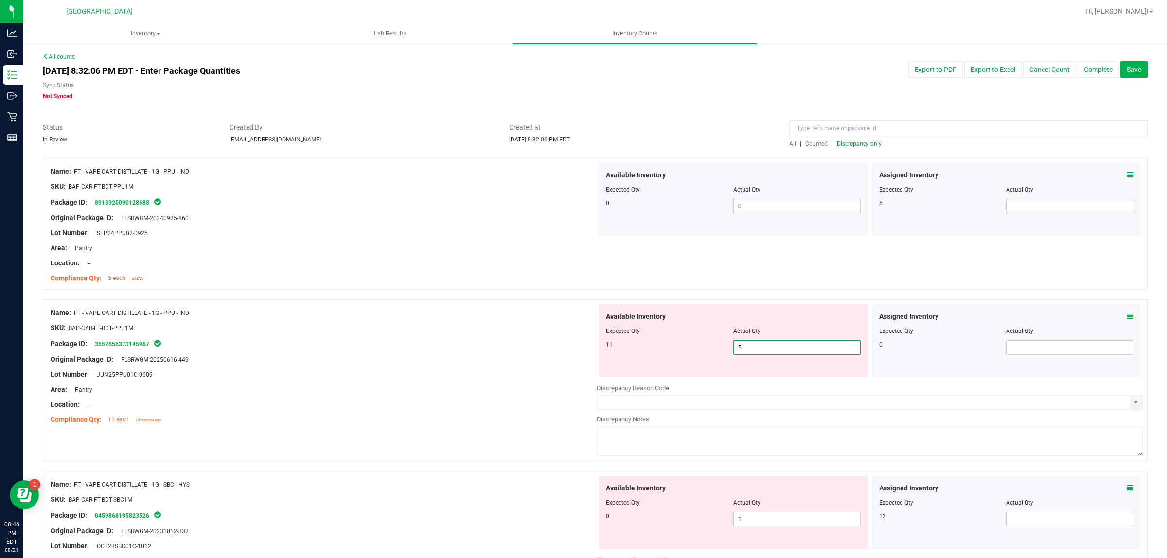
click at [769, 348] on span "5 5" at bounding box center [797, 348] width 127 height 15
type input "11"
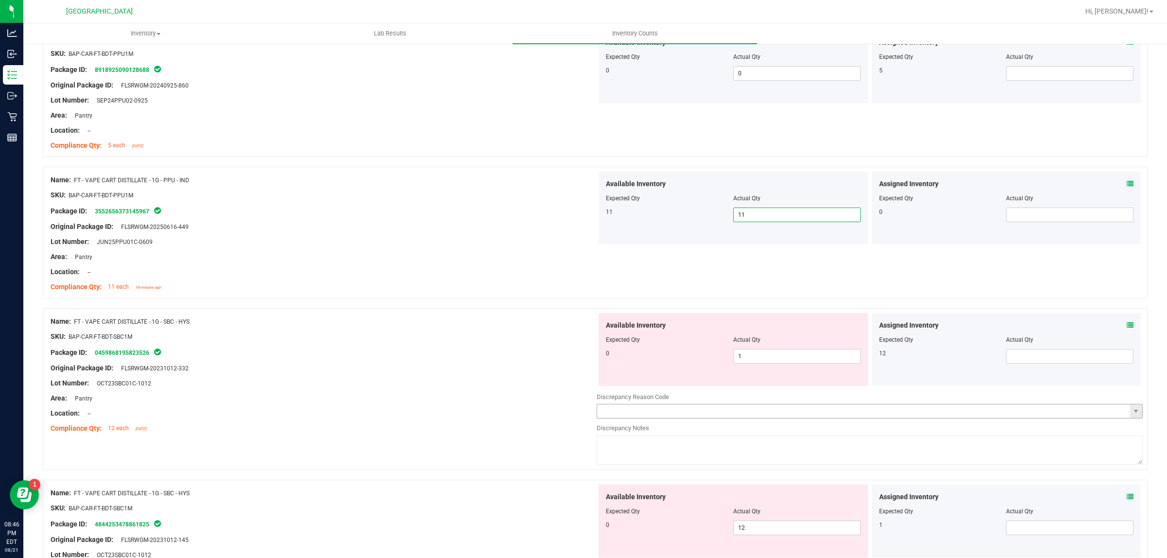
scroll to position [182, 0]
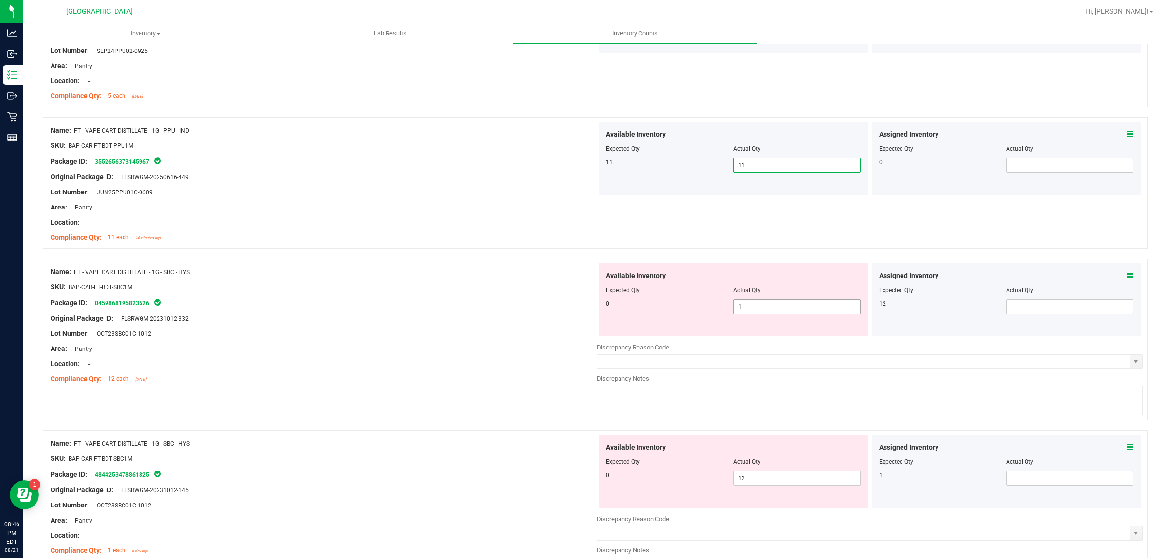
click at [749, 307] on span "1 1" at bounding box center [797, 307] width 127 height 15
type input "0"
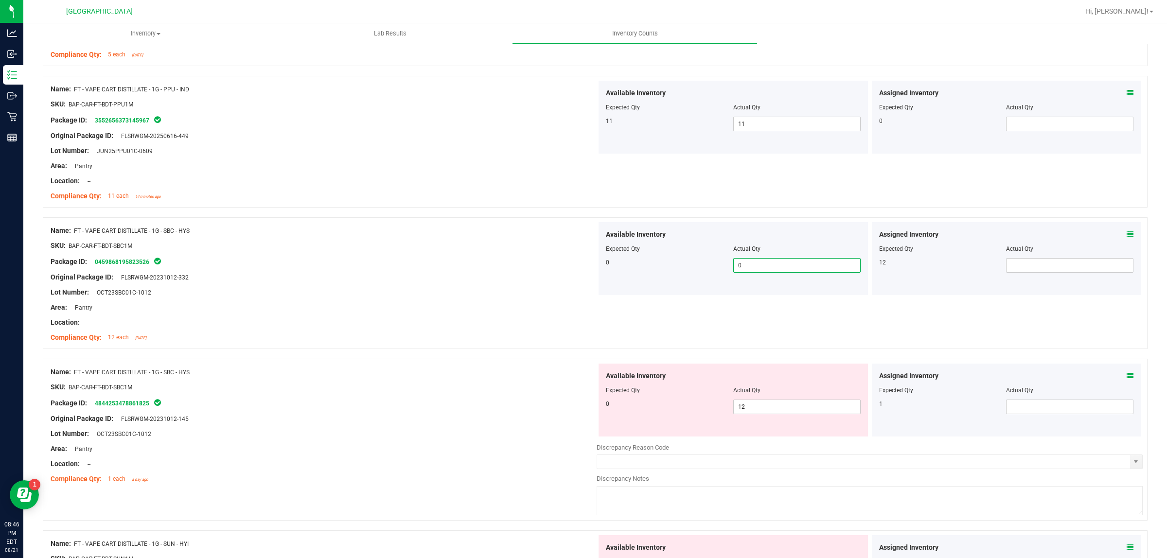
scroll to position [304, 0]
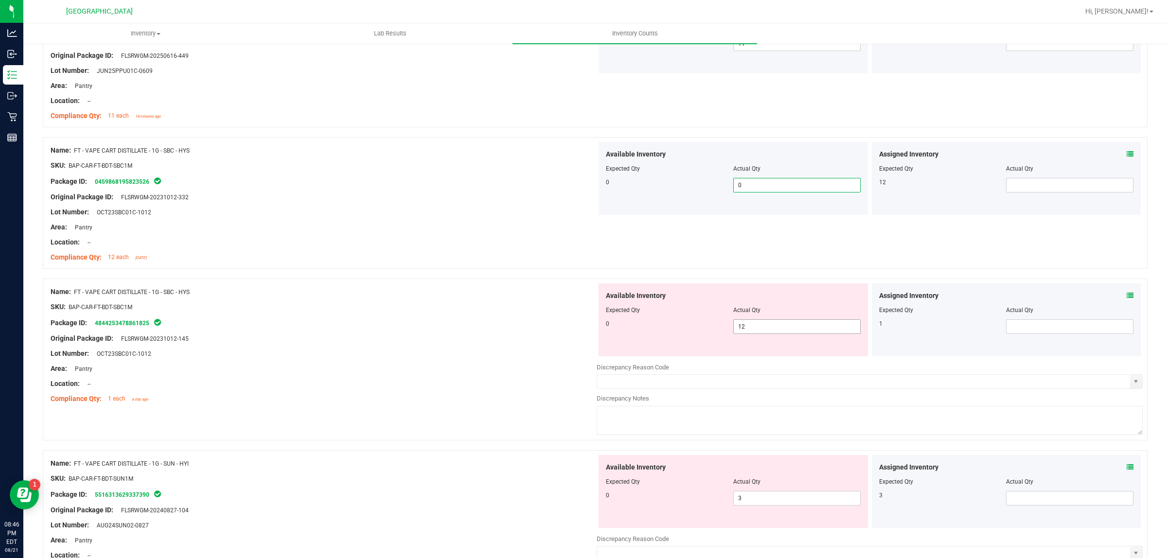
click at [769, 326] on span "12 12" at bounding box center [797, 327] width 127 height 15
type input "1"
type input "0"
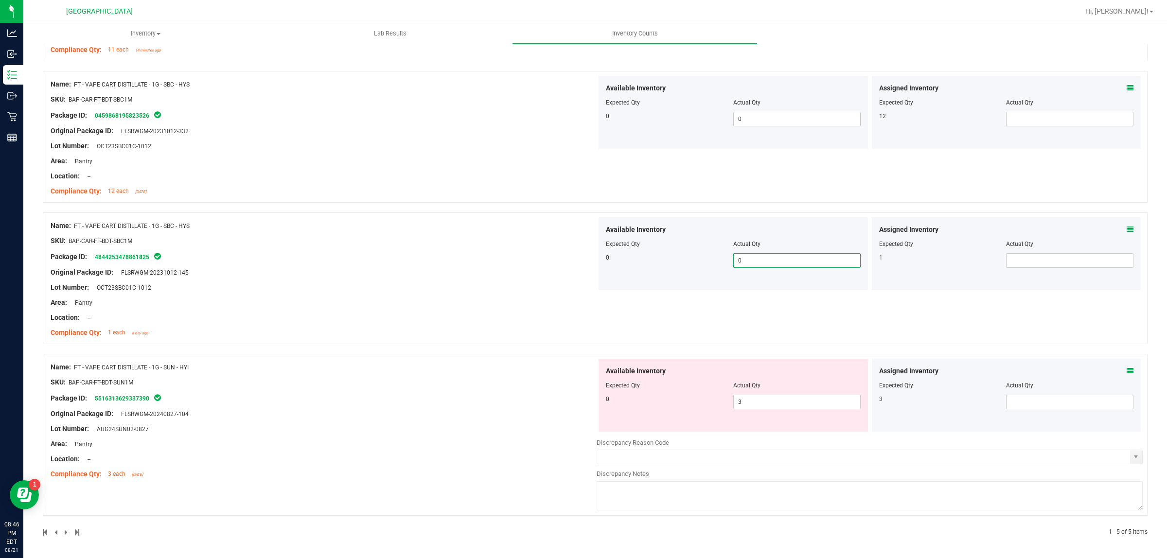
scroll to position [371, 0]
click at [768, 400] on span "3 3" at bounding box center [797, 402] width 127 height 15
type input "0"
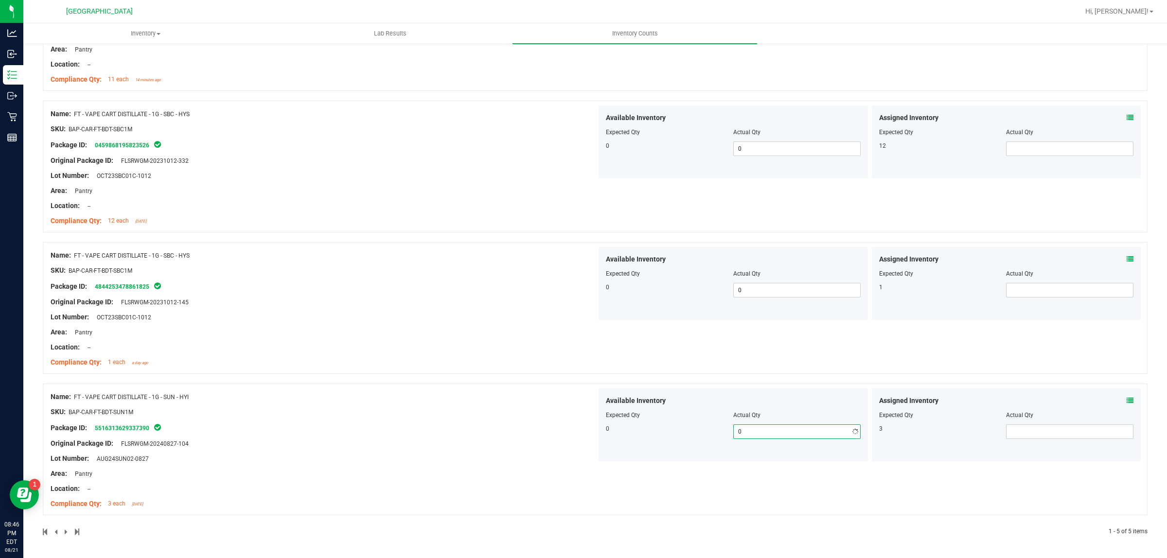
scroll to position [341, 0]
click at [75, 533] on span at bounding box center [77, 532] width 4 height 7
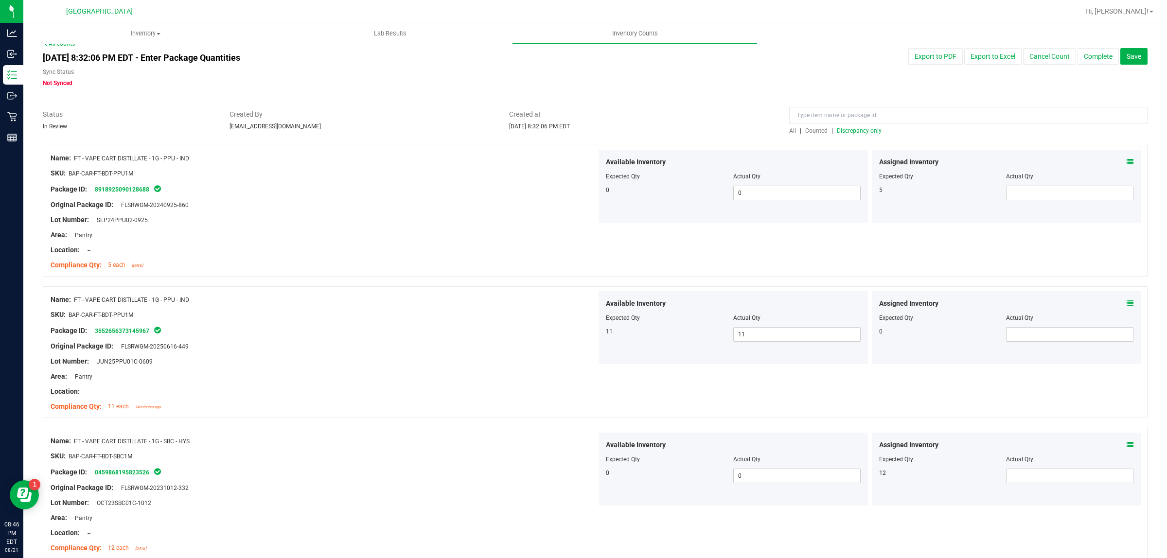
scroll to position [0, 0]
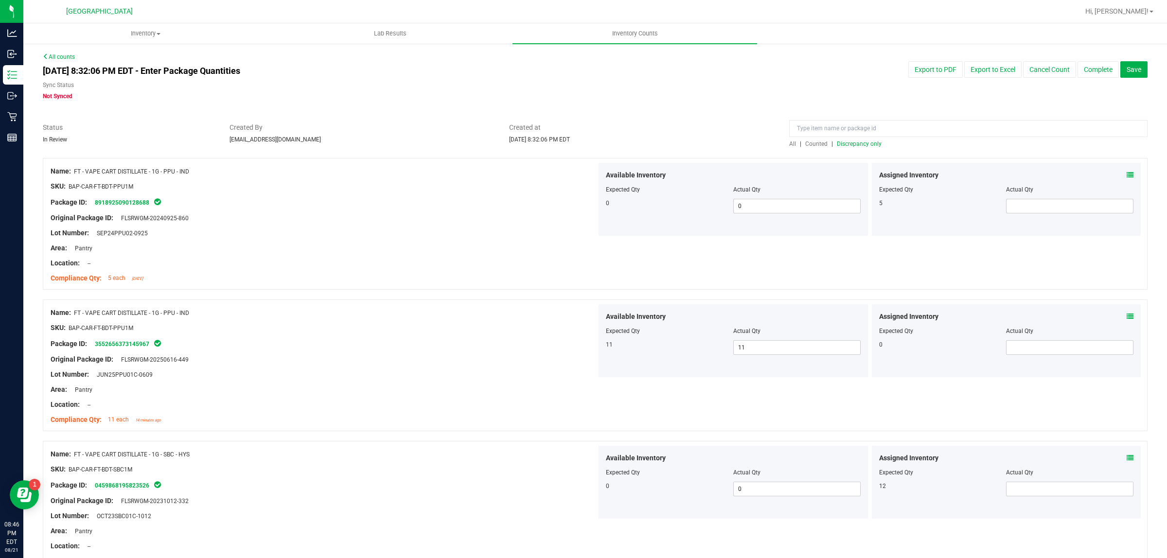
click at [850, 142] on span "Discrepancy only" at bounding box center [859, 144] width 45 height 7
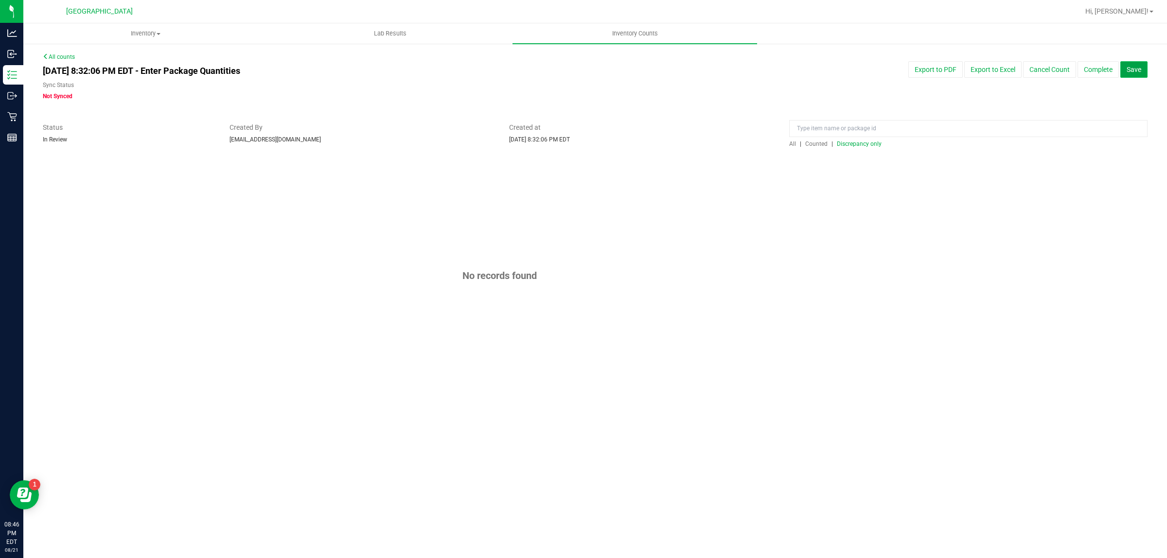
click at [1139, 71] on span "Save" at bounding box center [1134, 70] width 15 height 8
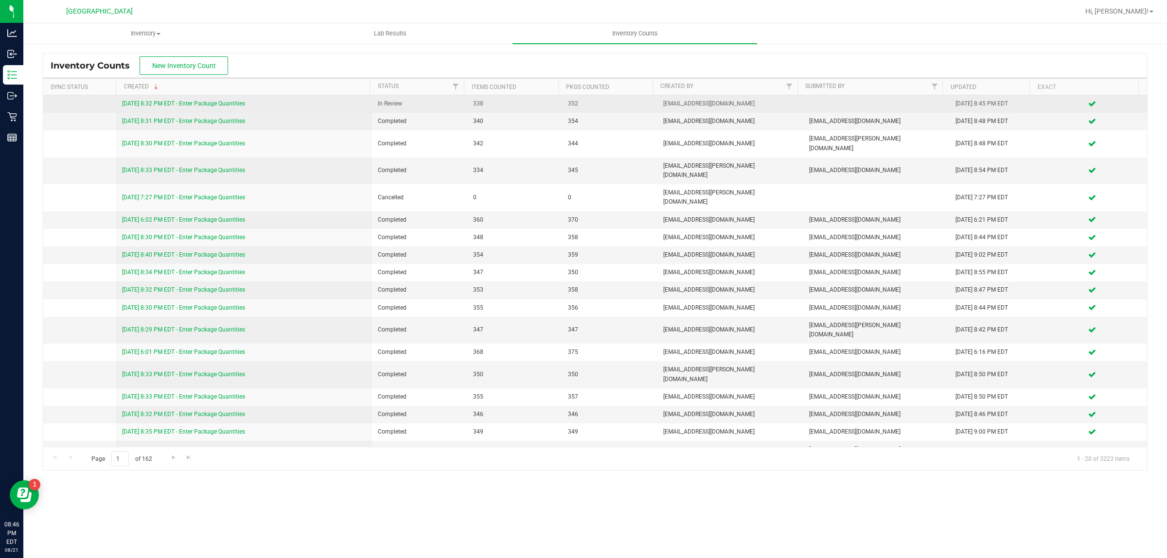
click at [236, 106] on link "[DATE] 8:32 PM EDT - Enter Package Quantities" at bounding box center [183, 103] width 123 height 7
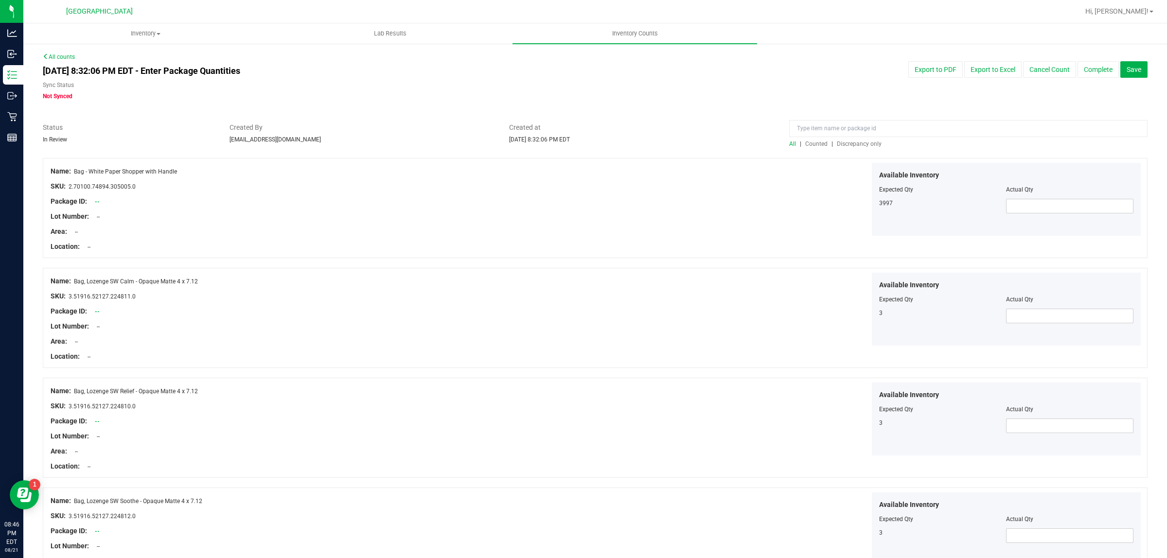
click at [848, 146] on span "Discrepancy only" at bounding box center [859, 144] width 45 height 7
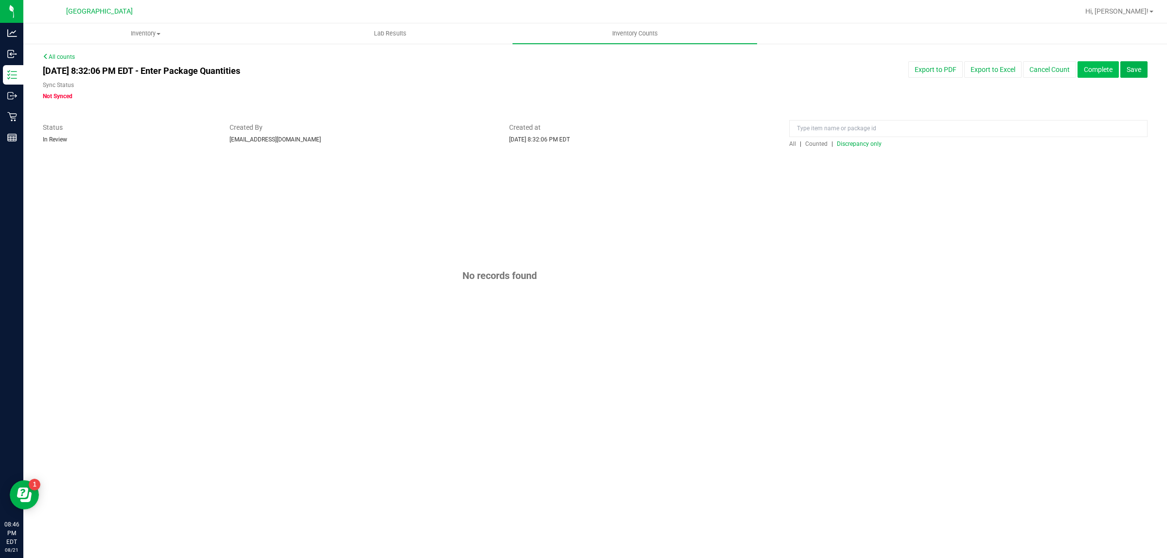
click at [1098, 73] on button "Complete" at bounding box center [1098, 69] width 41 height 17
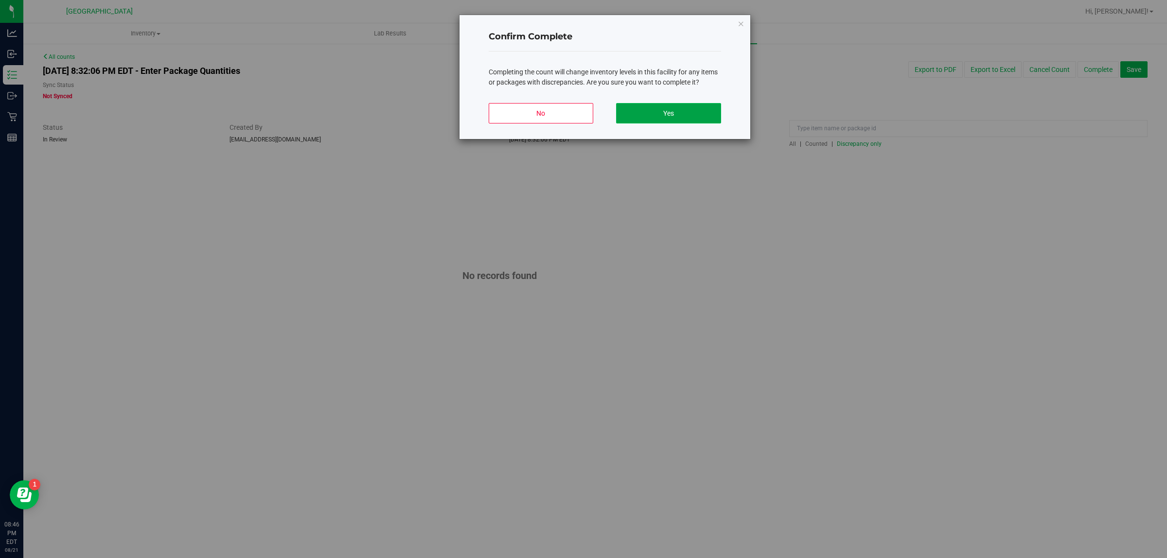
click at [674, 118] on button "Yes" at bounding box center [668, 113] width 105 height 20
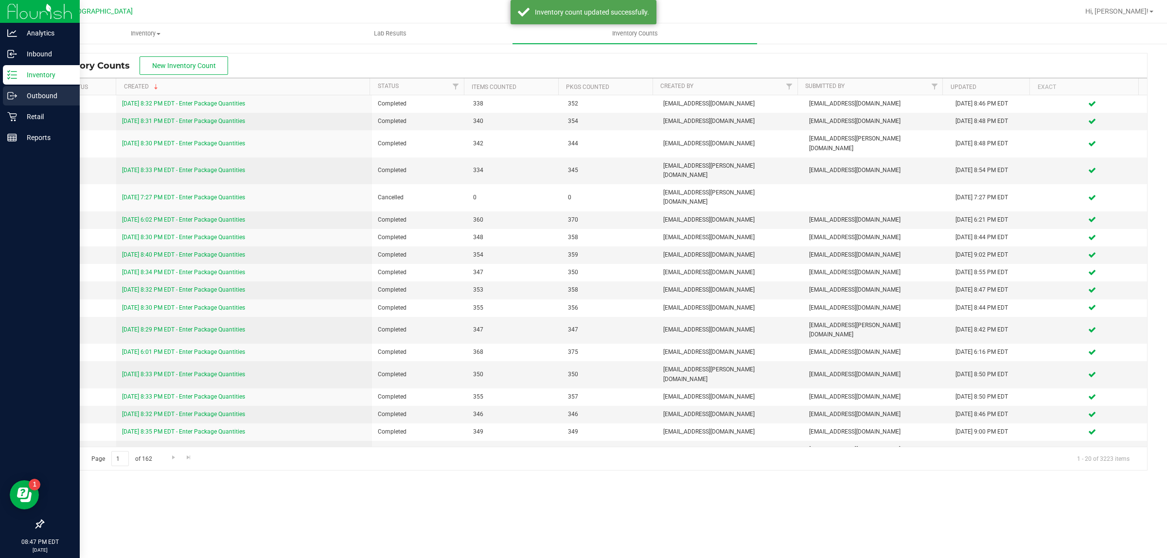
click at [40, 99] on p "Outbound" at bounding box center [46, 96] width 58 height 12
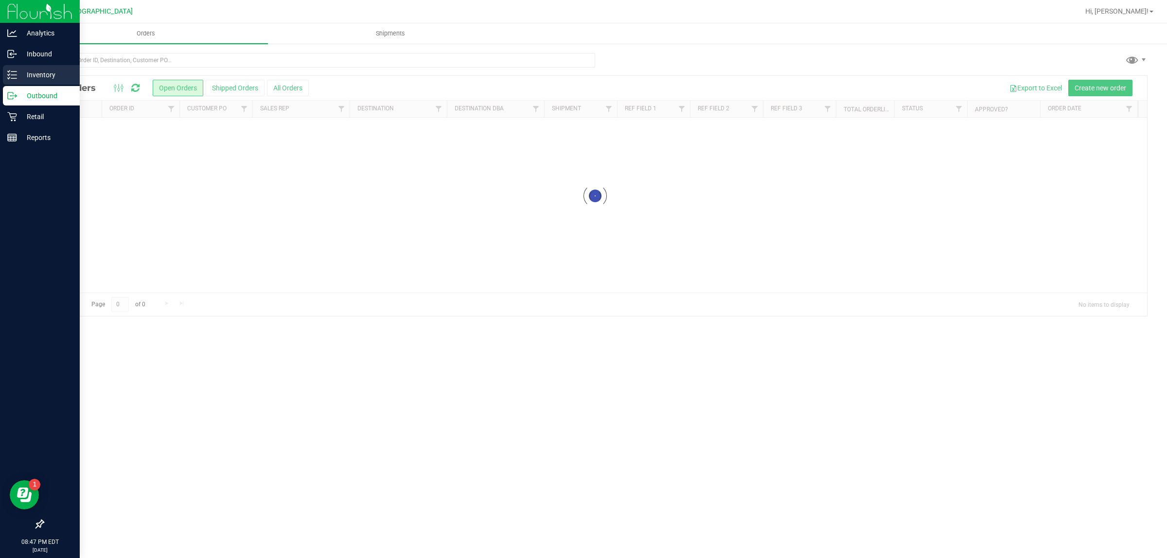
click at [47, 79] on p "Inventory" at bounding box center [46, 75] width 58 height 12
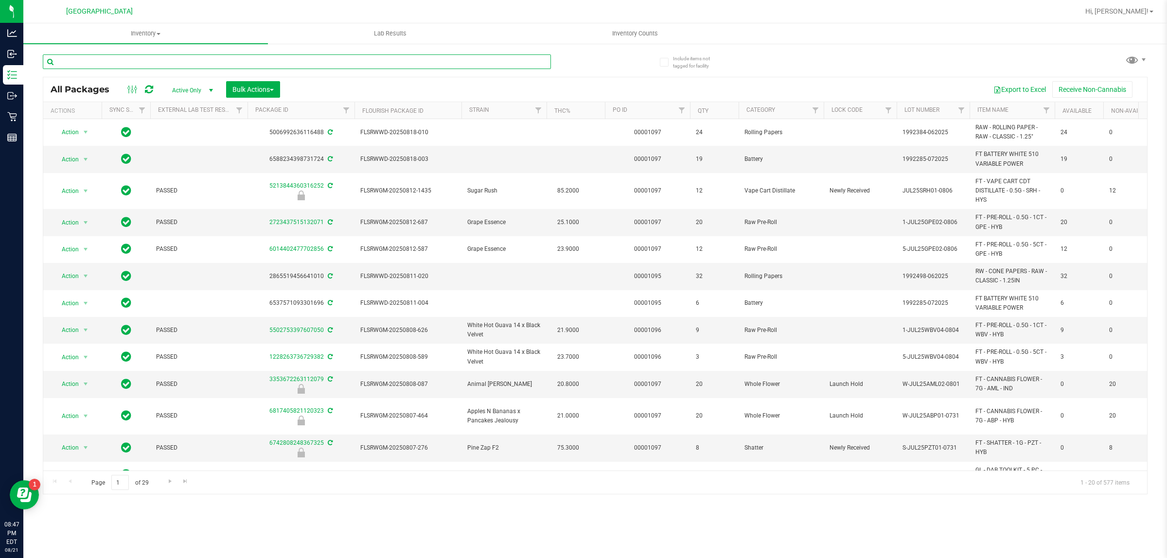
click at [174, 64] on input "text" at bounding box center [297, 61] width 508 height 15
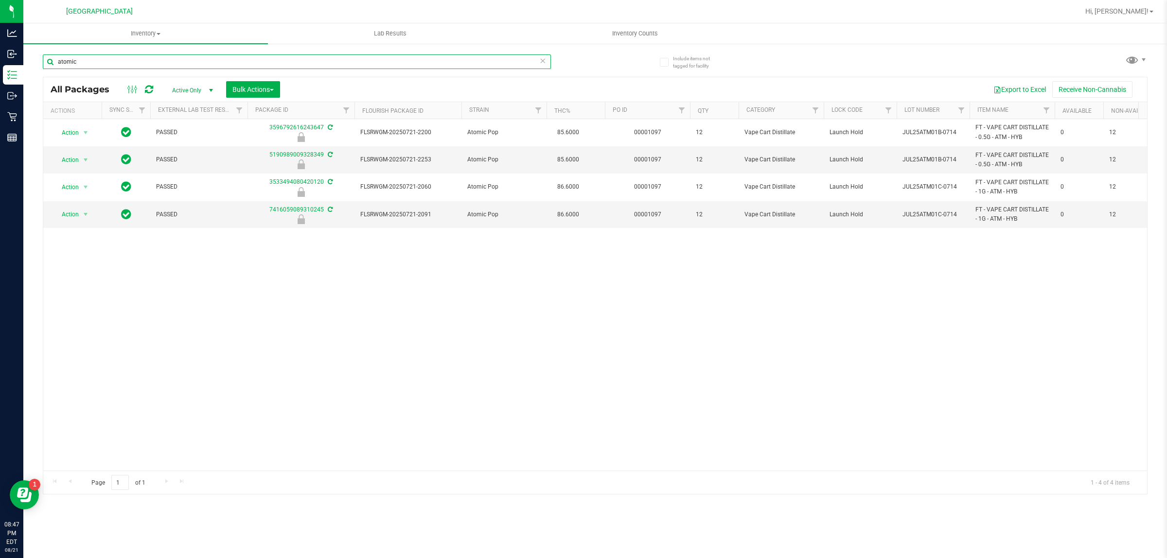
type input "atomic"
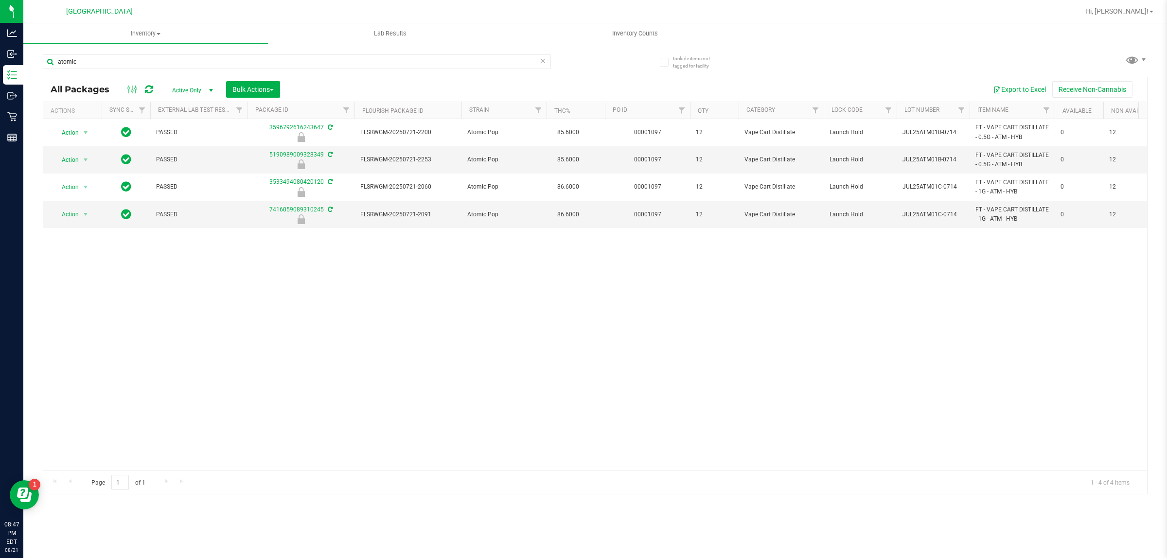
click at [541, 59] on icon at bounding box center [542, 60] width 7 height 12
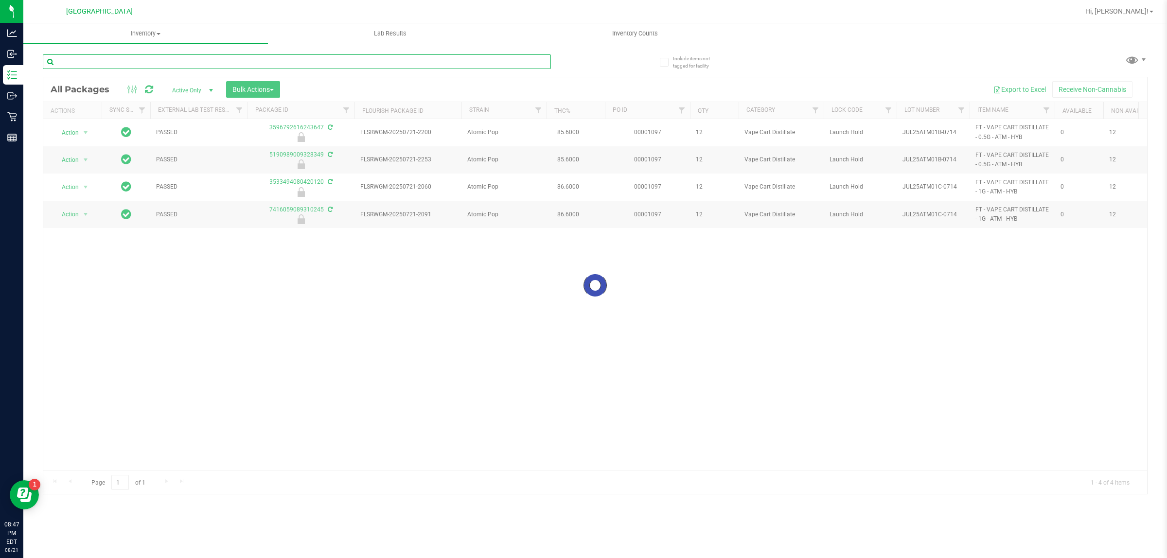
click at [476, 64] on input "text" at bounding box center [297, 61] width 508 height 15
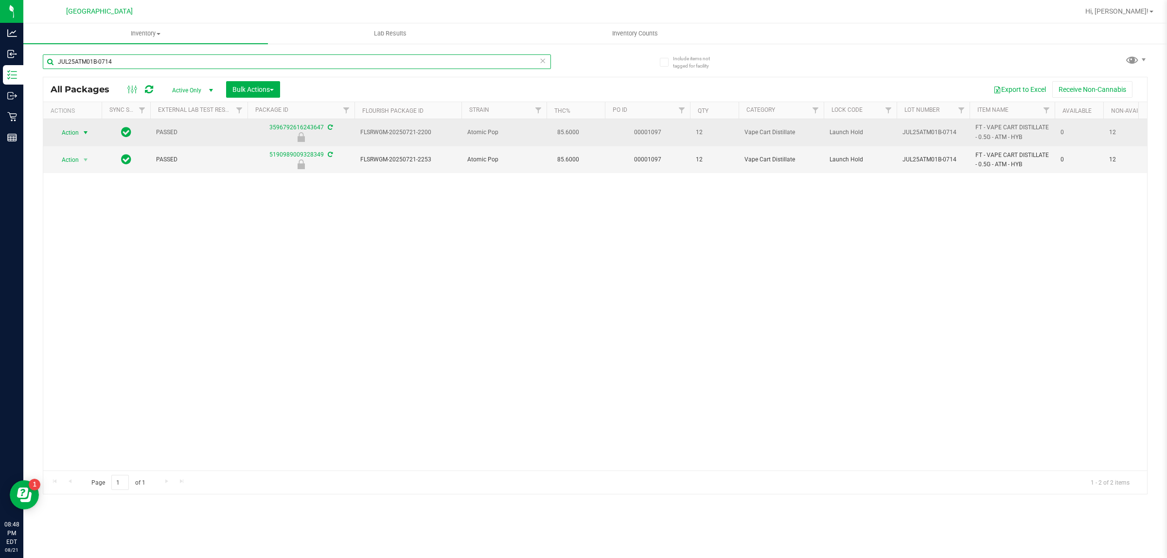
type input "JUL25ATM01B-0714"
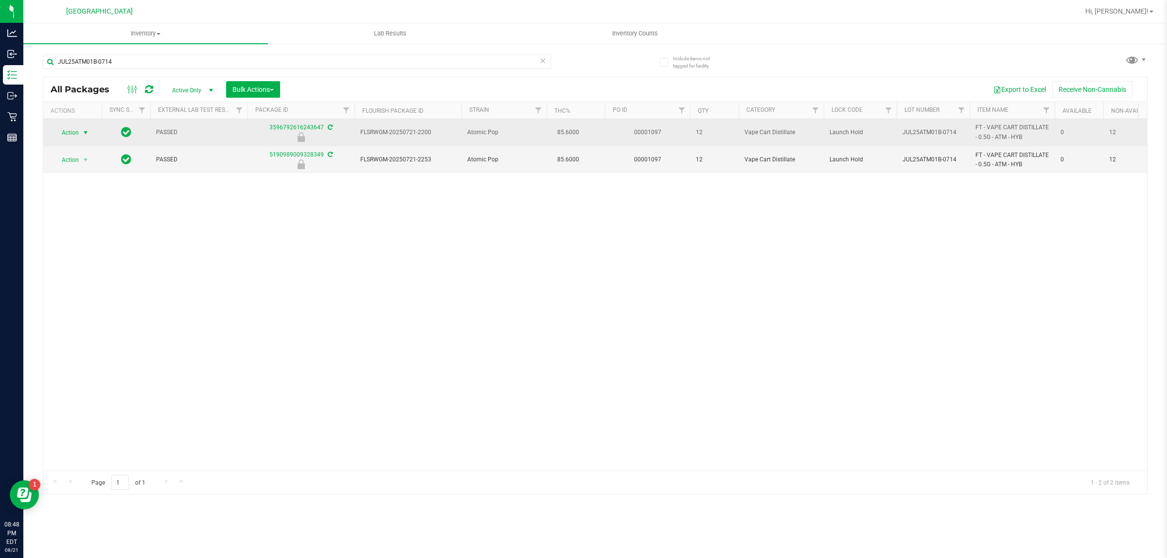
click at [86, 135] on span "select" at bounding box center [86, 133] width 8 height 8
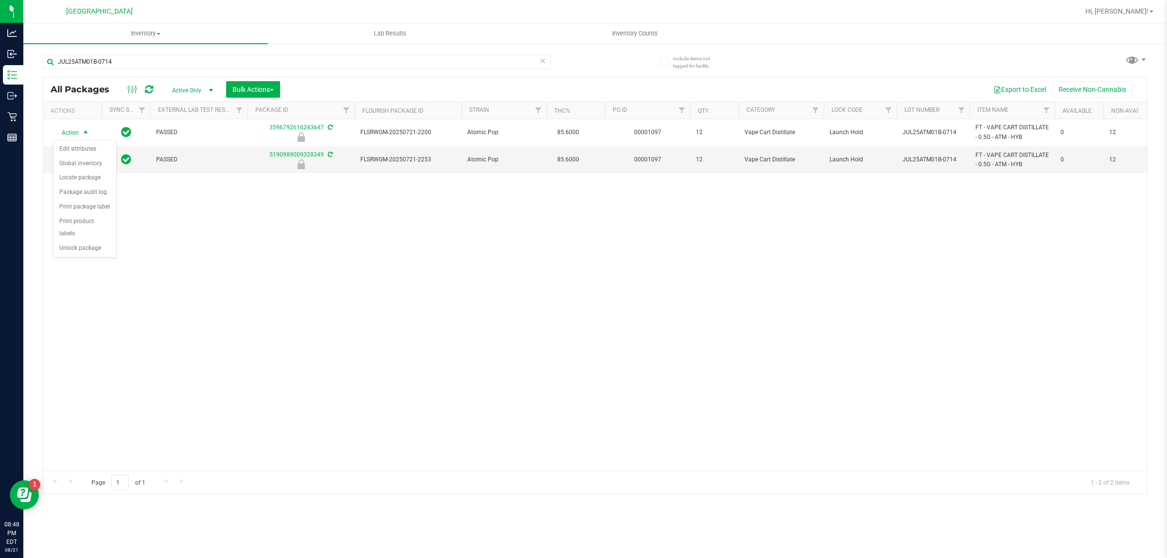
click at [87, 245] on div "Action Edit attributes Global inventory Locate package Package audit log Print …" at bounding box center [85, 199] width 64 height 118
click at [95, 241] on li "Unlock package" at bounding box center [85, 248] width 63 height 15
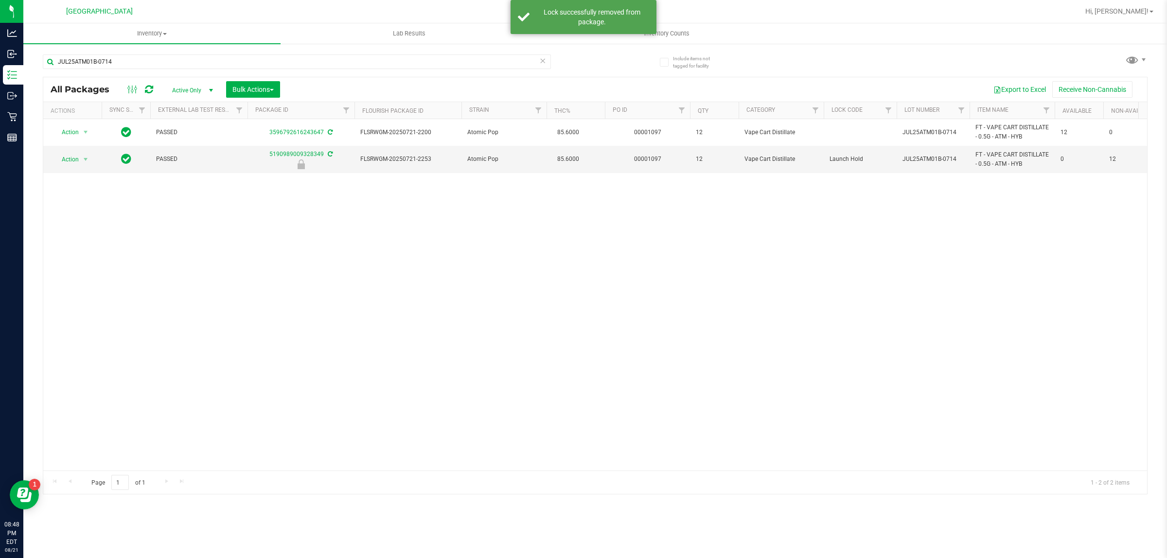
click at [540, 63] on icon at bounding box center [542, 60] width 7 height 12
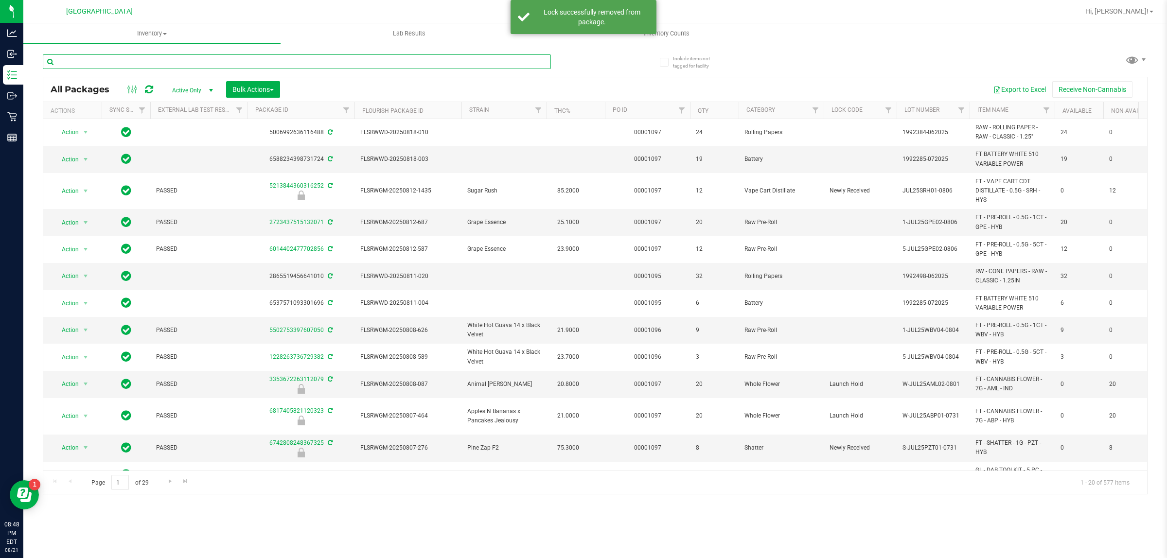
click at [427, 61] on input "text" at bounding box center [297, 61] width 508 height 15
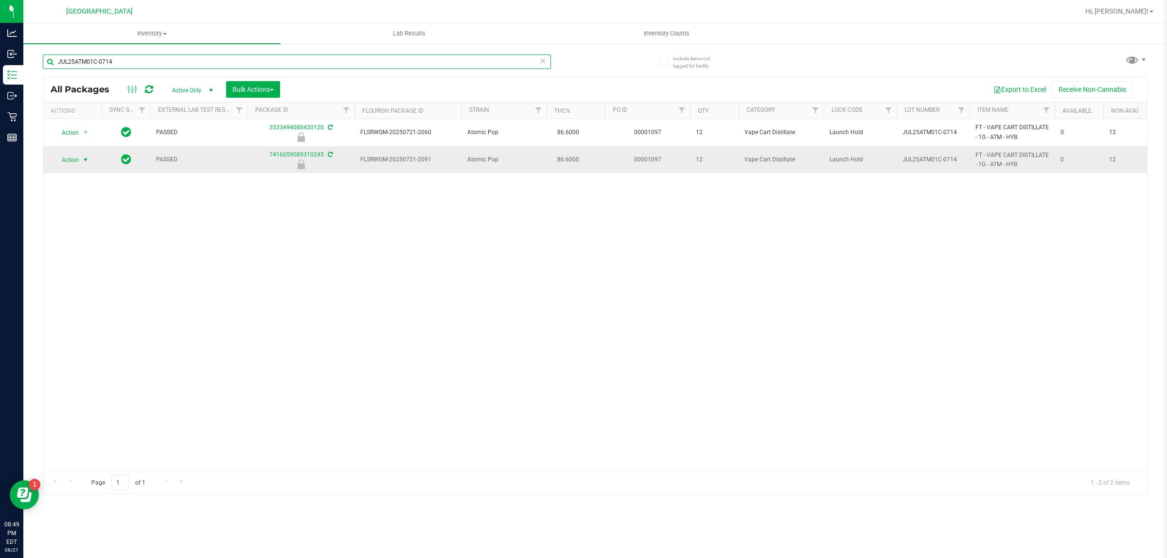
type input "JUL25ATM01C-0714"
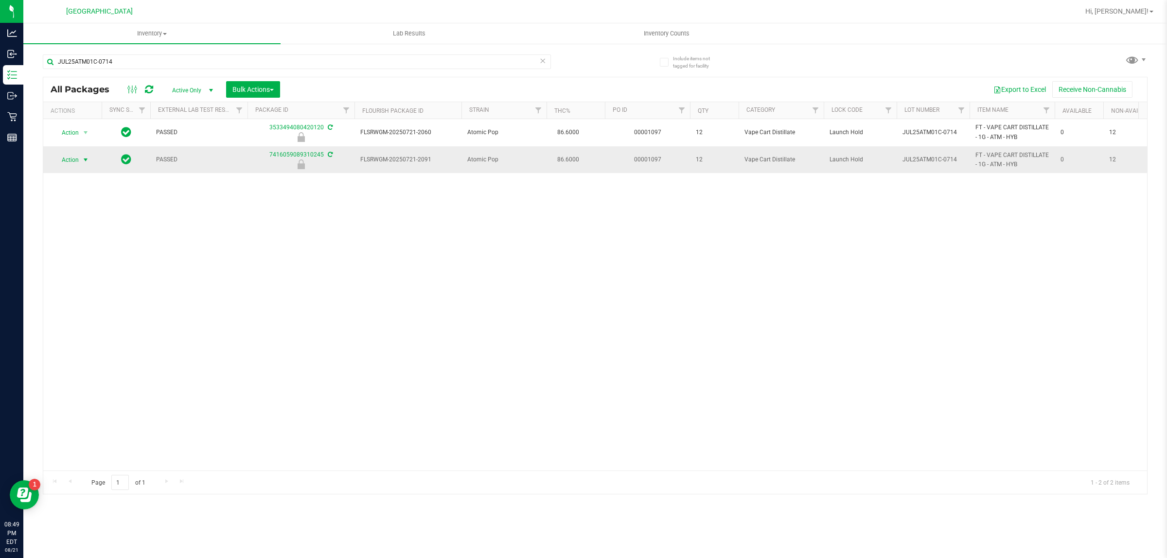
click at [82, 161] on span "select" at bounding box center [86, 160] width 8 height 8
click at [73, 269] on li "Unlock package" at bounding box center [85, 276] width 63 height 15
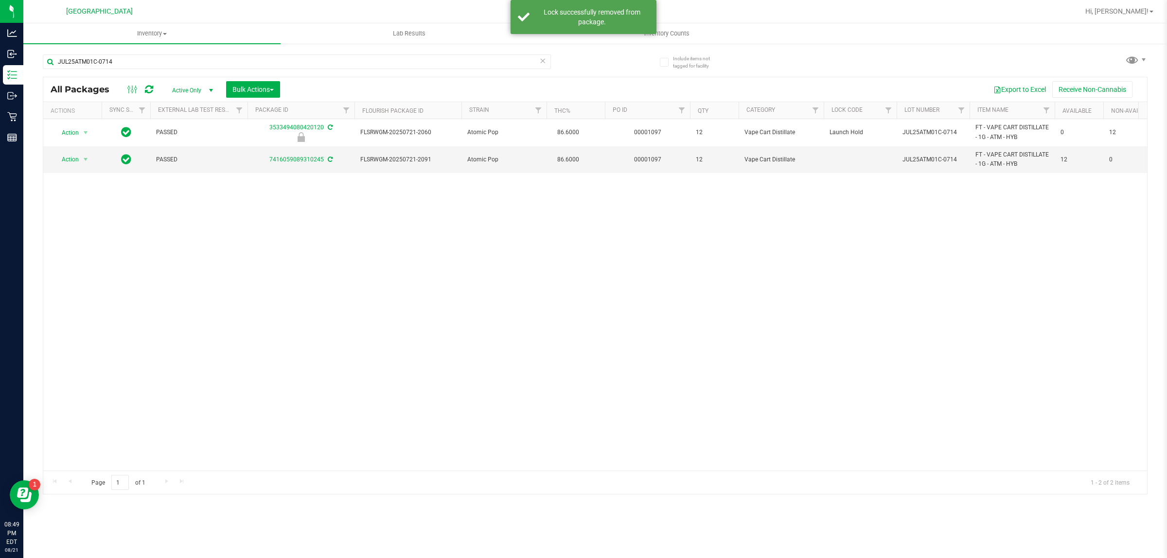
click at [543, 63] on icon at bounding box center [542, 60] width 7 height 12
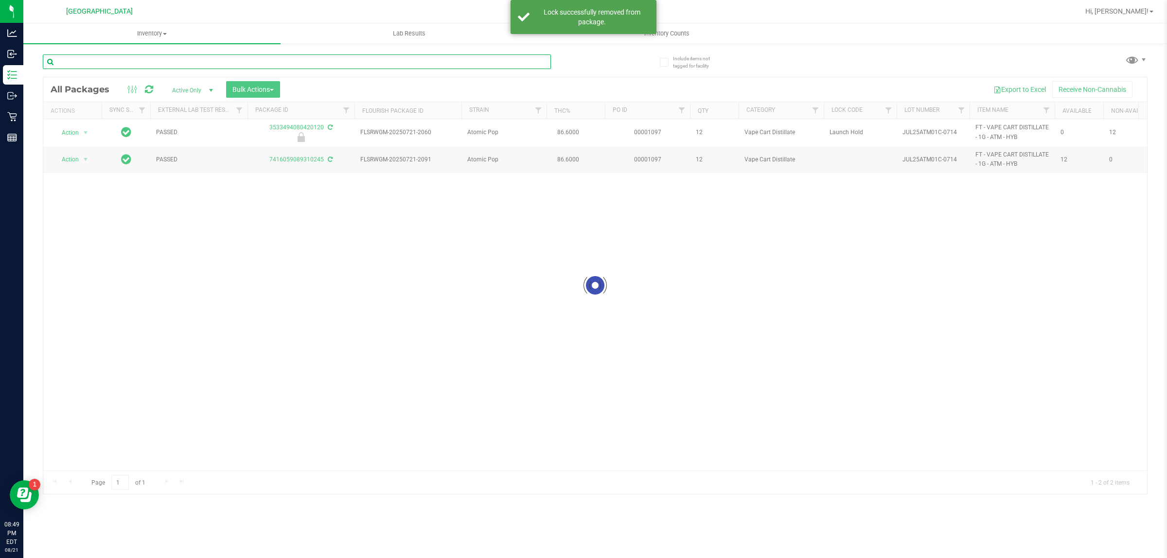
click at [524, 61] on input "text" at bounding box center [297, 61] width 508 height 15
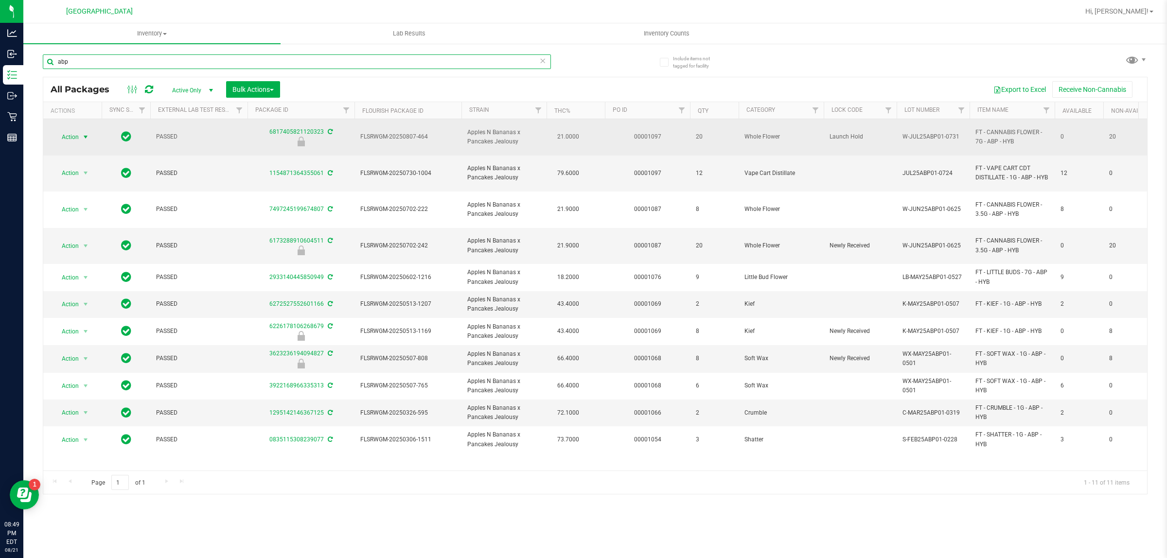
type input "abp"
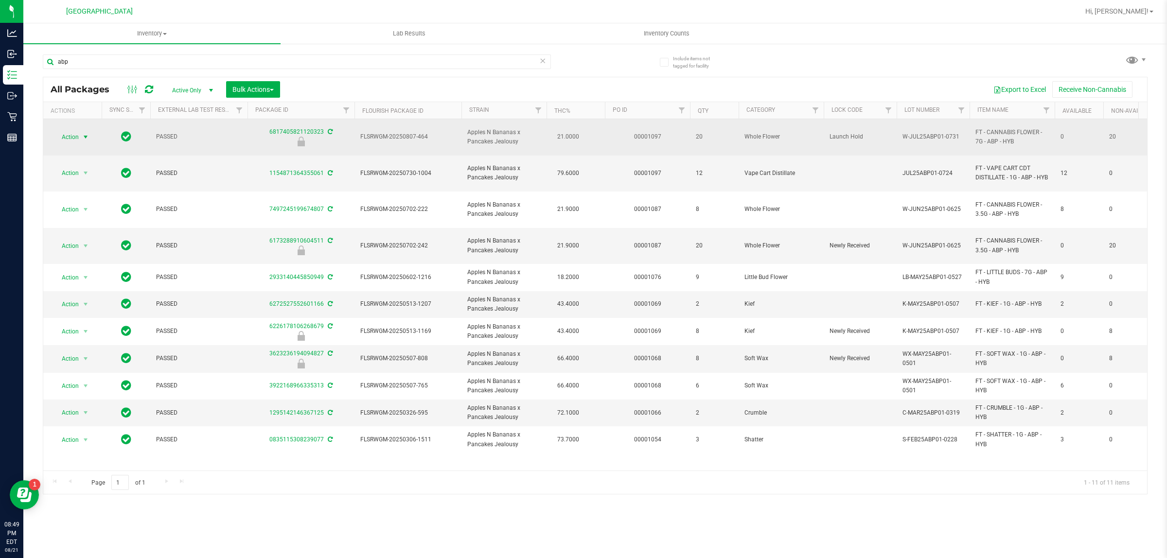
click at [82, 140] on span "select" at bounding box center [86, 137] width 8 height 8
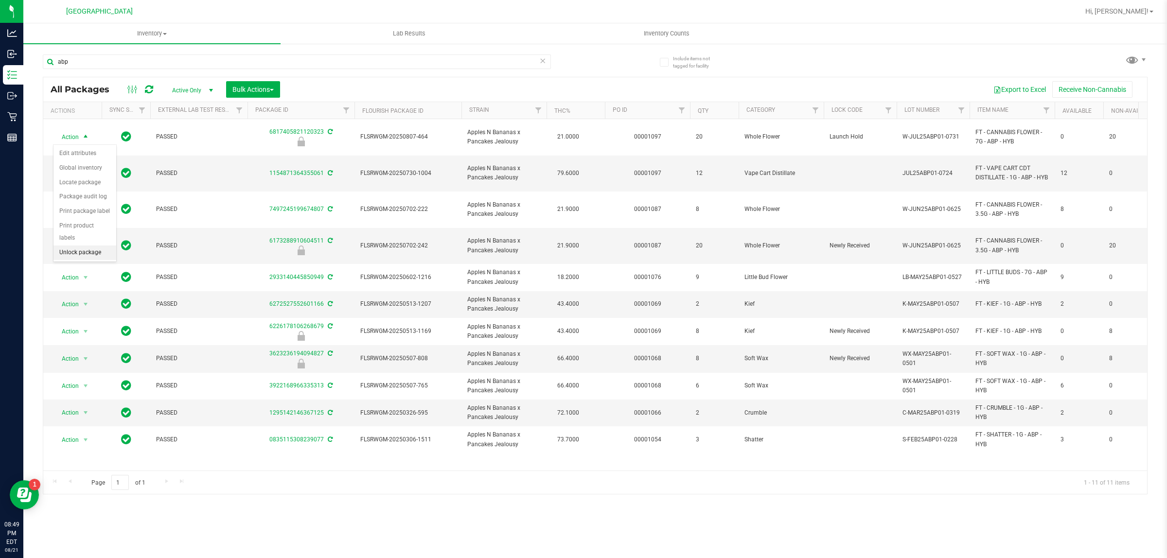
click at [89, 246] on li "Unlock package" at bounding box center [85, 253] width 63 height 15
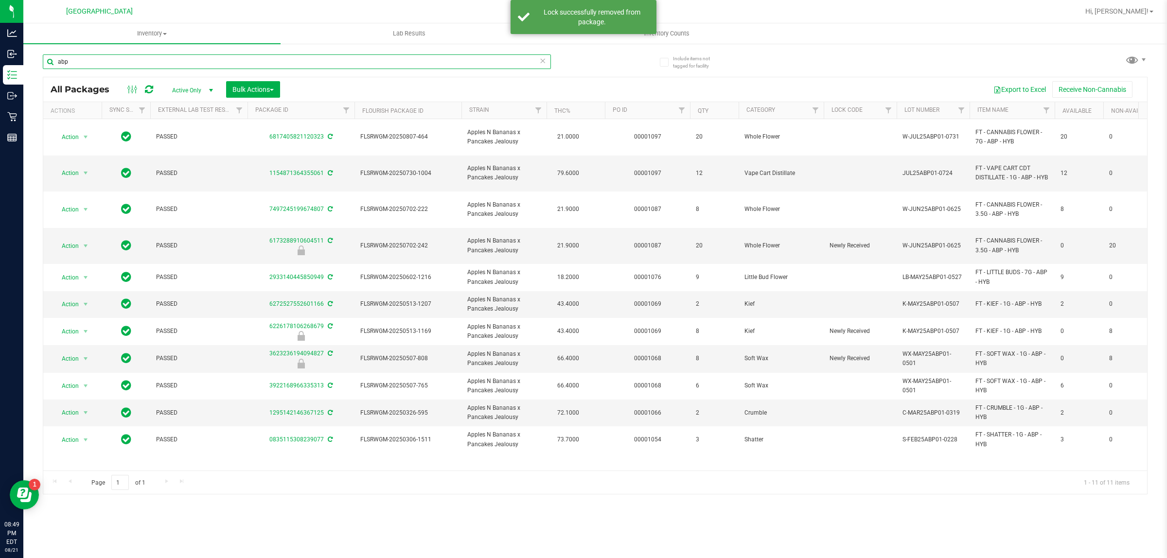
click at [302, 66] on input "abp" at bounding box center [297, 61] width 508 height 15
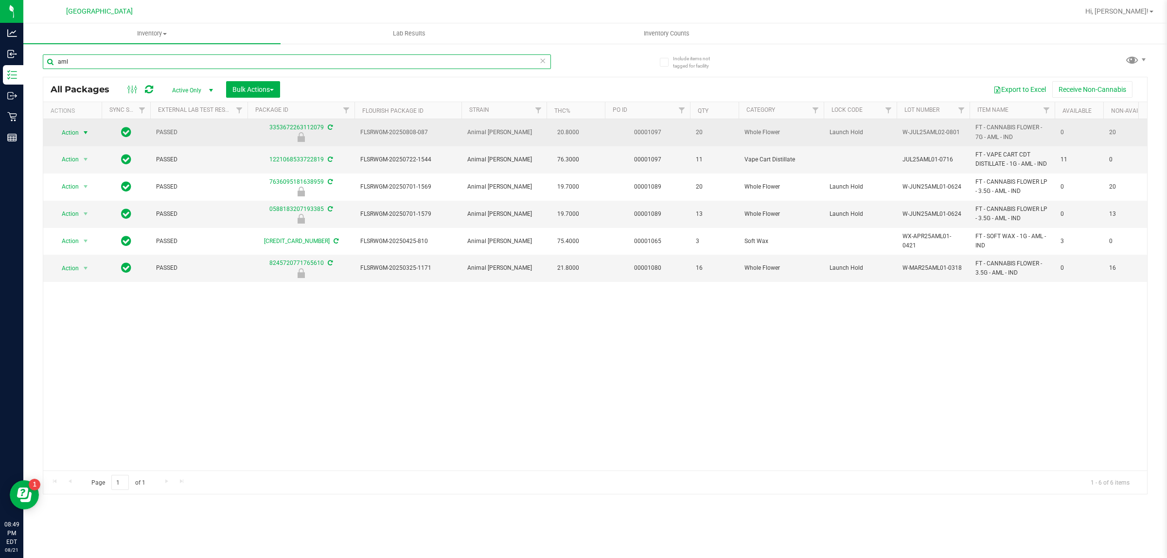
type input "aml"
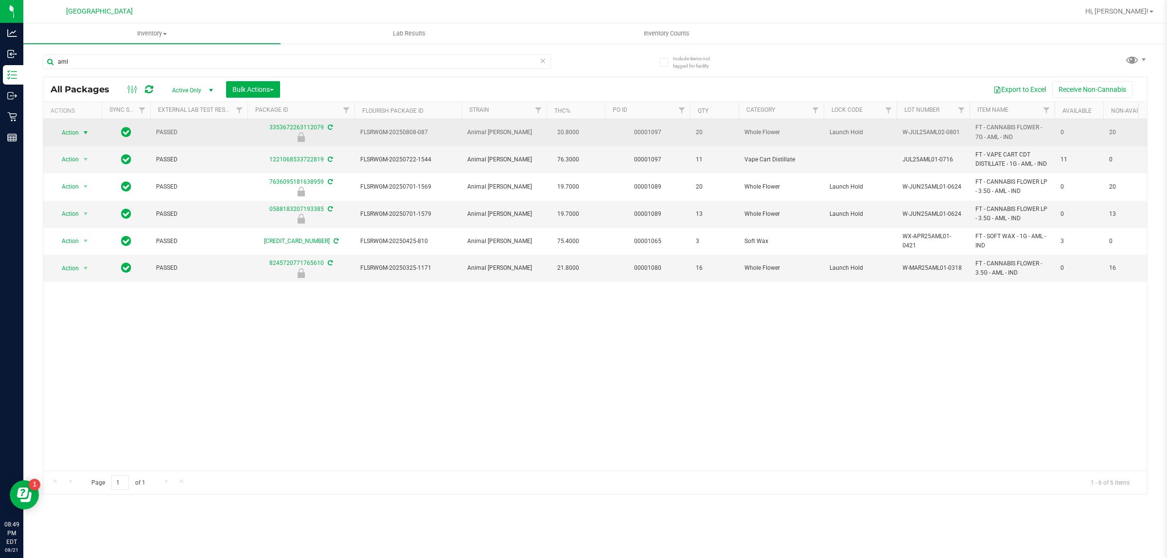
click at [91, 130] on span "select" at bounding box center [86, 133] width 12 height 14
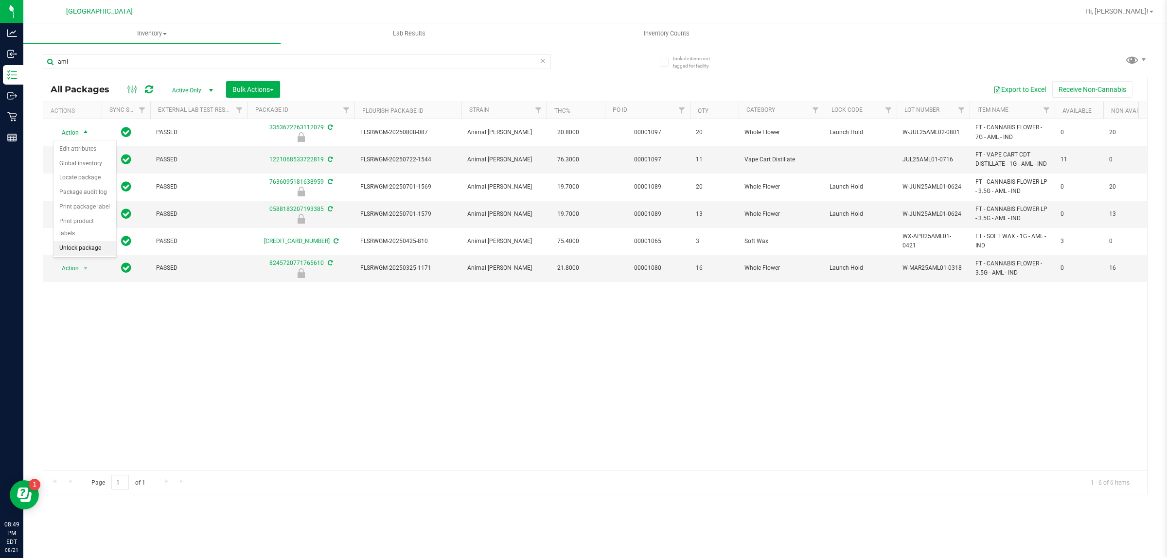
click at [93, 241] on li "Unlock package" at bounding box center [85, 248] width 63 height 15
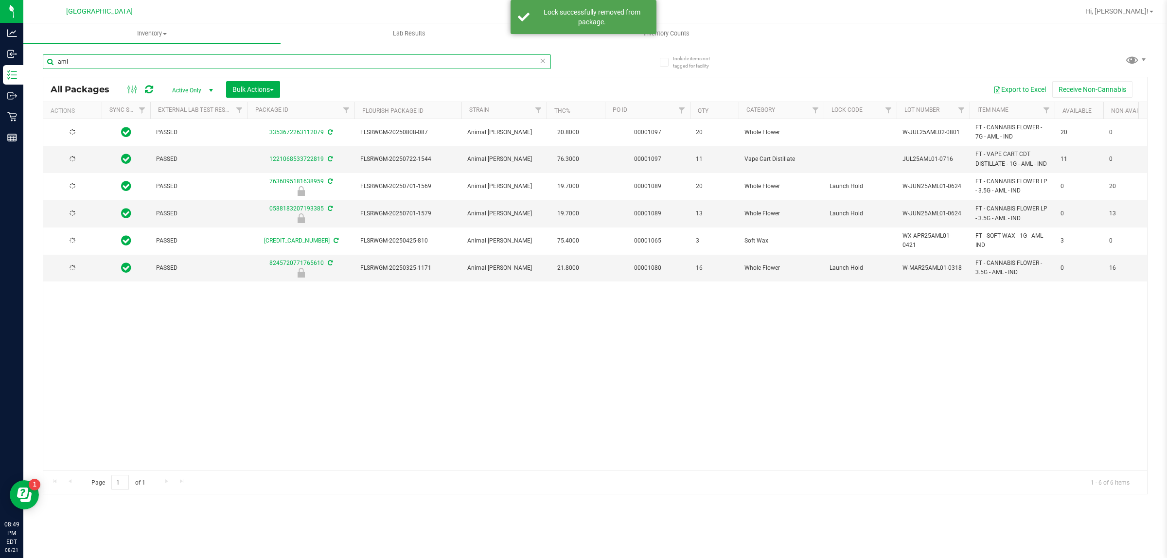
click at [135, 61] on input "aml" at bounding box center [297, 61] width 508 height 15
type input "a"
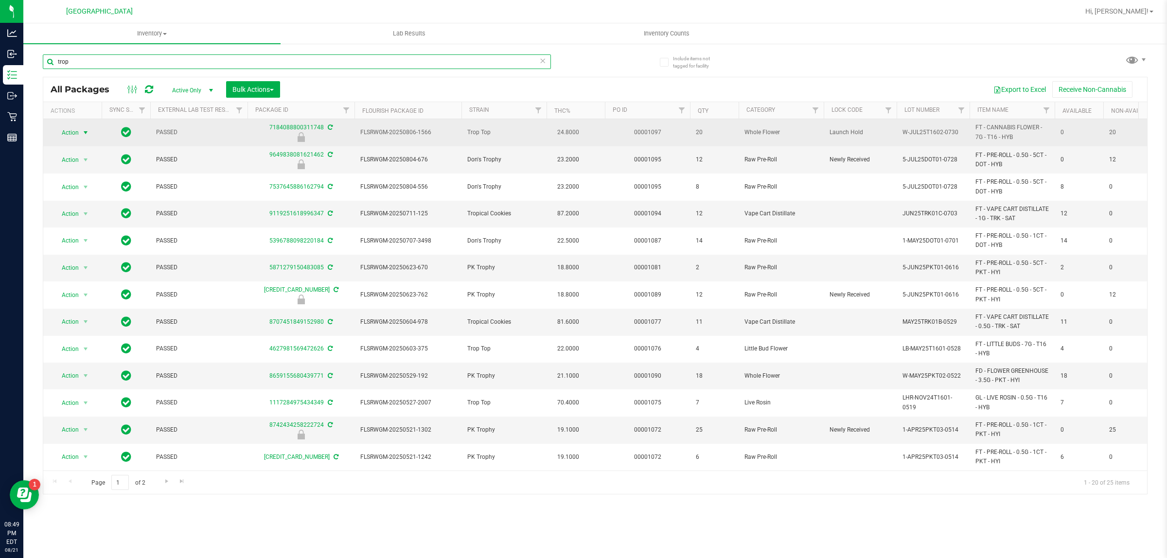
type input "trop"
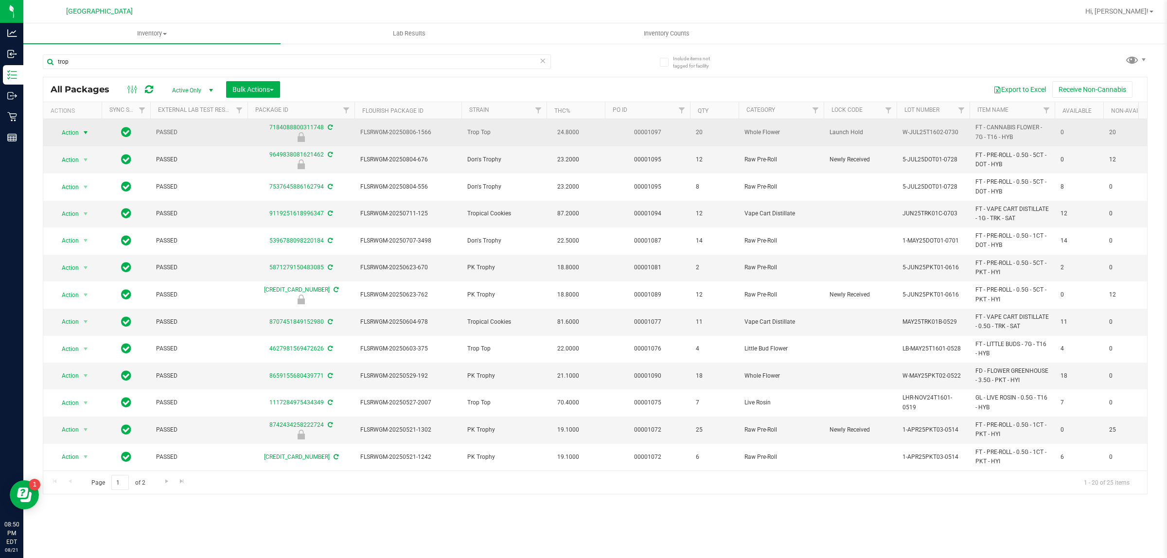
click at [83, 134] on span "select" at bounding box center [86, 133] width 8 height 8
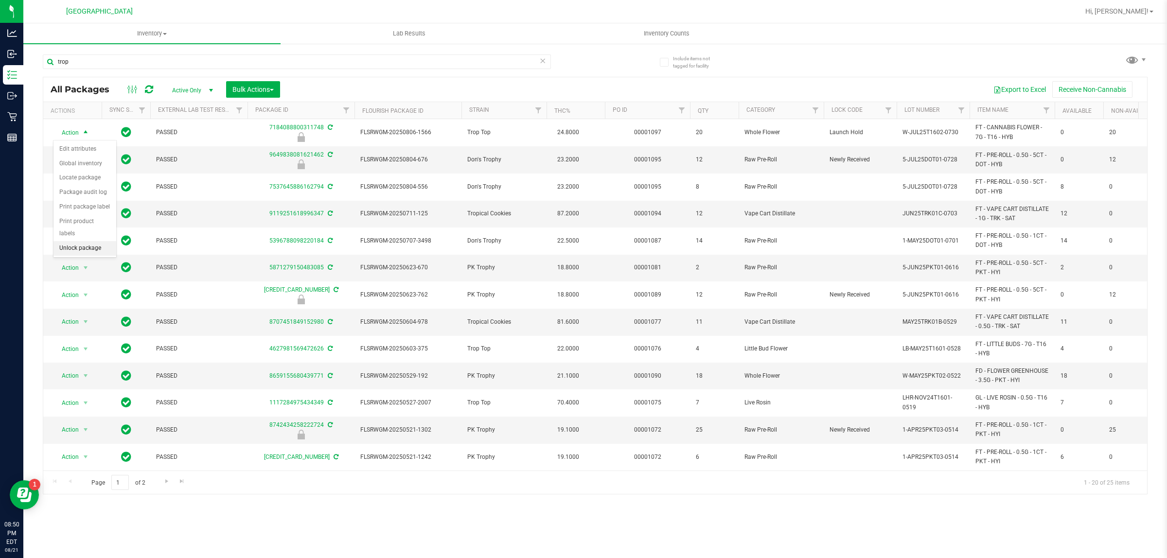
click at [79, 241] on li "Unlock package" at bounding box center [85, 248] width 63 height 15
